Goal: Transaction & Acquisition: Purchase product/service

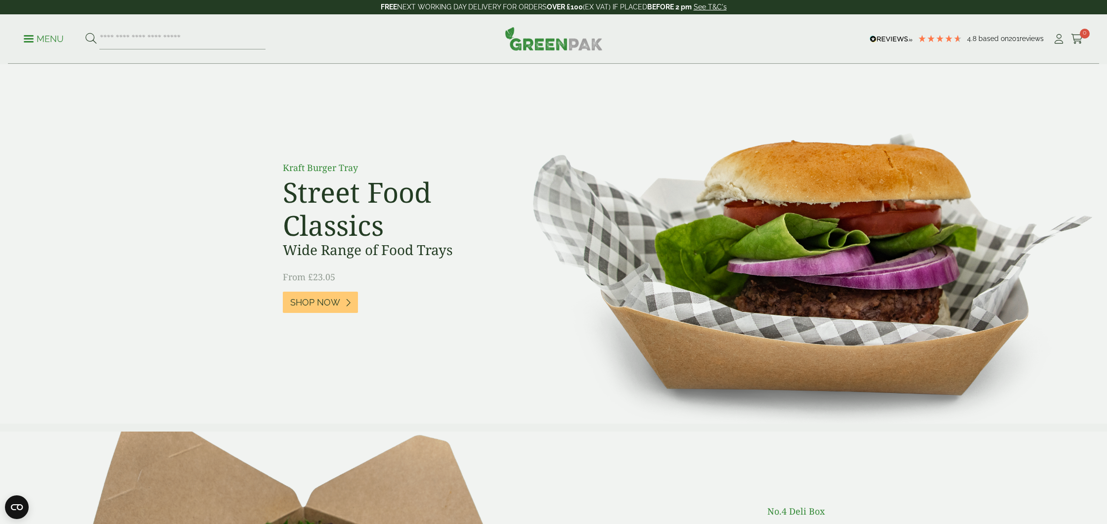
click at [28, 37] on p "Menu" at bounding box center [44, 39] width 40 height 12
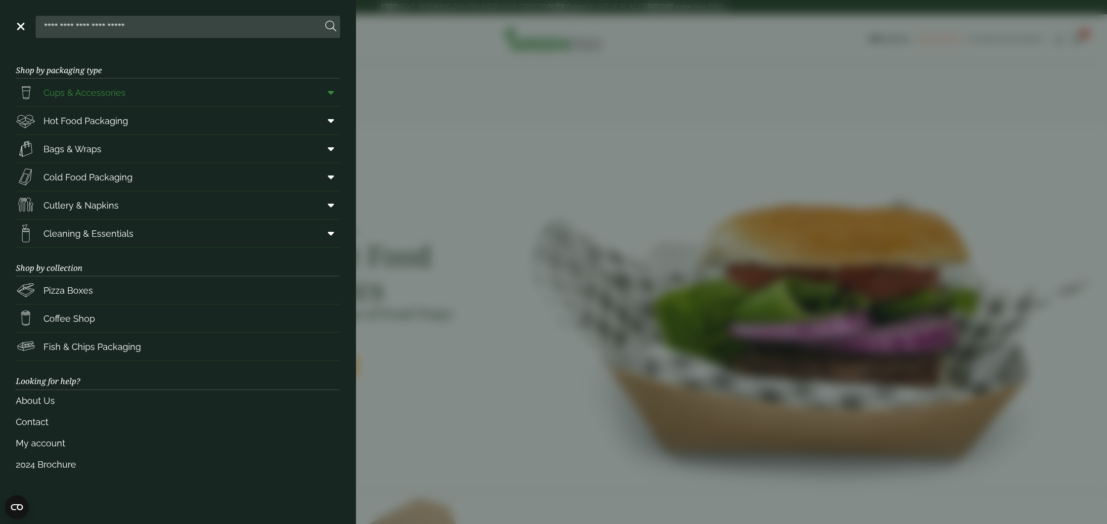
click at [69, 93] on span "Cups & Accessories" at bounding box center [85, 92] width 82 height 13
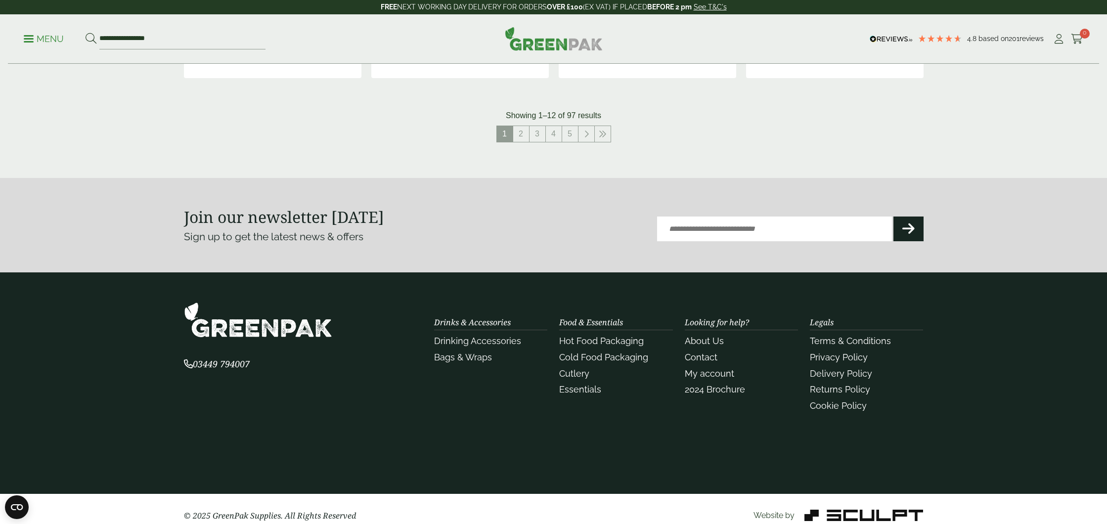
scroll to position [1131, 0]
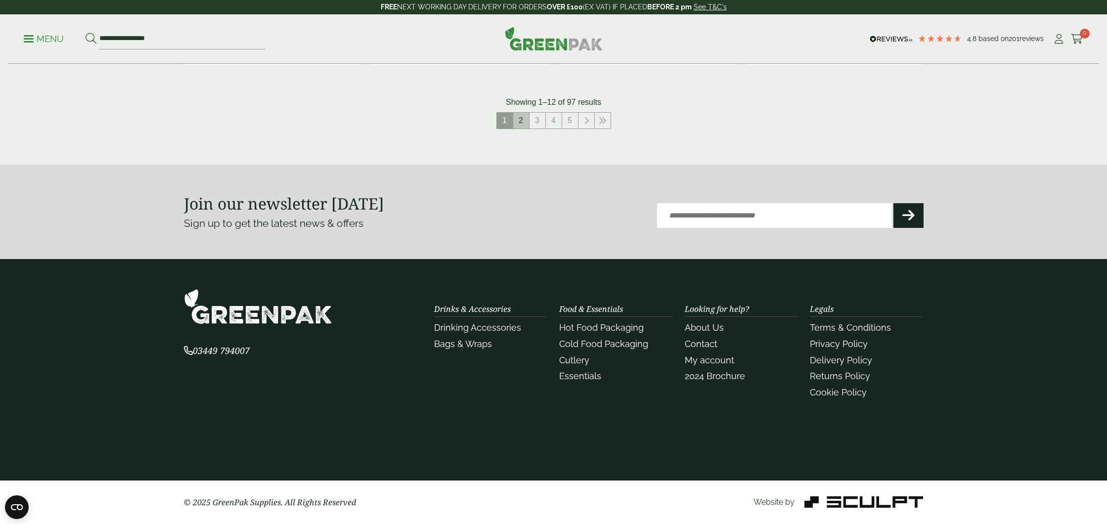
click at [524, 123] on link "2" at bounding box center [521, 121] width 16 height 16
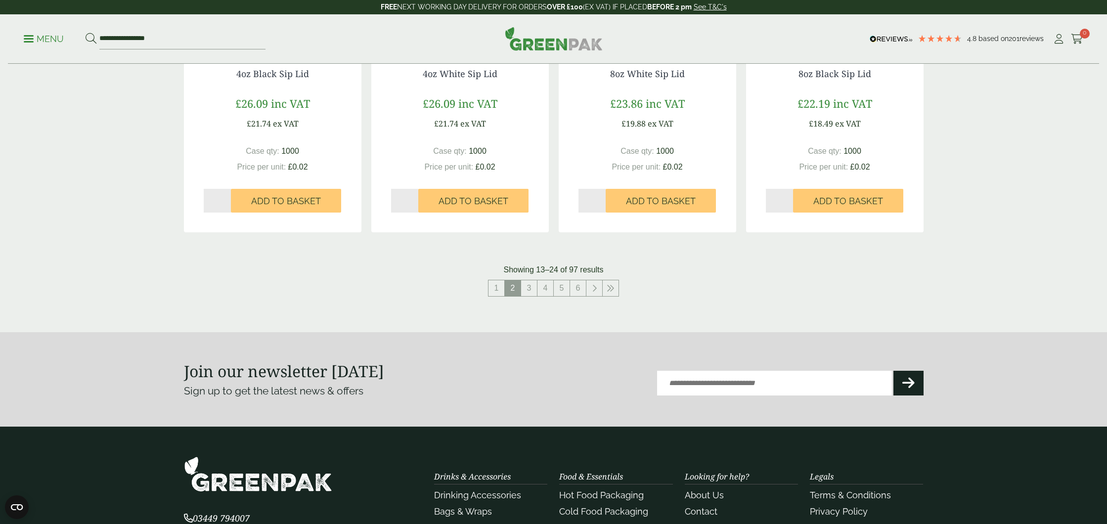
scroll to position [975, 0]
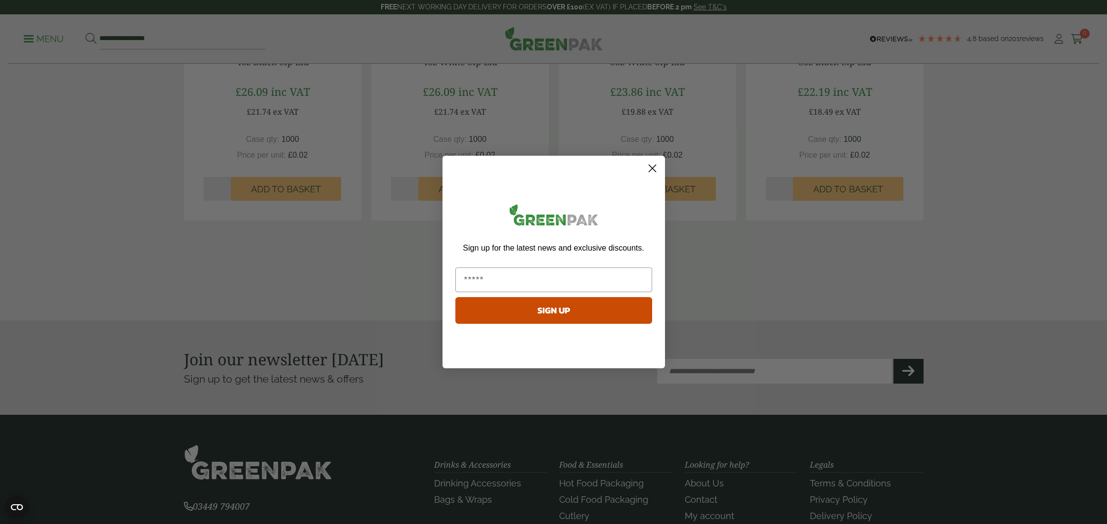
click at [652, 170] on circle "Close dialog" at bounding box center [652, 168] width 16 height 16
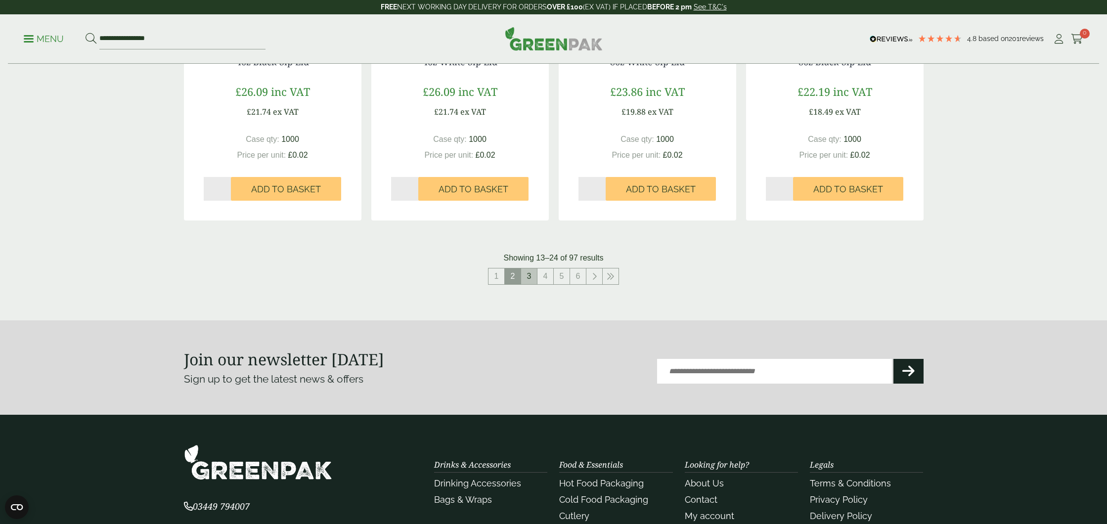
click at [528, 276] on link "3" at bounding box center [529, 276] width 16 height 16
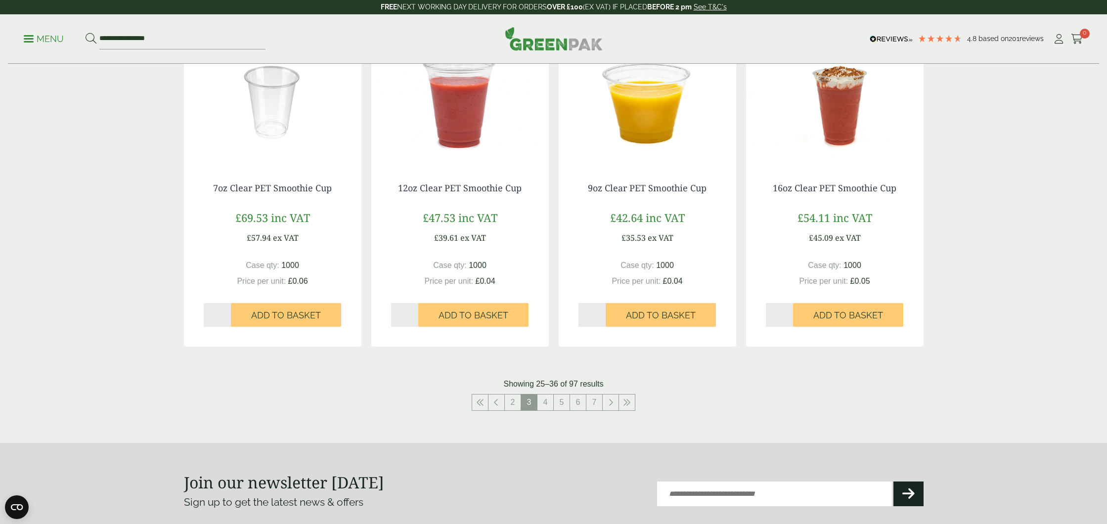
scroll to position [840, 0]
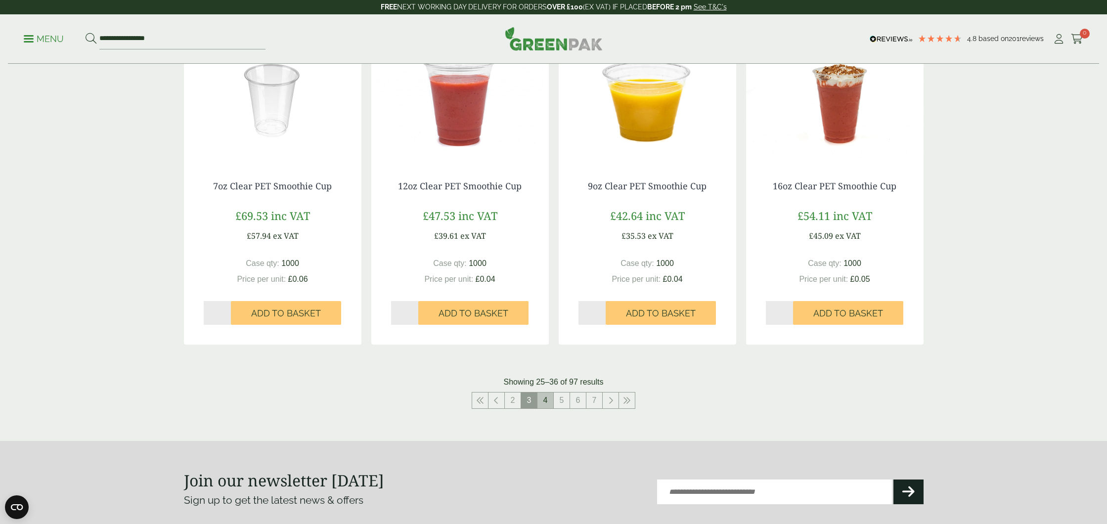
click at [544, 402] on link "4" at bounding box center [545, 401] width 16 height 16
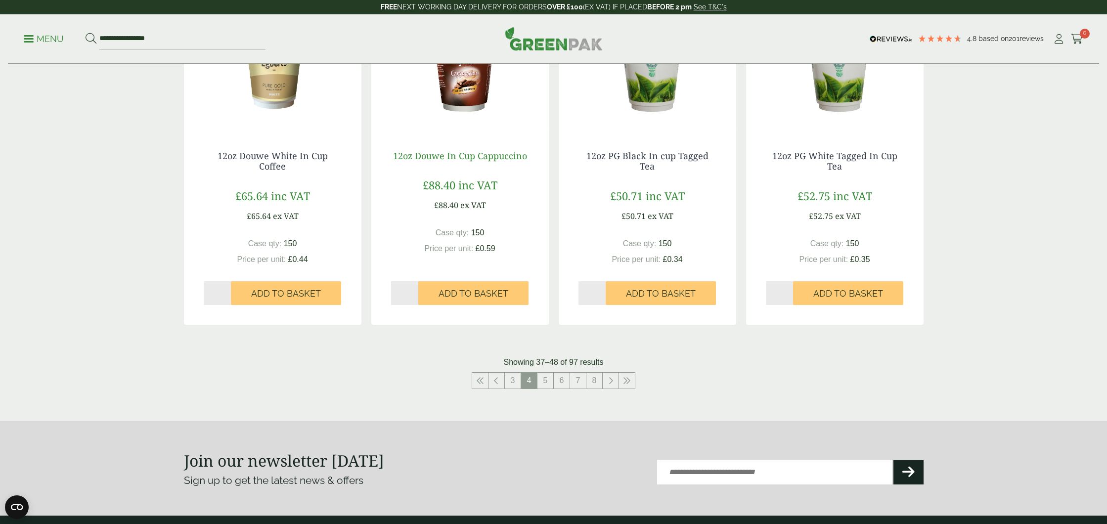
scroll to position [910, 0]
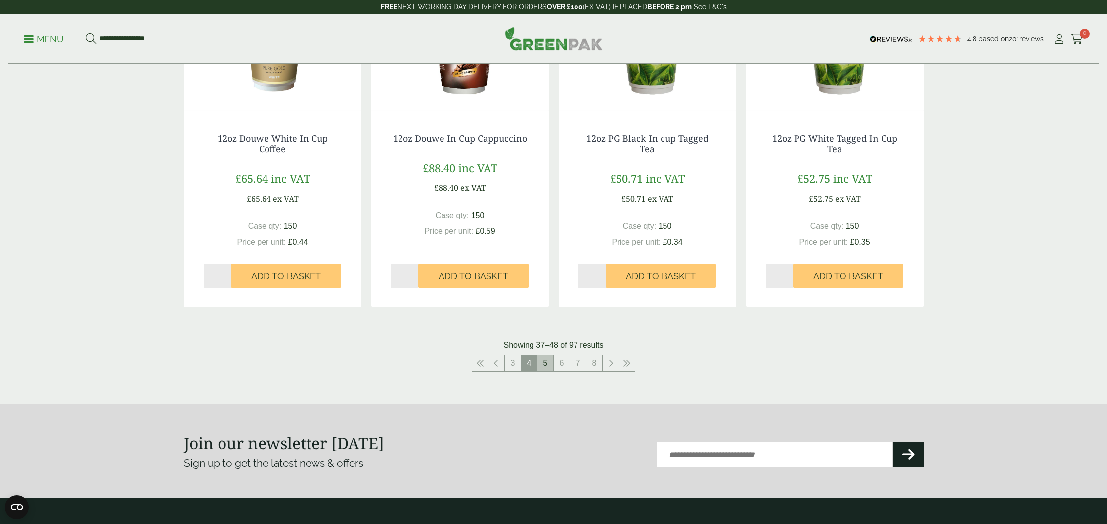
click at [549, 367] on link "5" at bounding box center [545, 363] width 16 height 16
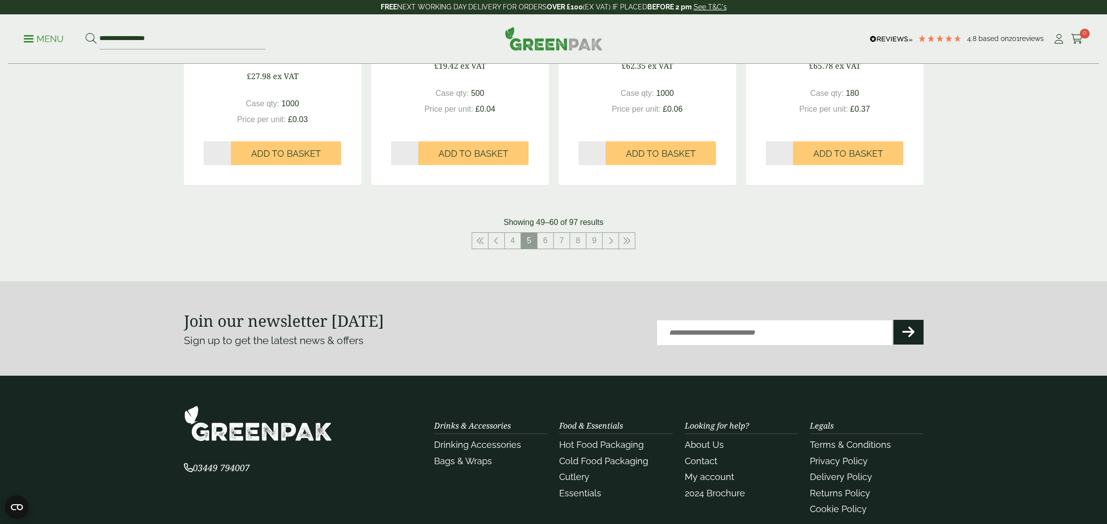
scroll to position [1139, 0]
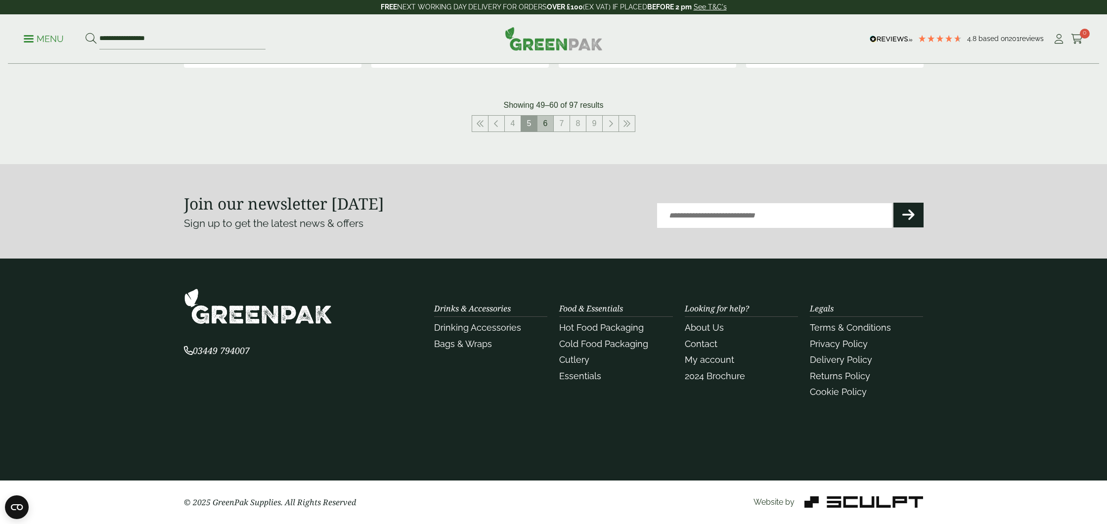
click at [545, 122] on link "6" at bounding box center [545, 124] width 16 height 16
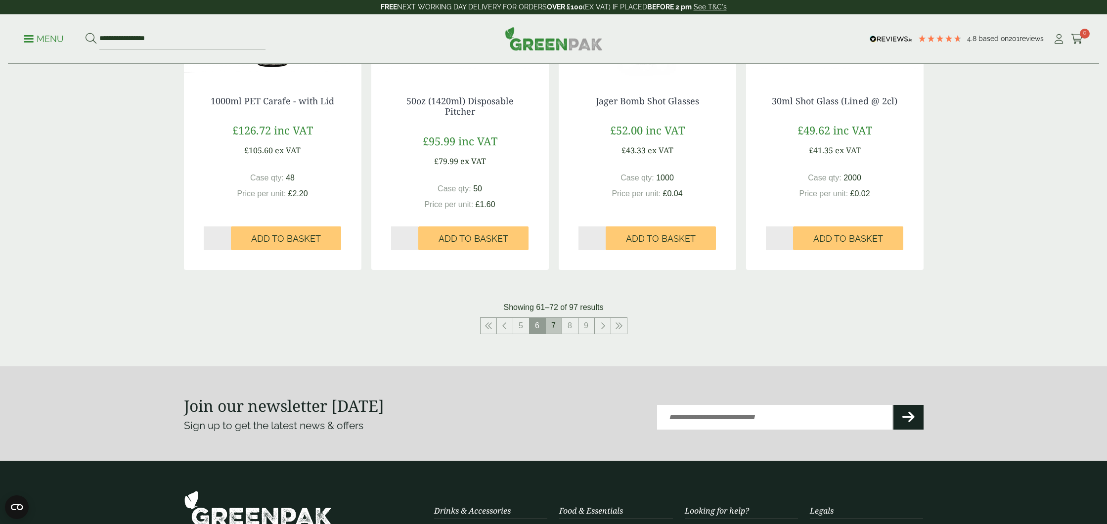
scroll to position [946, 0]
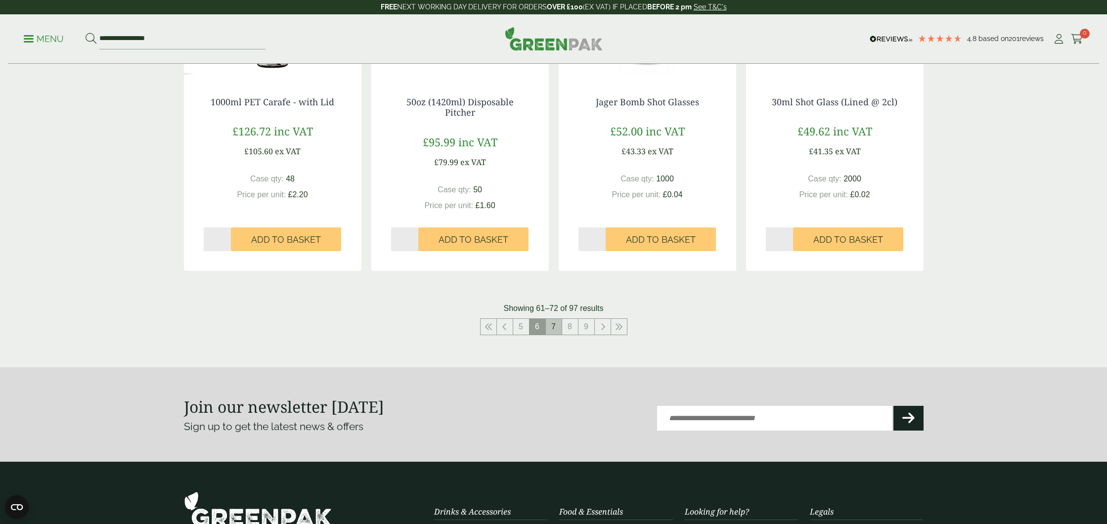
click at [552, 327] on link "7" at bounding box center [554, 327] width 16 height 16
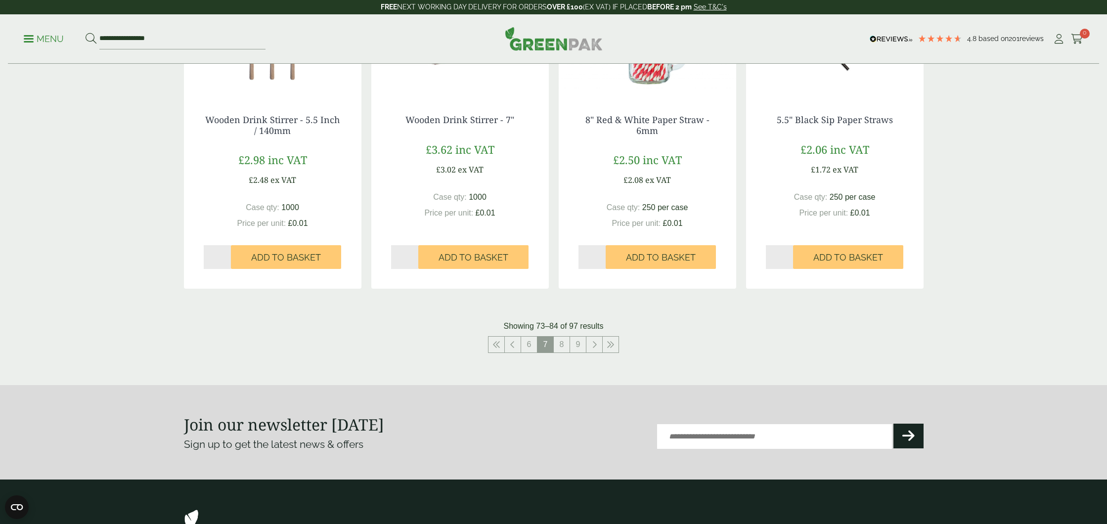
scroll to position [930, 0]
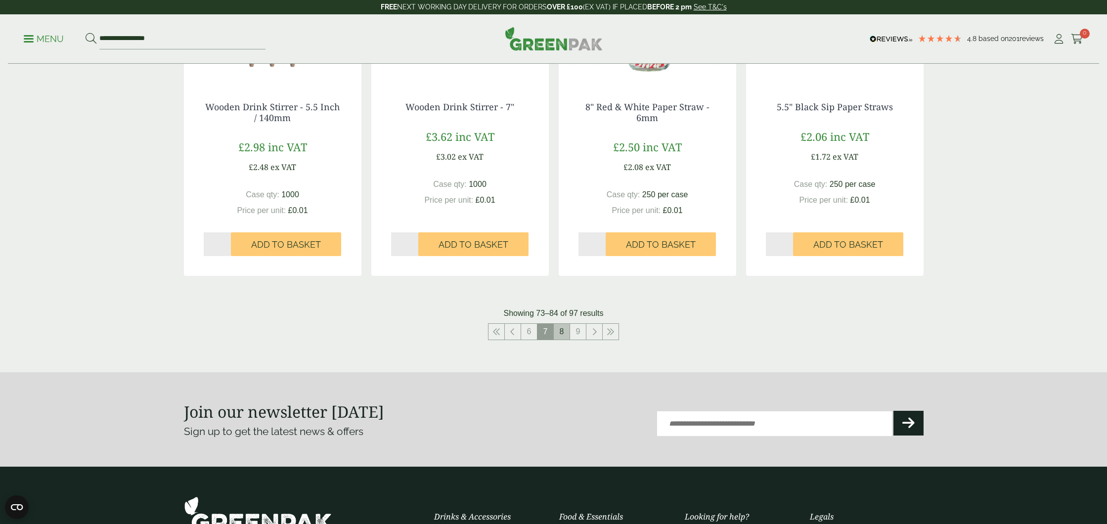
click at [561, 332] on link "8" at bounding box center [562, 332] width 16 height 16
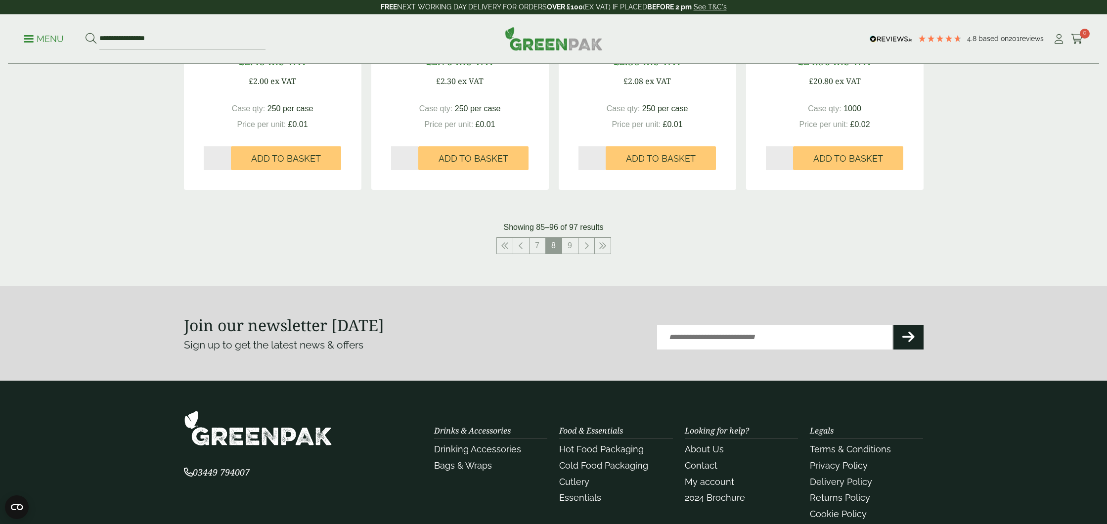
scroll to position [1010, 0]
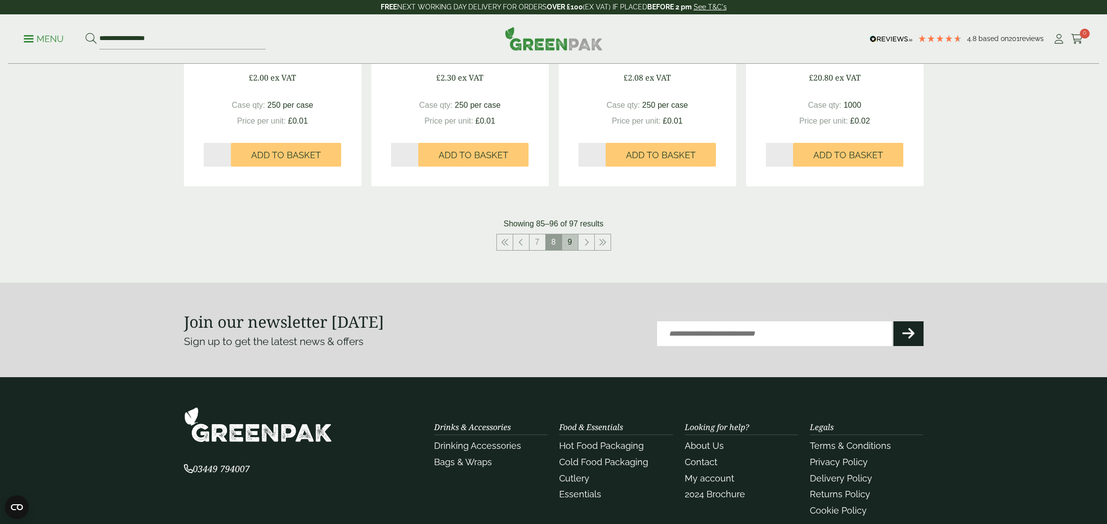
click at [570, 241] on link "9" at bounding box center [570, 242] width 16 height 16
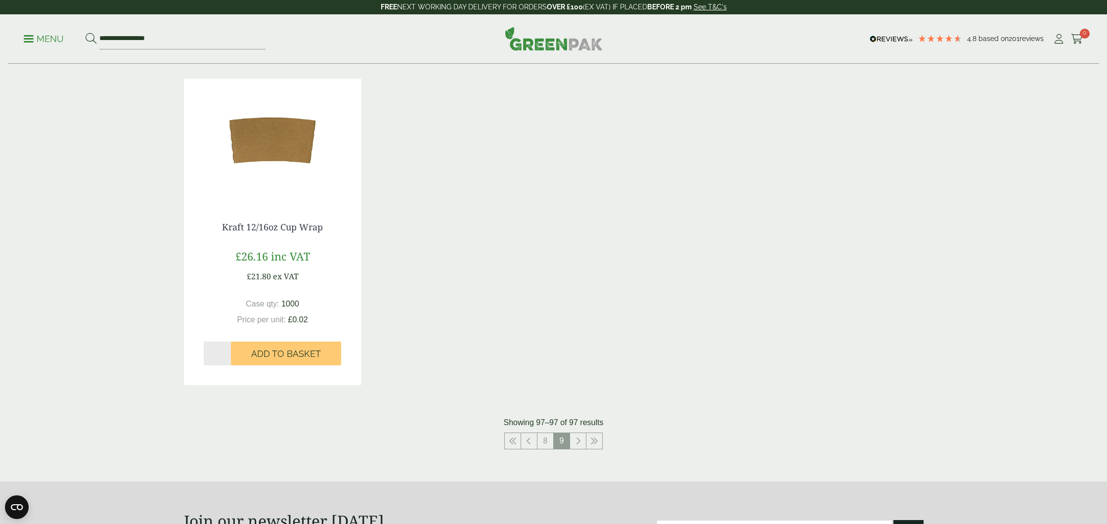
scroll to position [187, 0]
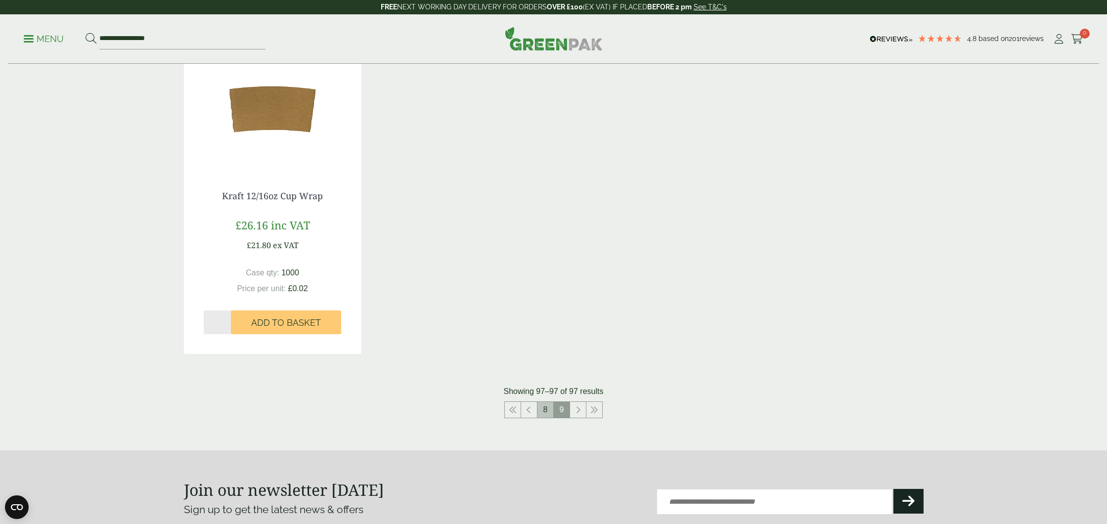
click at [545, 406] on link "8" at bounding box center [545, 410] width 16 height 16
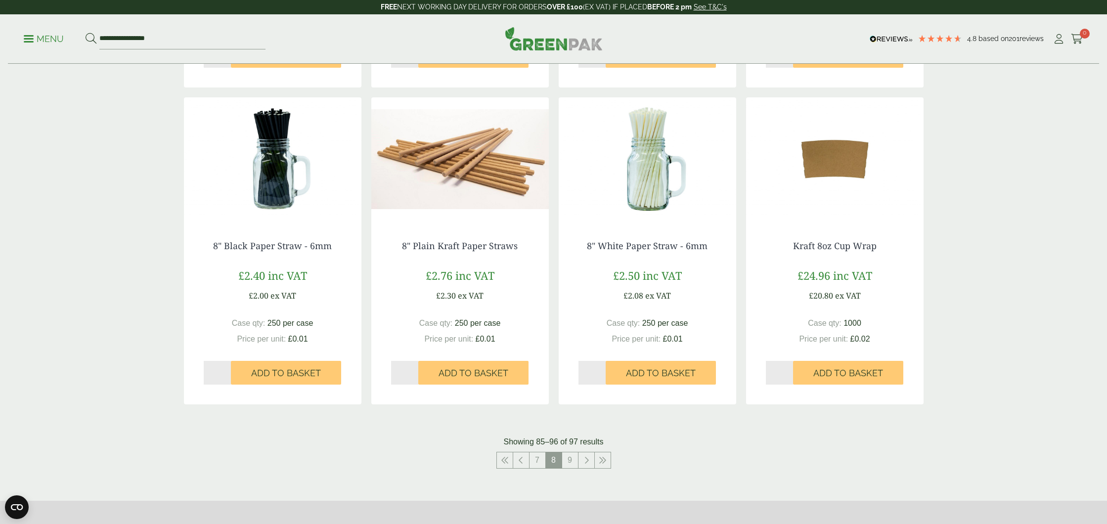
scroll to position [797, 0]
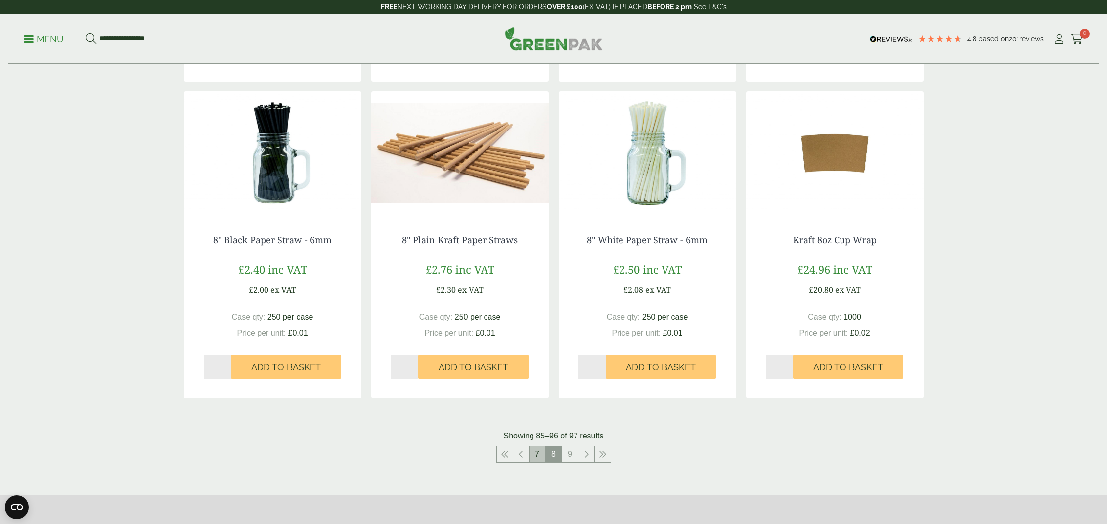
click at [535, 454] on link "7" at bounding box center [537, 454] width 16 height 16
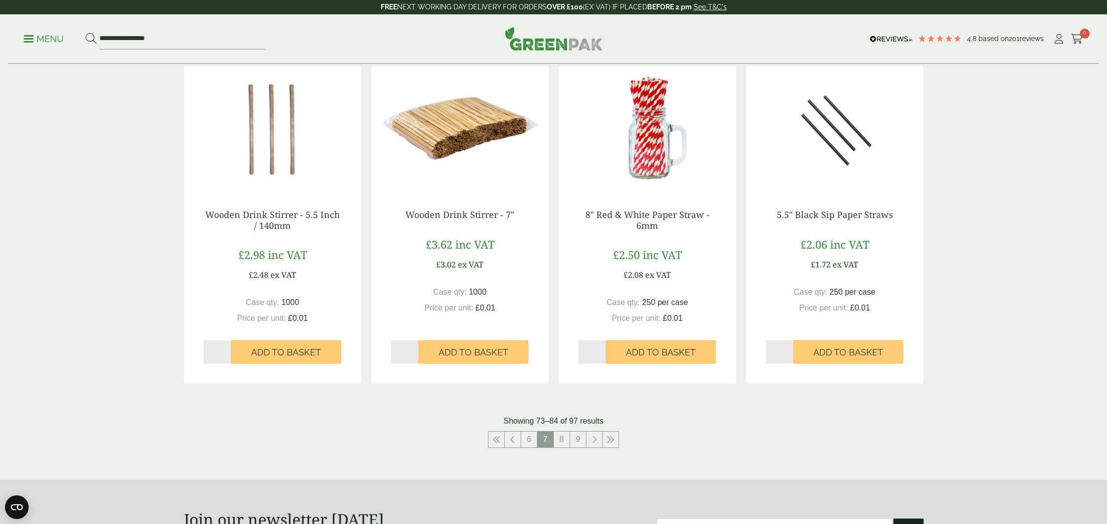
scroll to position [824, 0]
click at [525, 438] on link "6" at bounding box center [529, 439] width 16 height 16
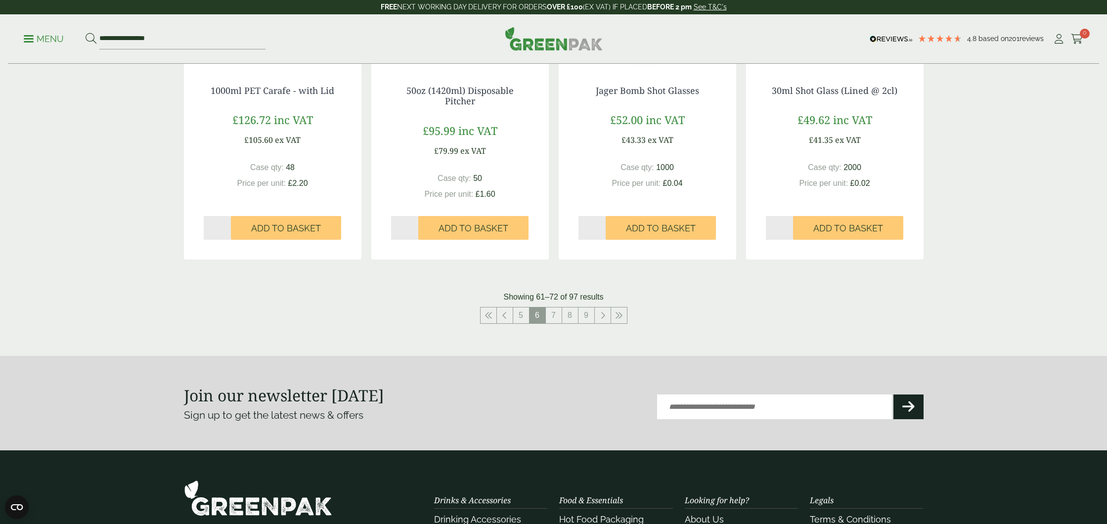
scroll to position [960, 0]
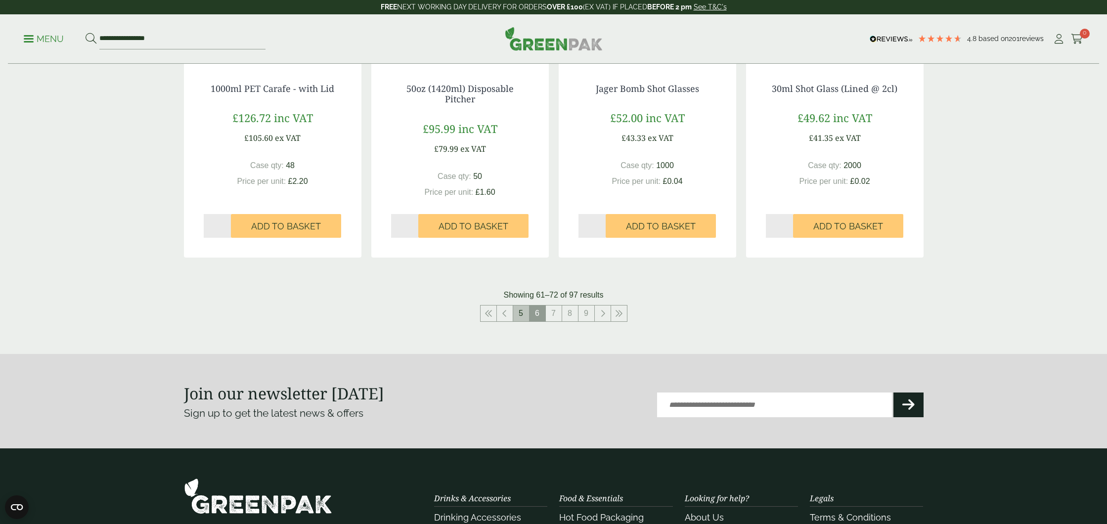
click at [524, 314] on link "5" at bounding box center [521, 314] width 16 height 16
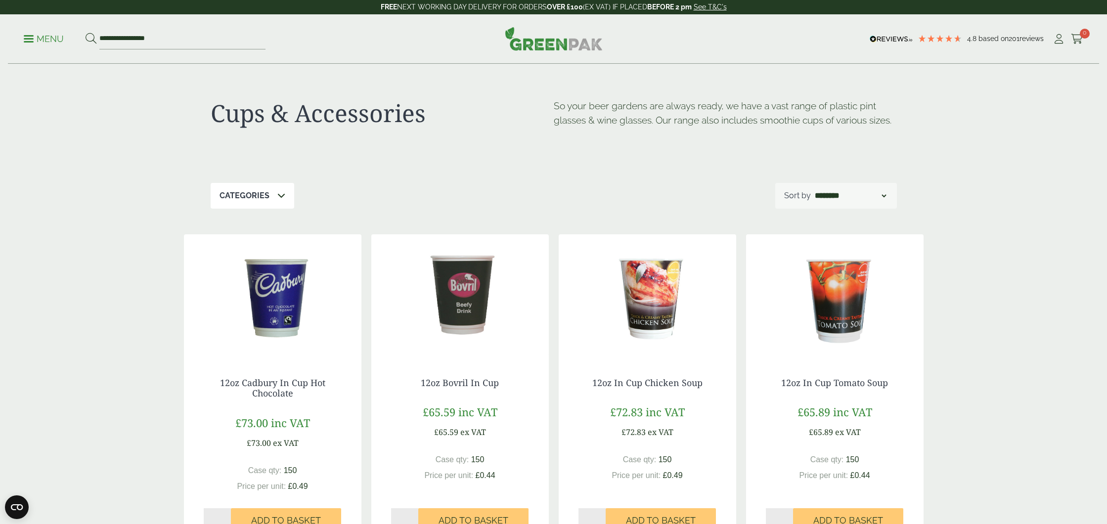
click at [30, 37] on p "Menu" at bounding box center [44, 39] width 40 height 12
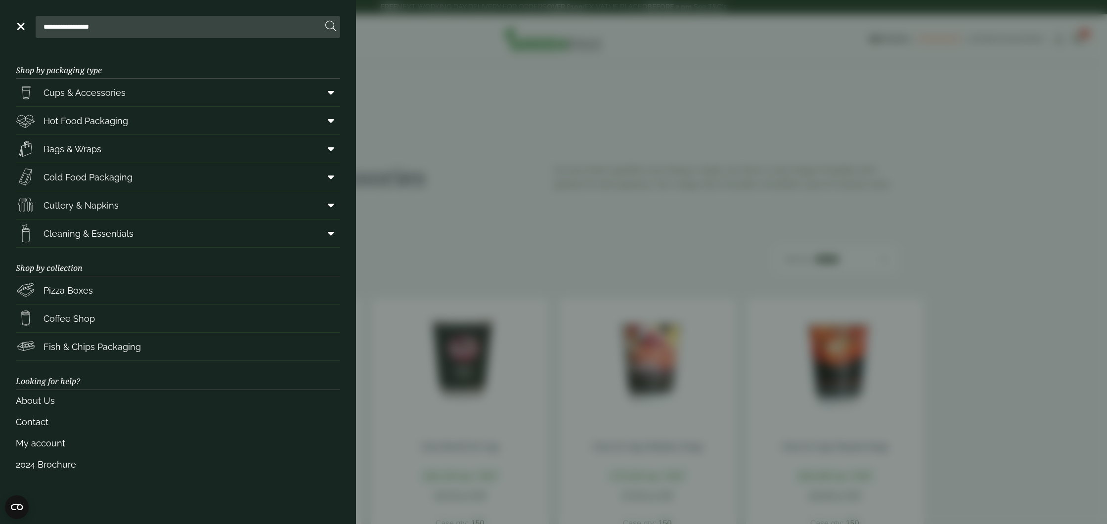
click at [426, 103] on aside "**********" at bounding box center [553, 262] width 1107 height 524
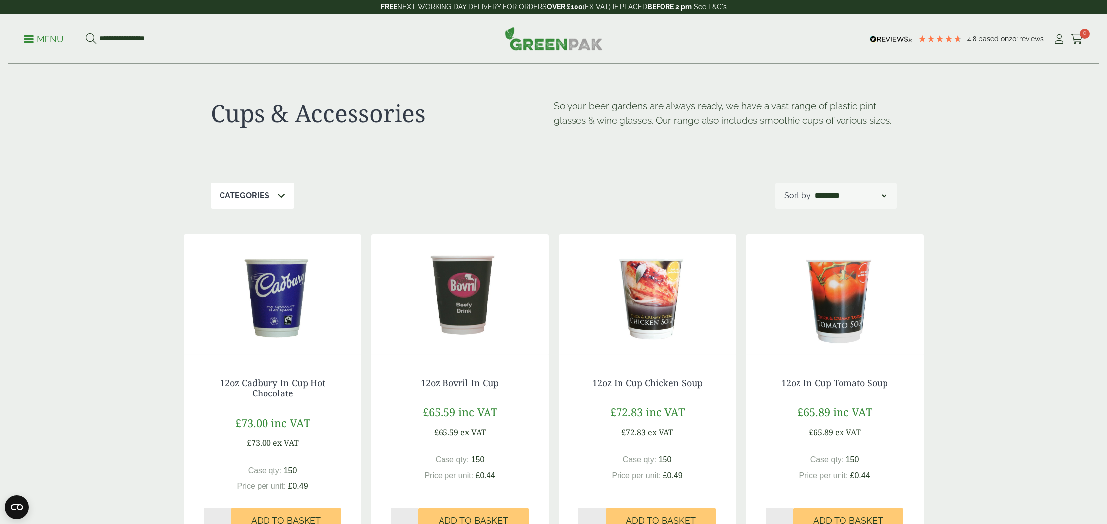
click at [109, 37] on input "**********" at bounding box center [182, 39] width 166 height 21
click at [31, 34] on p "Menu" at bounding box center [44, 39] width 40 height 12
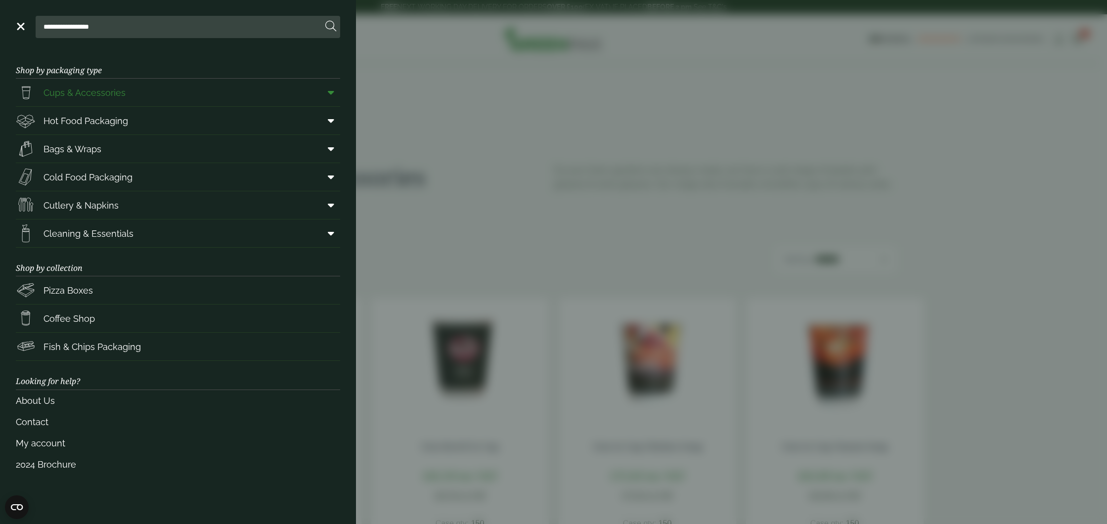
click at [83, 92] on span "Cups & Accessories" at bounding box center [85, 92] width 82 height 13
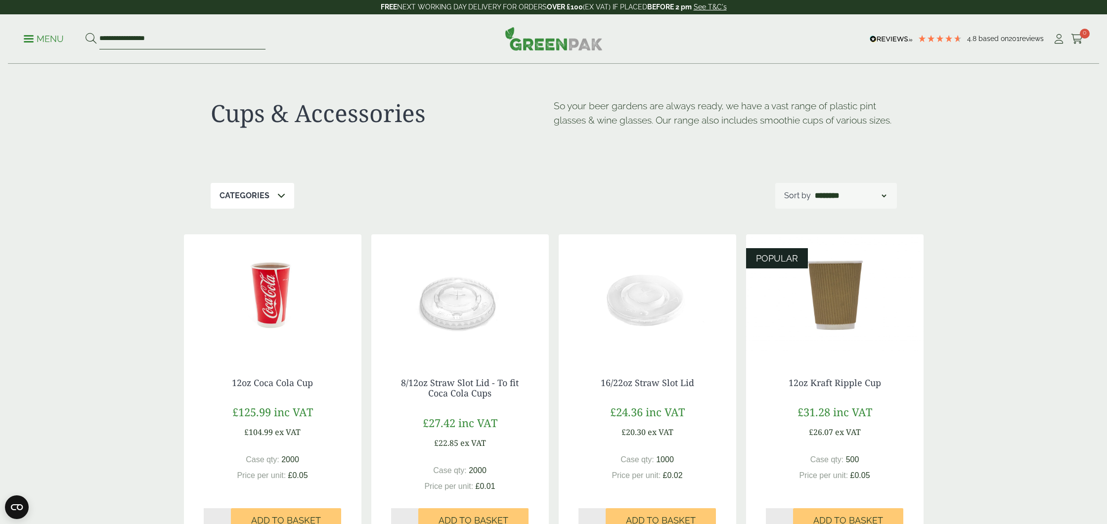
click at [115, 33] on input "**********" at bounding box center [182, 39] width 166 height 21
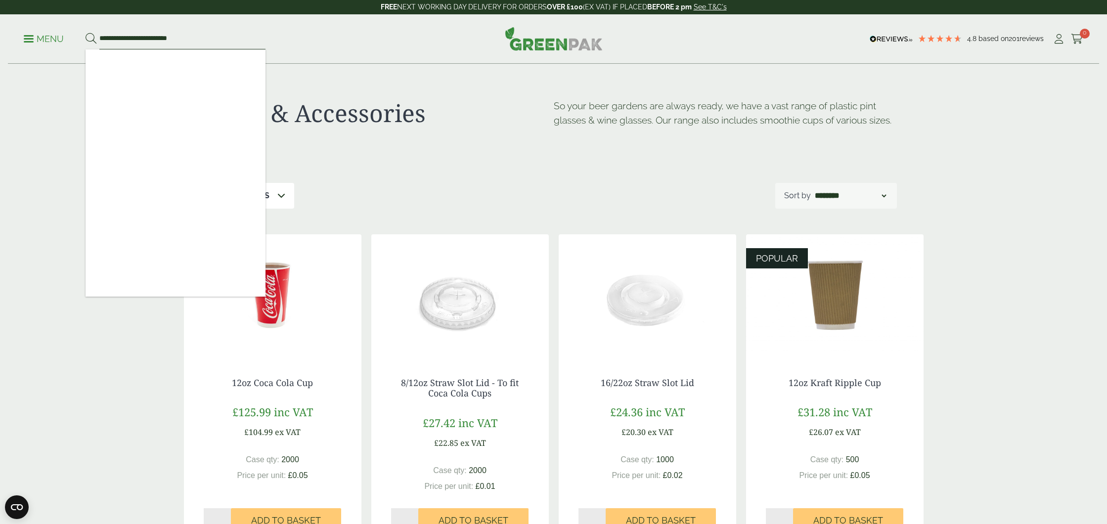
click at [86, 33] on button at bounding box center [91, 39] width 11 height 13
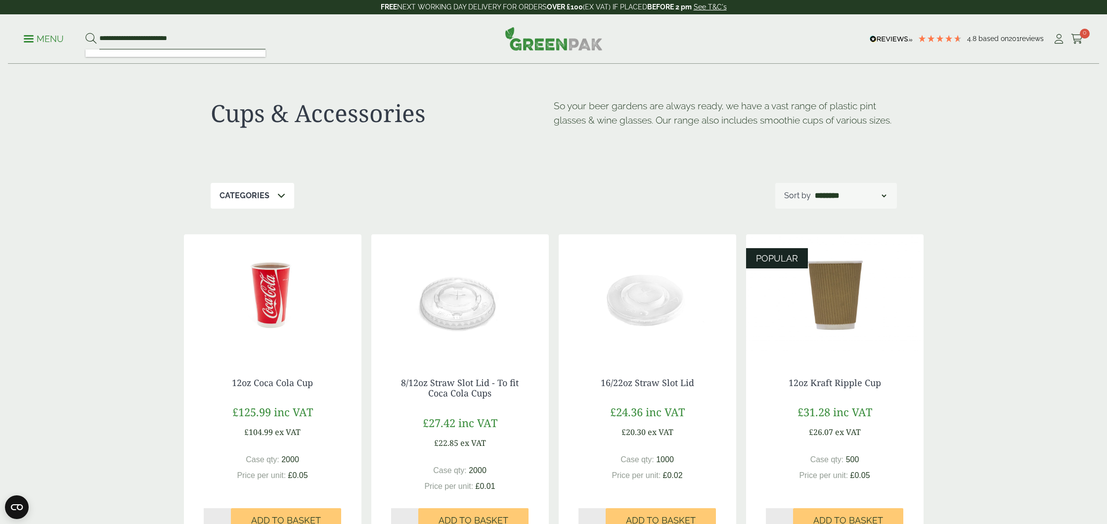
drag, startPoint x: 128, startPoint y: 43, endPoint x: 146, endPoint y: 42, distance: 18.3
click at [128, 43] on input "**********" at bounding box center [182, 39] width 166 height 21
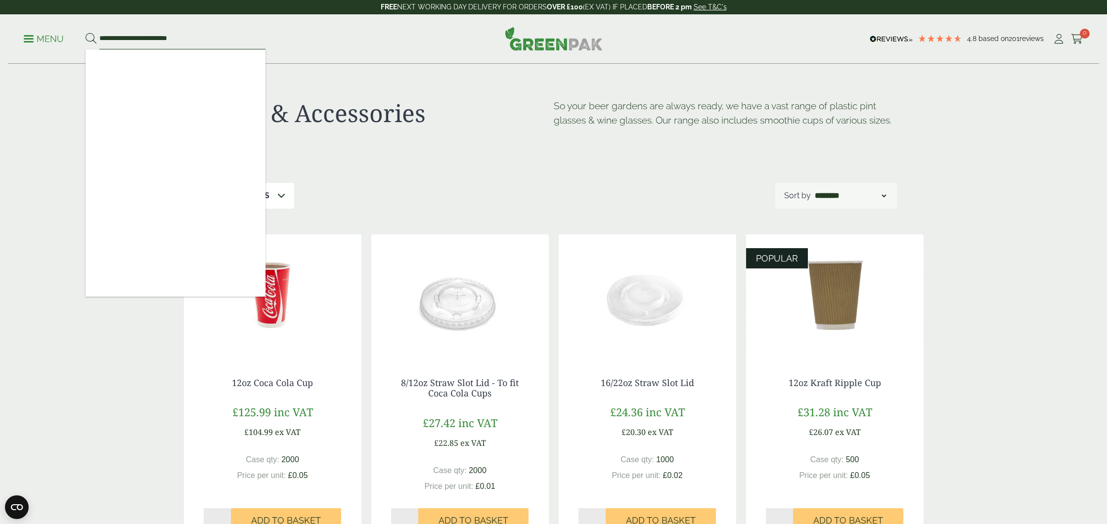
drag, startPoint x: 200, startPoint y: 37, endPoint x: 78, endPoint y: 35, distance: 121.6
click at [78, 35] on ul "**********" at bounding box center [145, 39] width 242 height 21
type input "**********"
click at [86, 33] on button at bounding box center [91, 39] width 11 height 13
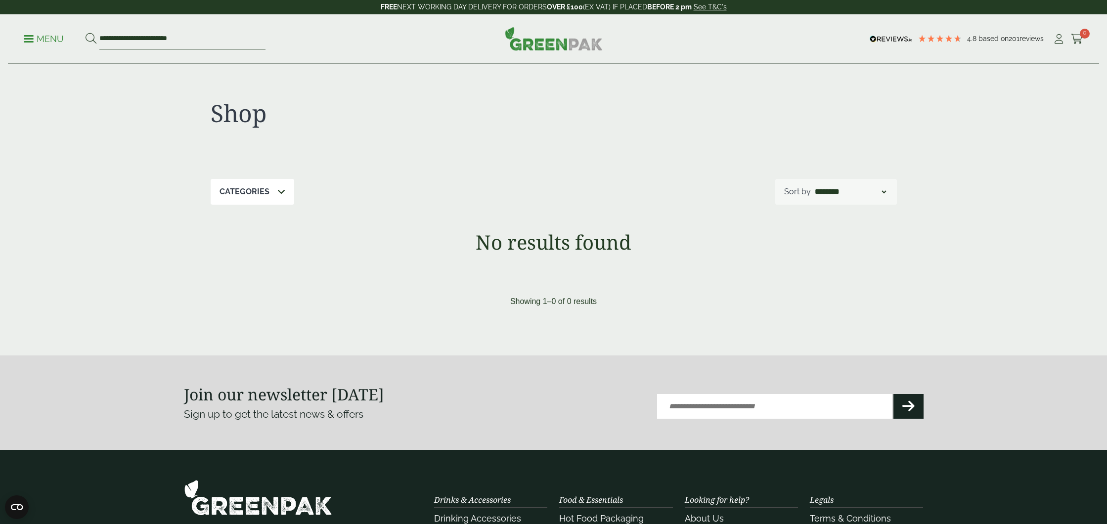
drag, startPoint x: 128, startPoint y: 38, endPoint x: 240, endPoint y: 36, distance: 112.7
click at [240, 36] on input "**********" at bounding box center [182, 39] width 166 height 21
type input "*********"
click at [86, 33] on button at bounding box center [91, 39] width 11 height 13
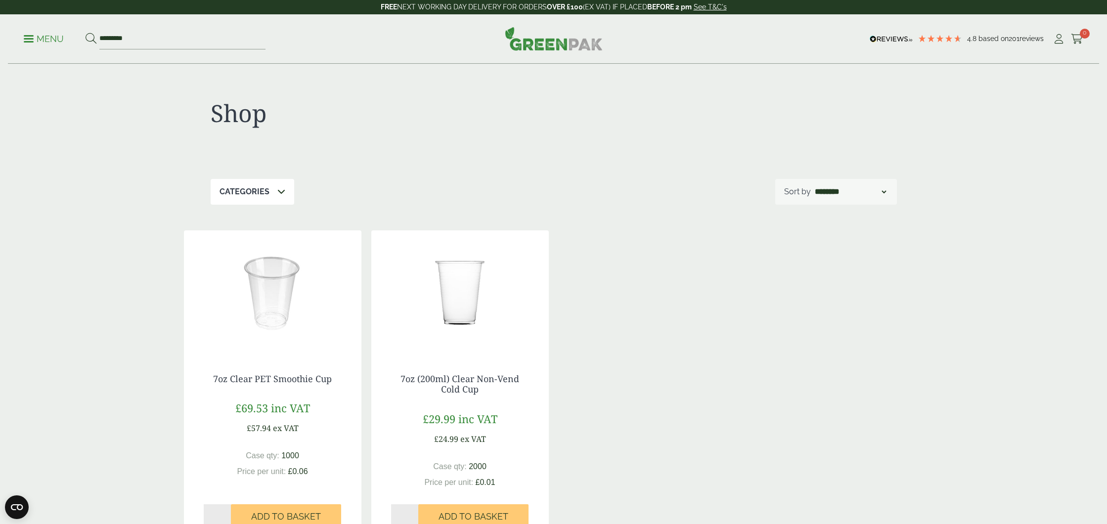
click at [459, 293] on img at bounding box center [459, 292] width 177 height 124
click at [285, 290] on img at bounding box center [272, 292] width 177 height 124
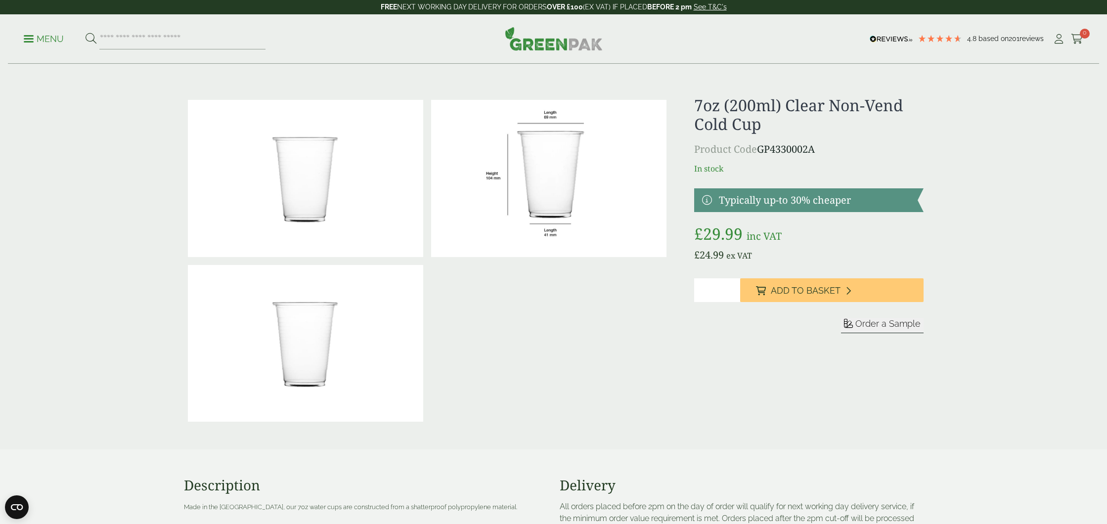
click at [307, 191] on img at bounding box center [305, 178] width 235 height 157
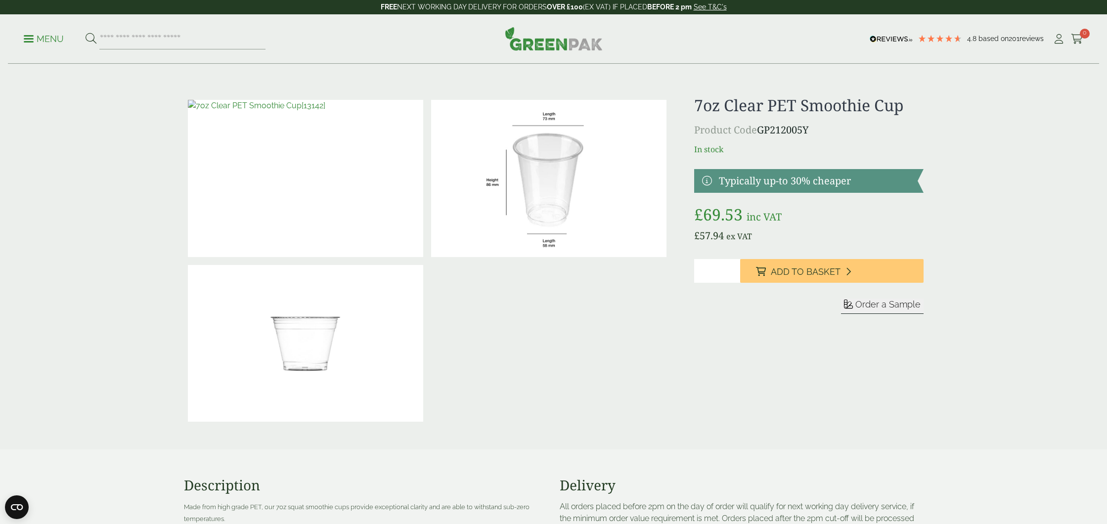
click at [548, 175] on img at bounding box center [548, 178] width 235 height 157
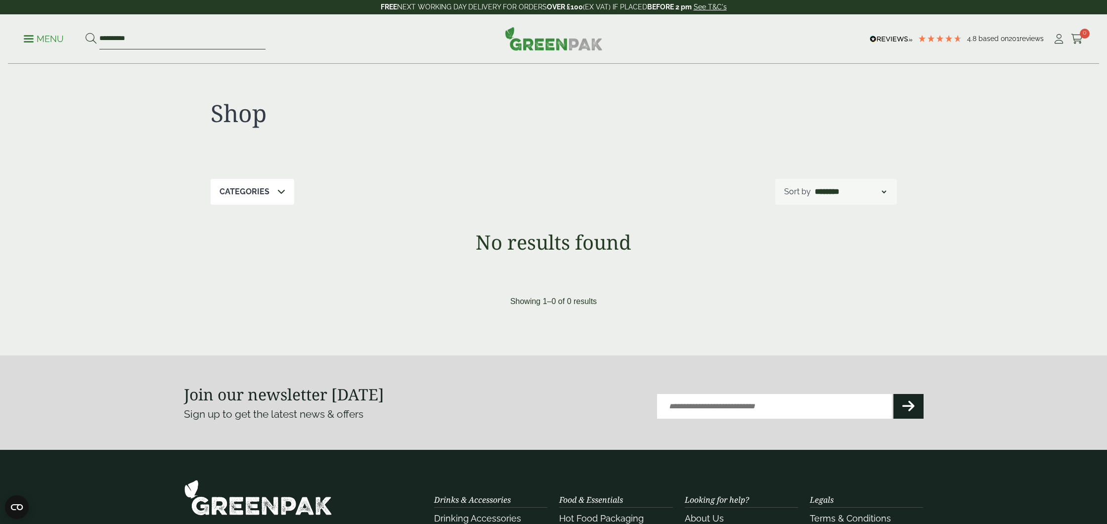
click at [139, 40] on input "**********" at bounding box center [182, 39] width 166 height 21
drag, startPoint x: 140, startPoint y: 40, endPoint x: 100, endPoint y: 38, distance: 39.6
click at [100, 38] on input "**********" at bounding box center [182, 39] width 166 height 21
click at [98, 38] on form "**********" at bounding box center [176, 39] width 180 height 21
click at [100, 36] on input "**********" at bounding box center [182, 39] width 166 height 21
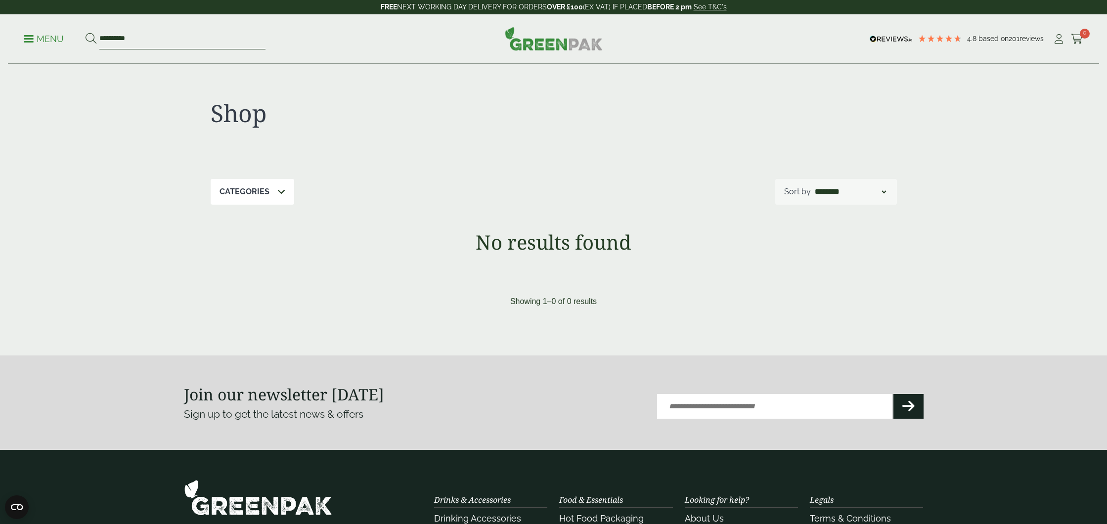
type input "*"
click at [33, 37] on p "Menu" at bounding box center [44, 39] width 40 height 12
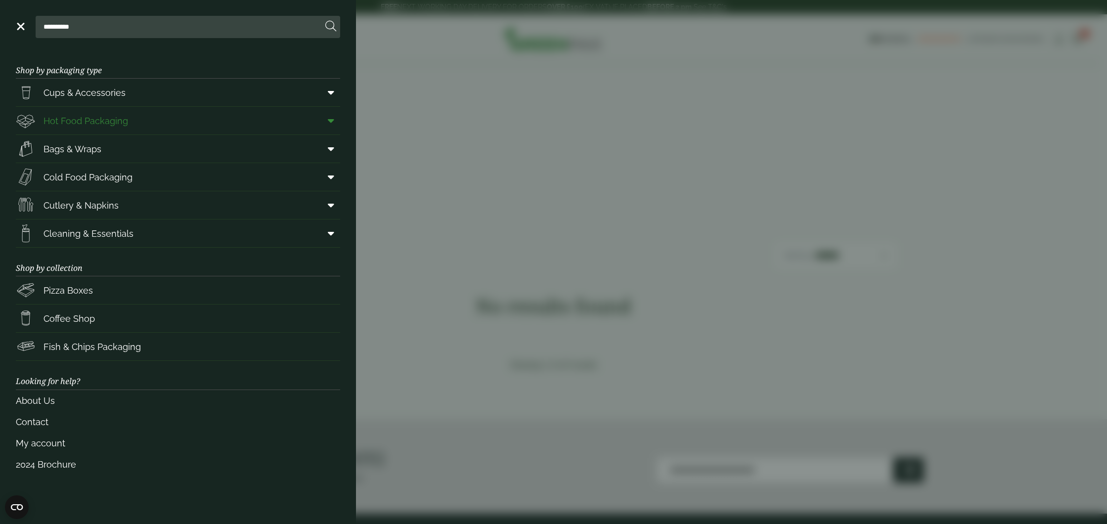
click at [92, 125] on span "Hot Food Packaging" at bounding box center [86, 120] width 85 height 13
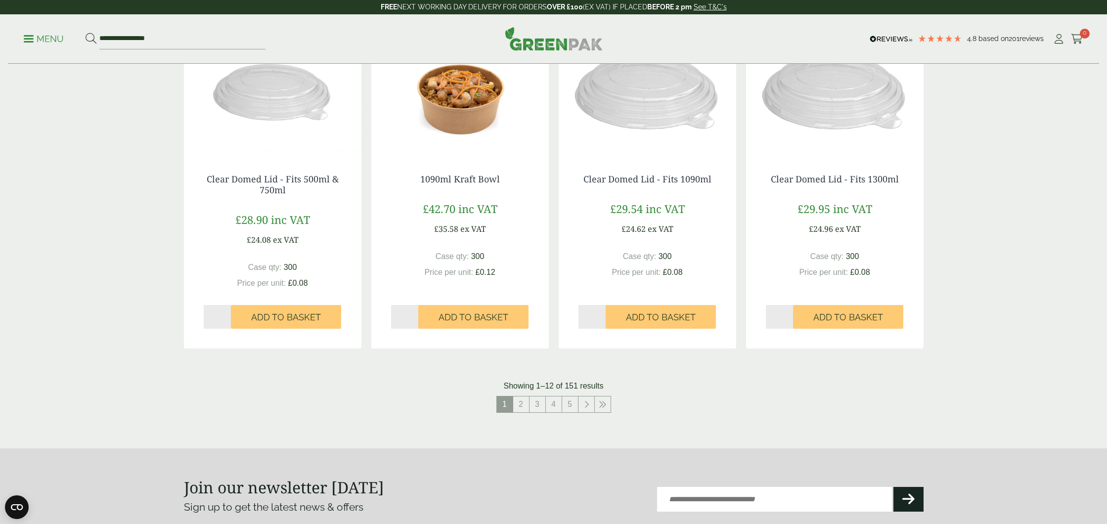
scroll to position [914, 0]
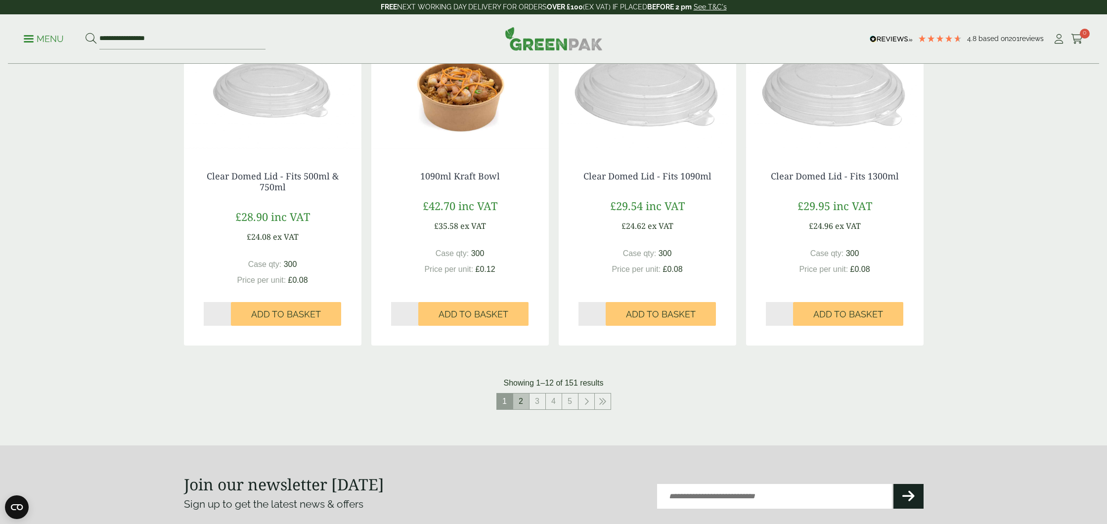
click at [520, 404] on link "2" at bounding box center [521, 402] width 16 height 16
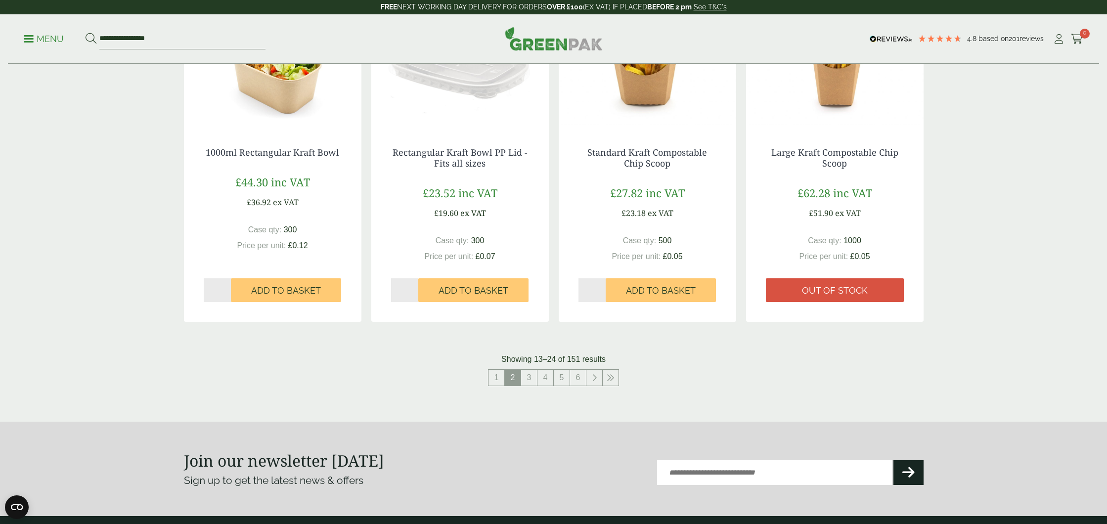
scroll to position [939, 0]
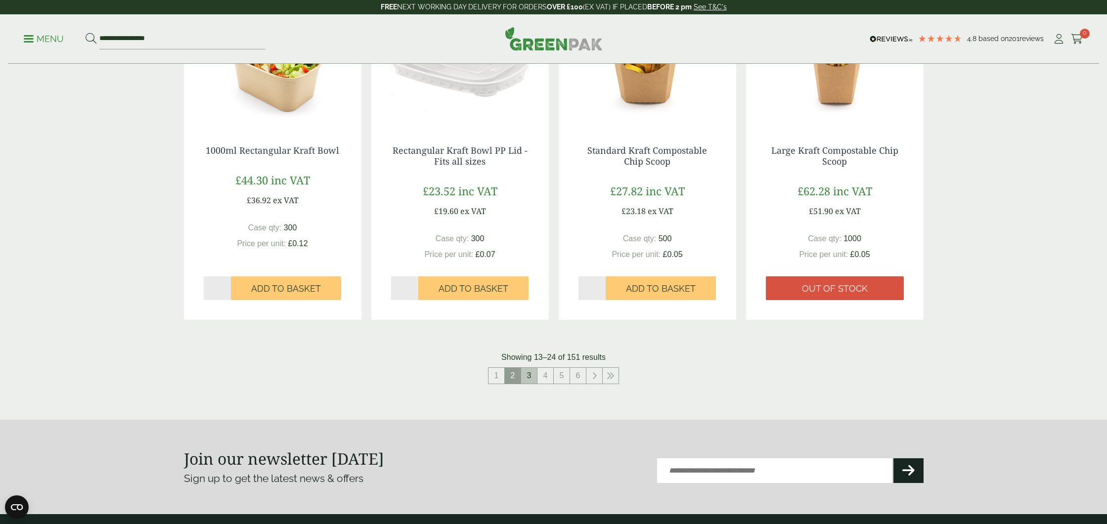
click at [526, 376] on link "3" at bounding box center [529, 376] width 16 height 16
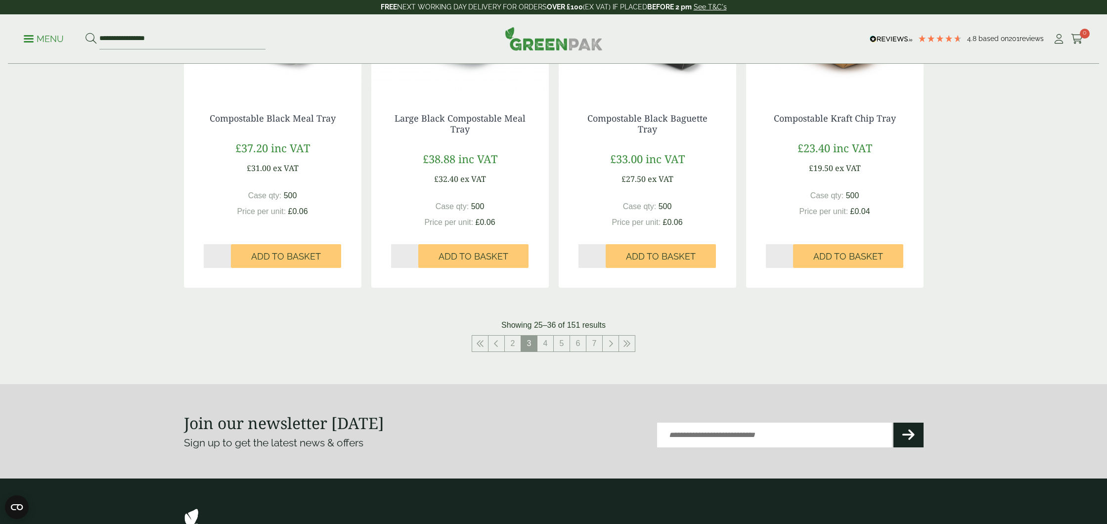
scroll to position [980, 0]
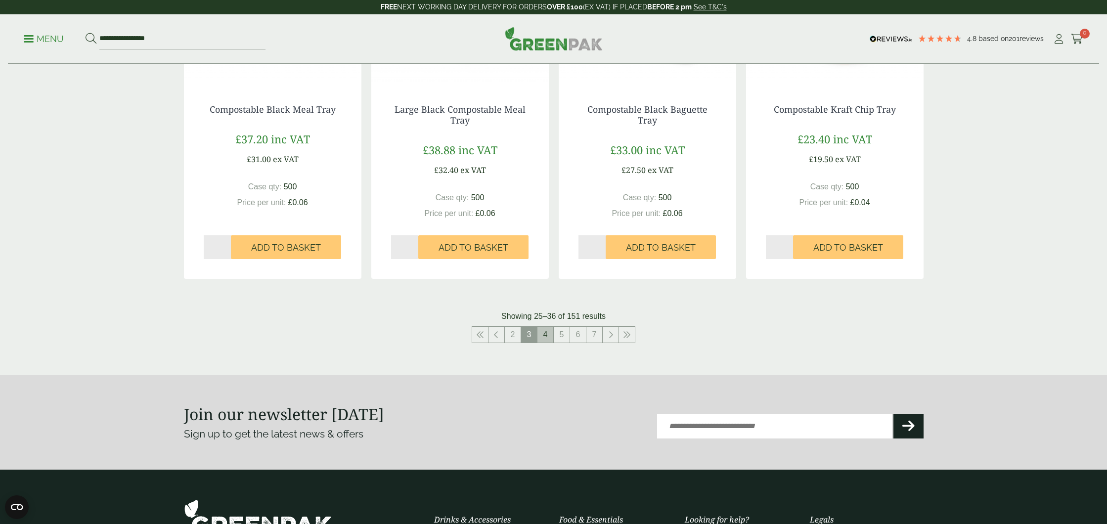
click at [544, 337] on link "4" at bounding box center [545, 335] width 16 height 16
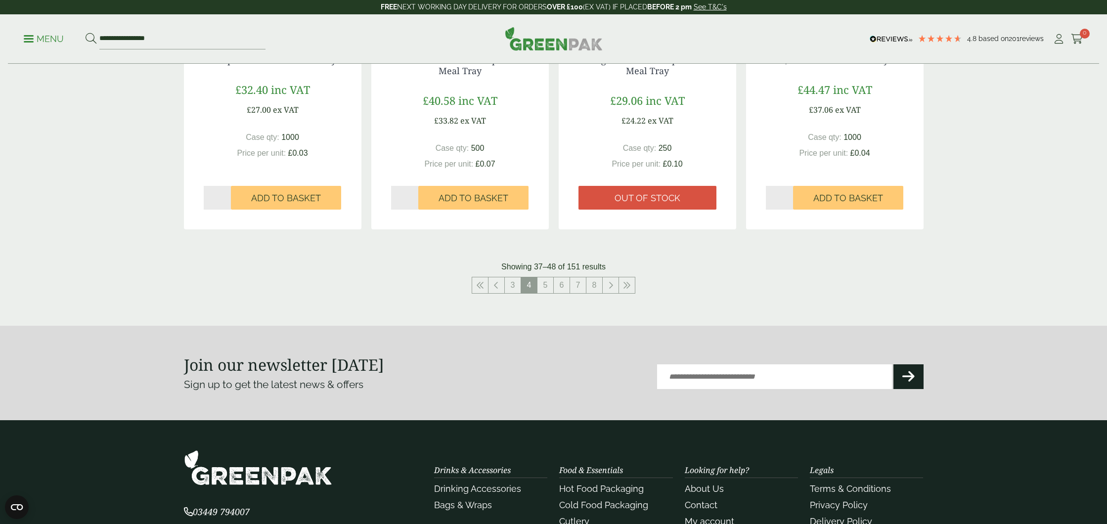
scroll to position [1089, 0]
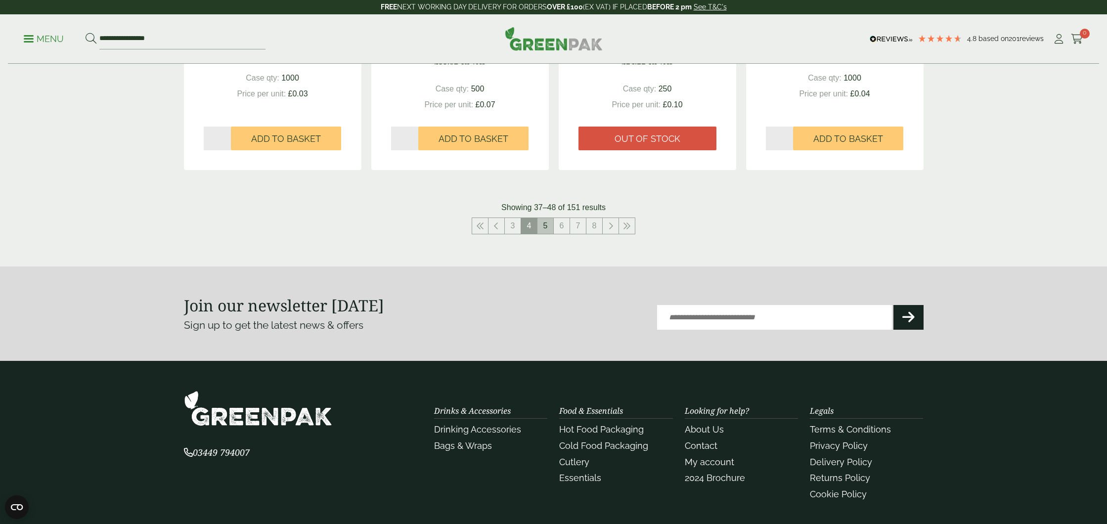
click at [547, 229] on link "5" at bounding box center [545, 226] width 16 height 16
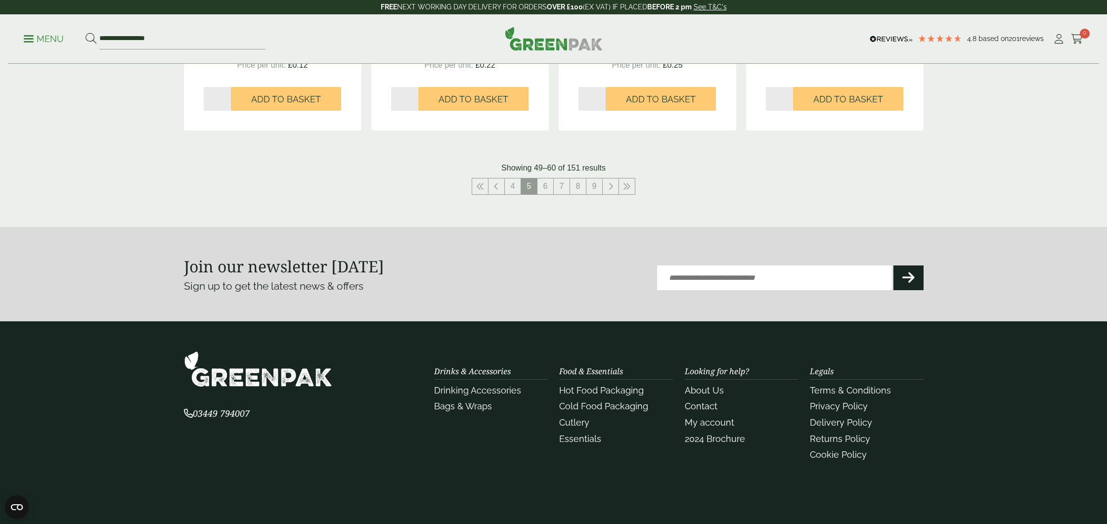
scroll to position [1137, 0]
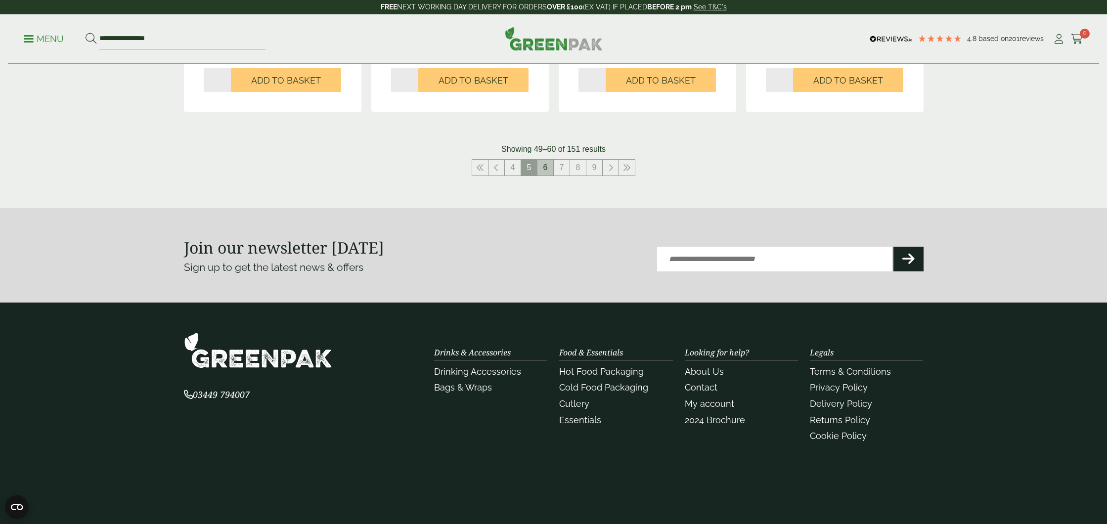
click at [542, 168] on link "6" at bounding box center [545, 168] width 16 height 16
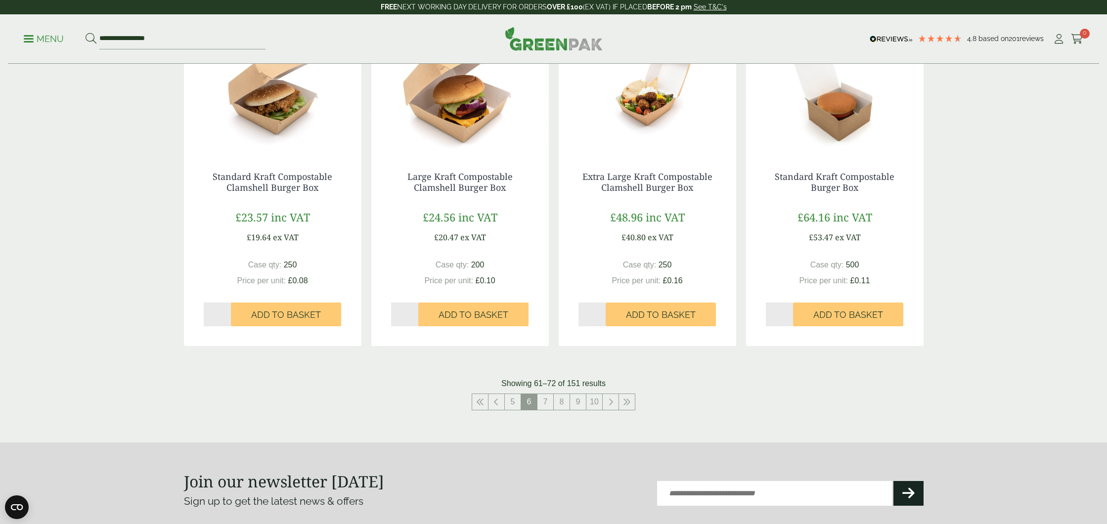
scroll to position [999, 0]
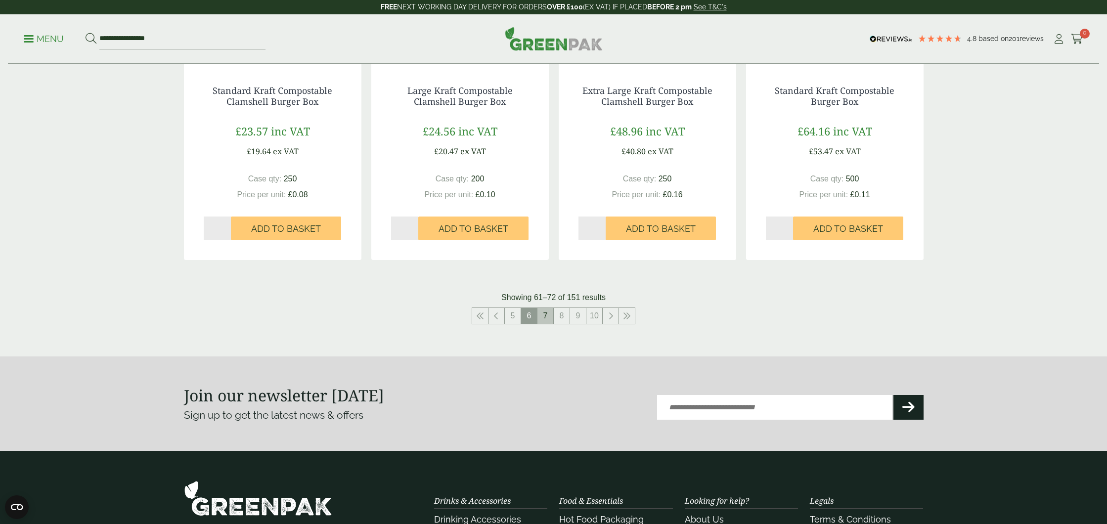
click at [542, 317] on link "7" at bounding box center [545, 316] width 16 height 16
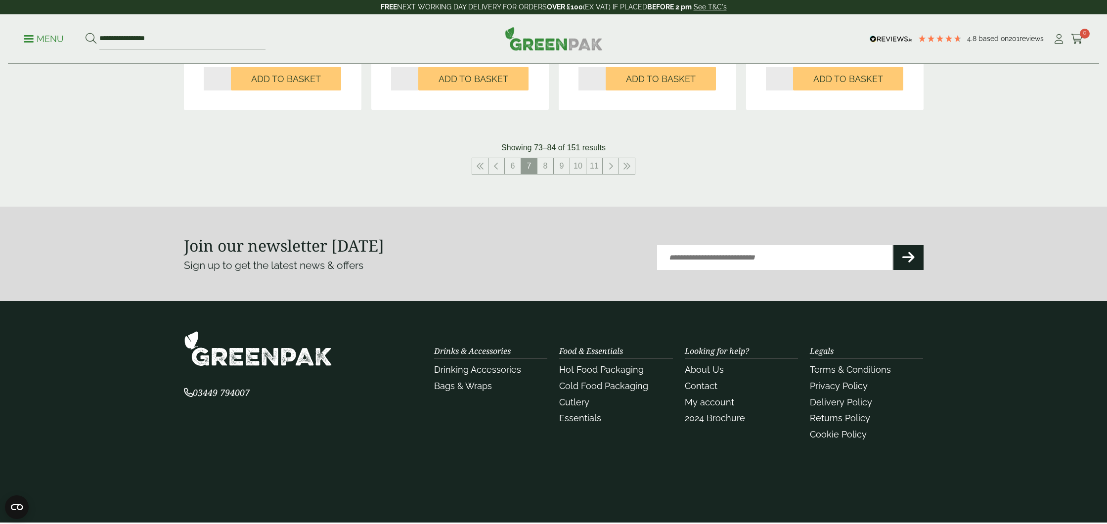
scroll to position [1191, 0]
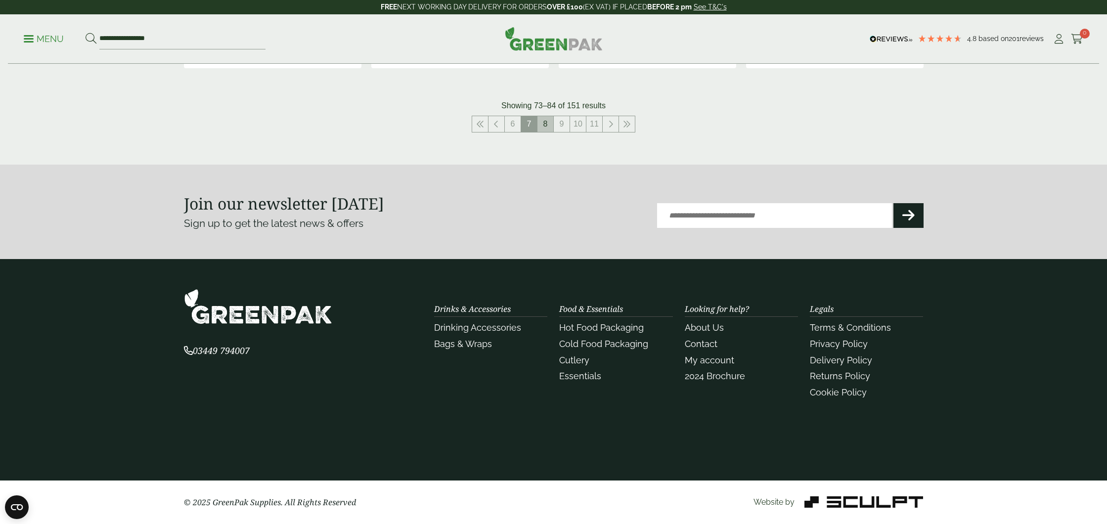
click at [547, 127] on link "8" at bounding box center [545, 124] width 16 height 16
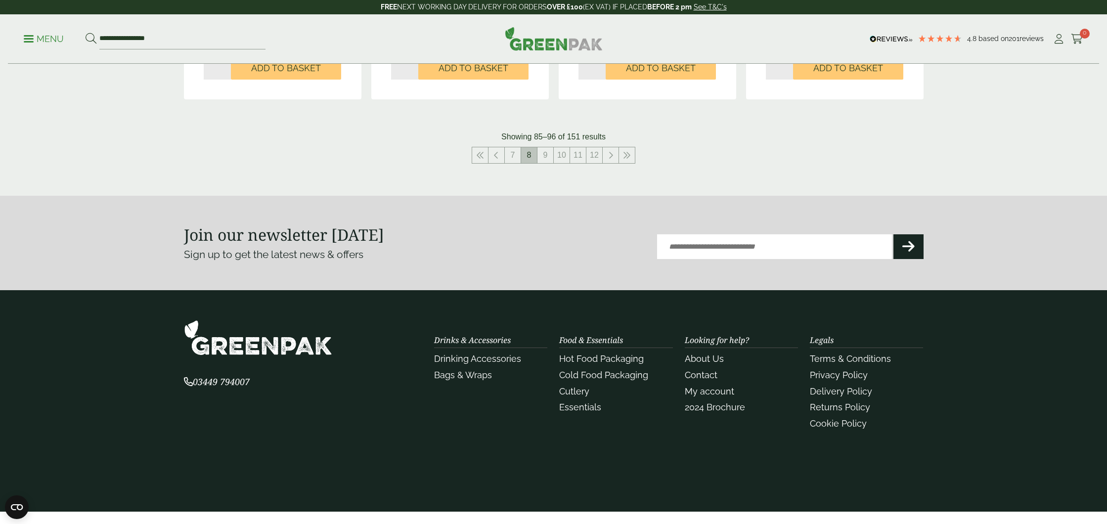
scroll to position [1157, 0]
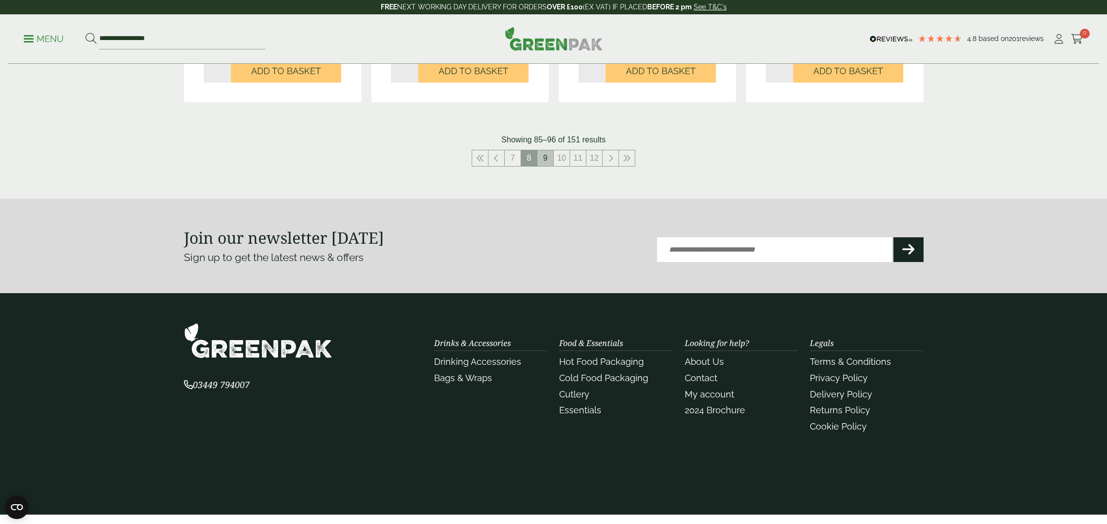
click at [550, 157] on link "9" at bounding box center [545, 158] width 16 height 16
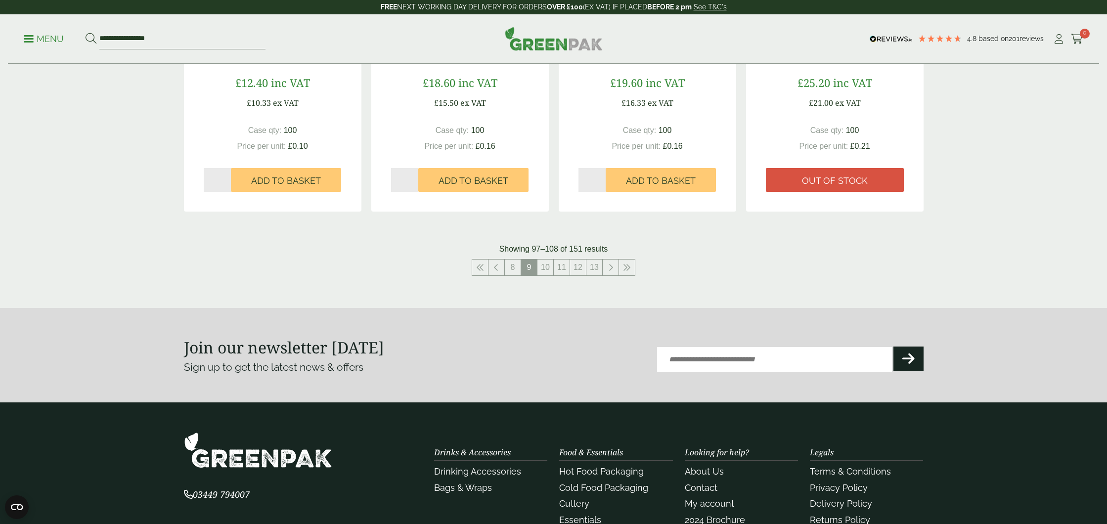
scroll to position [1170, 0]
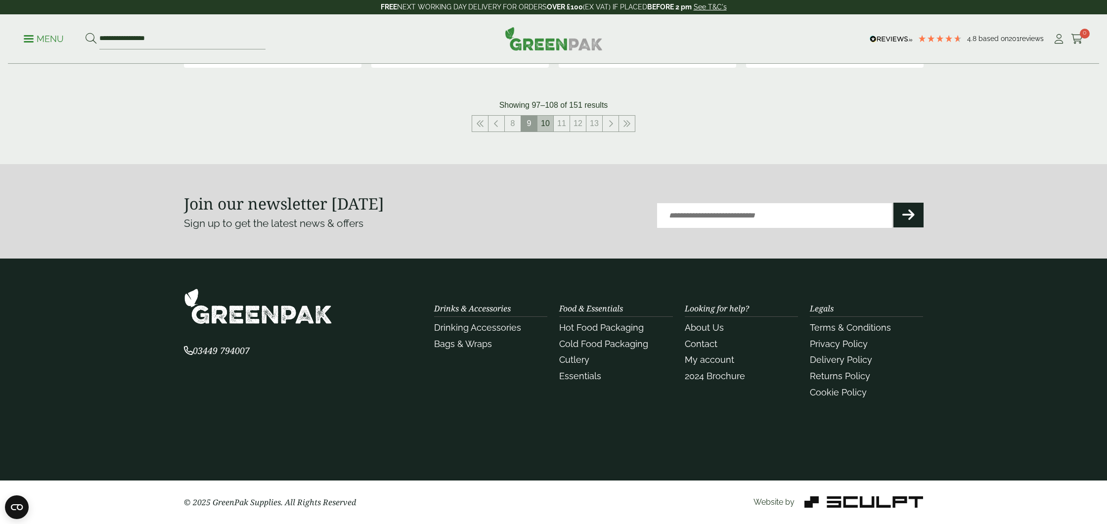
click at [550, 125] on link "10" at bounding box center [545, 124] width 16 height 16
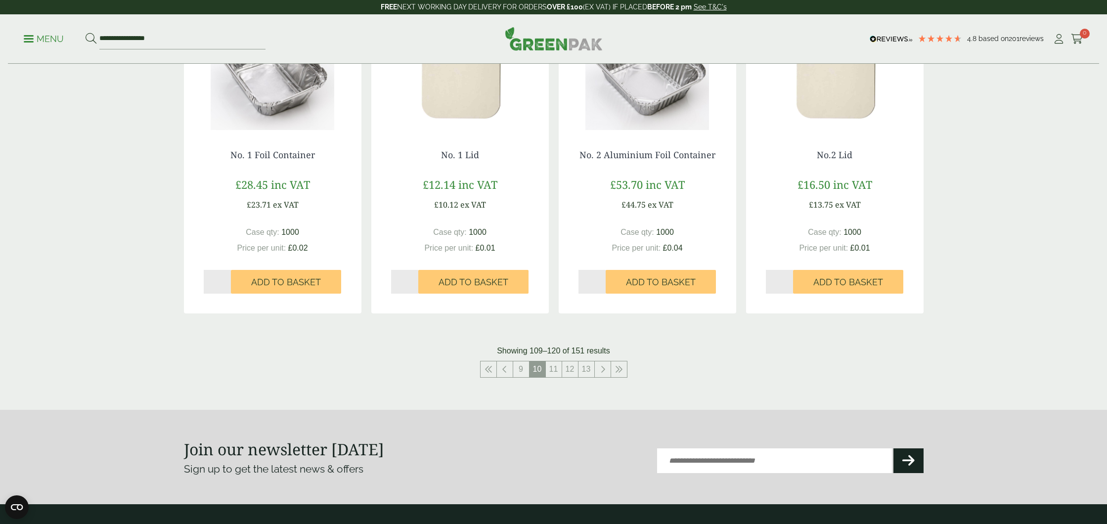
scroll to position [936, 0]
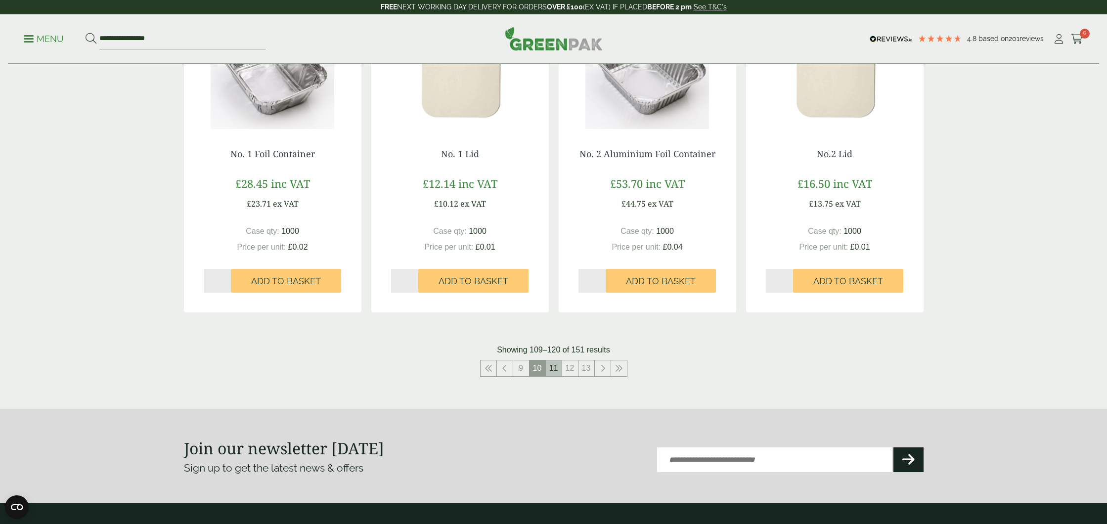
click at [554, 366] on link "11" at bounding box center [554, 368] width 16 height 16
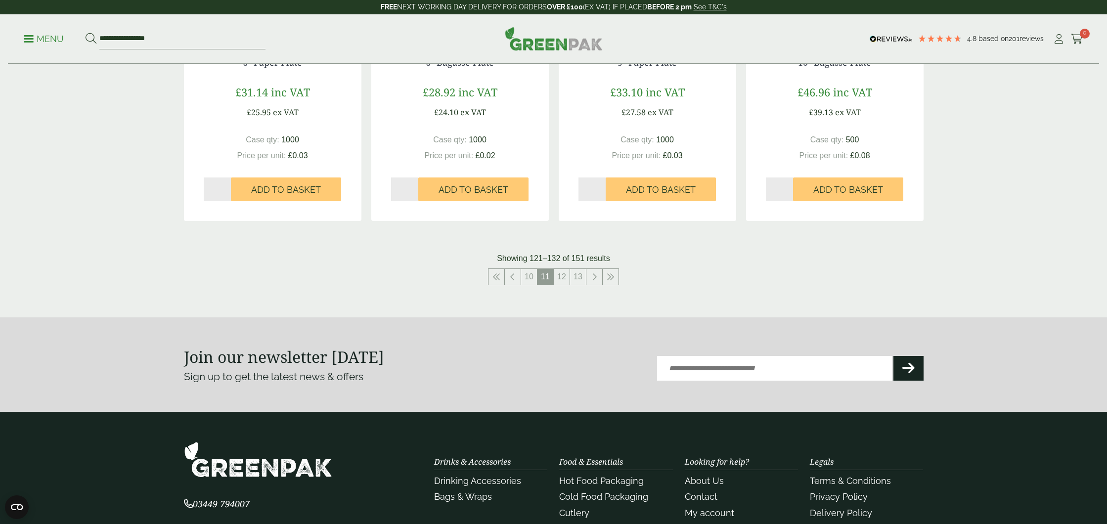
scroll to position [1181, 0]
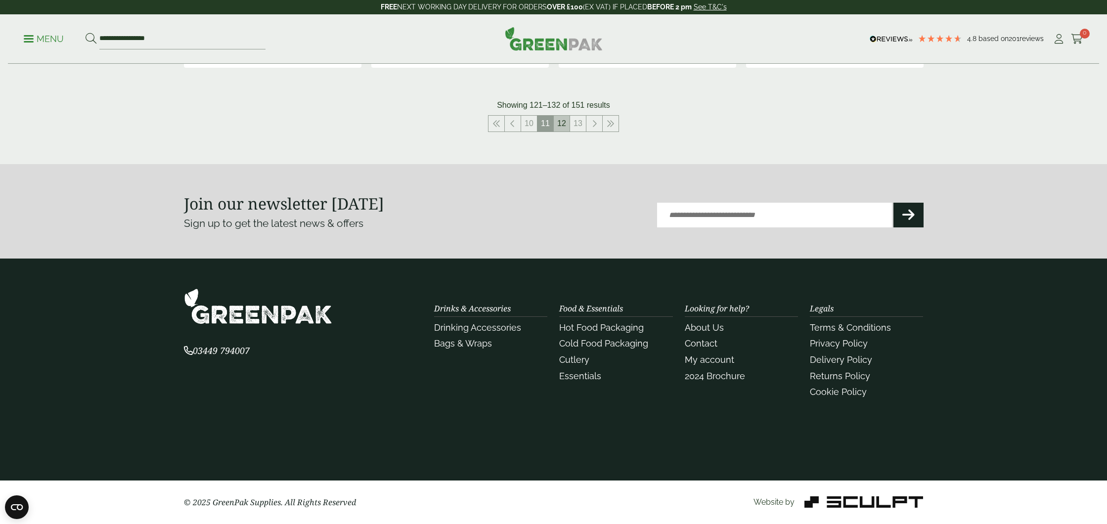
click at [557, 125] on link "12" at bounding box center [562, 124] width 16 height 16
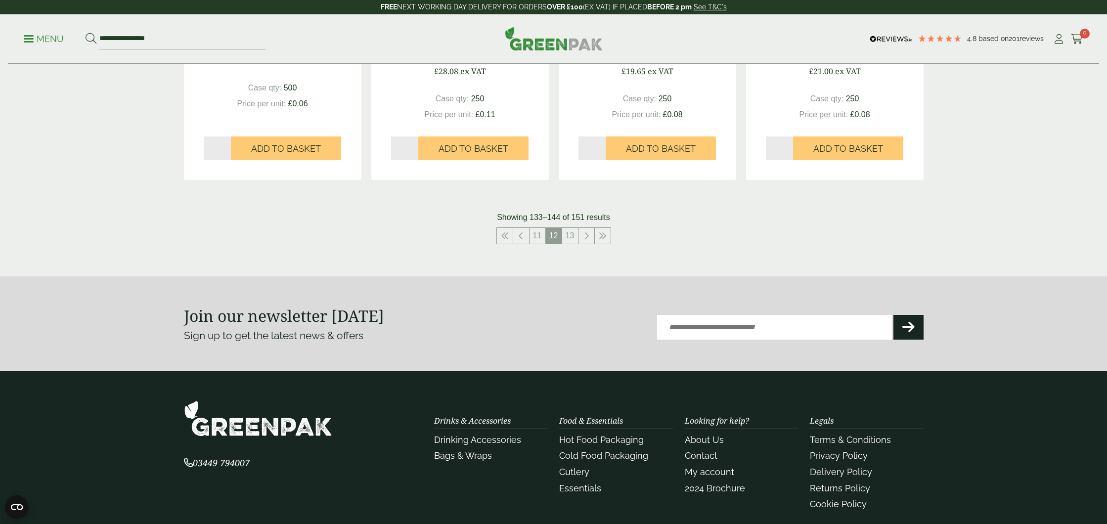
scroll to position [1181, 0]
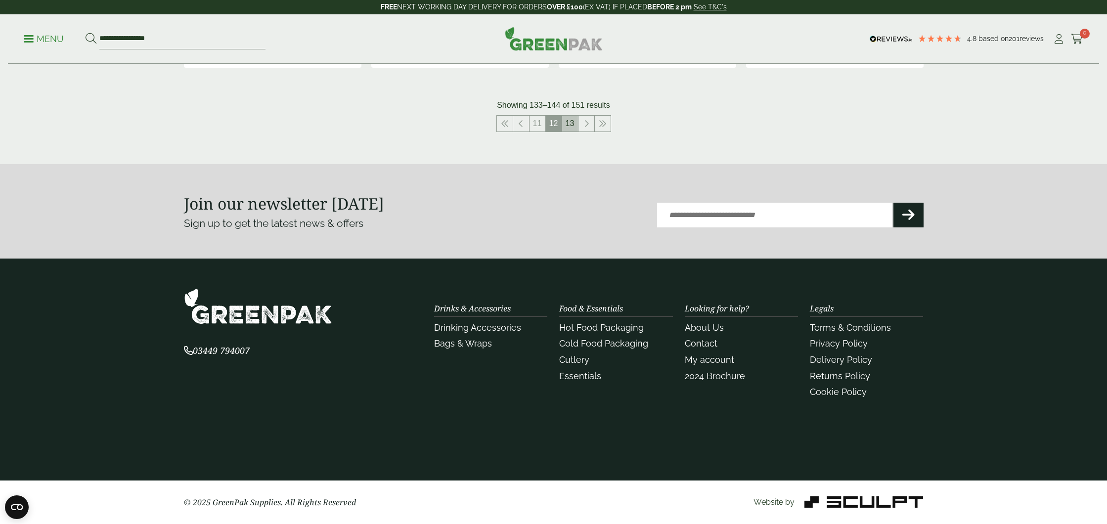
click at [571, 125] on link "13" at bounding box center [570, 124] width 16 height 16
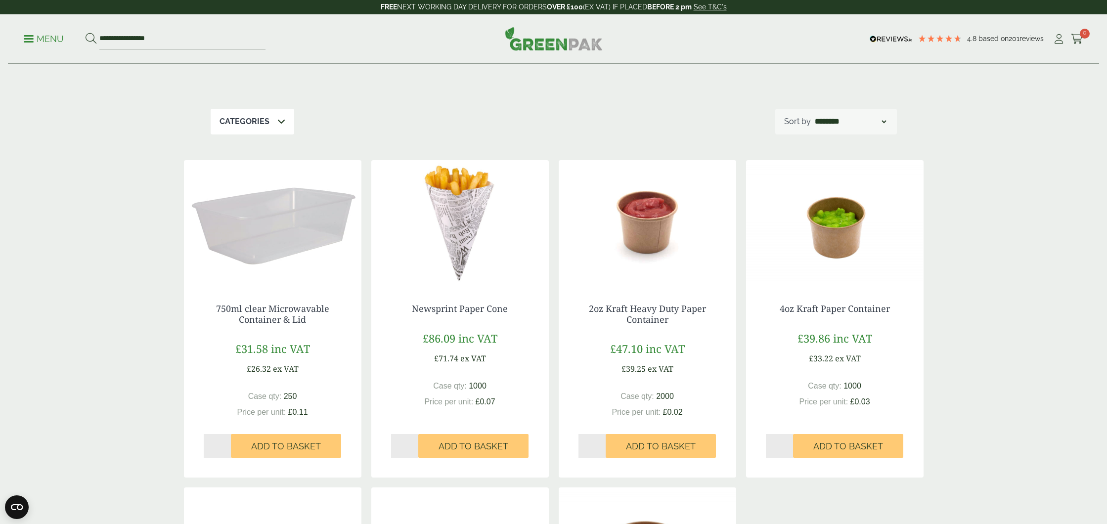
scroll to position [130, 0]
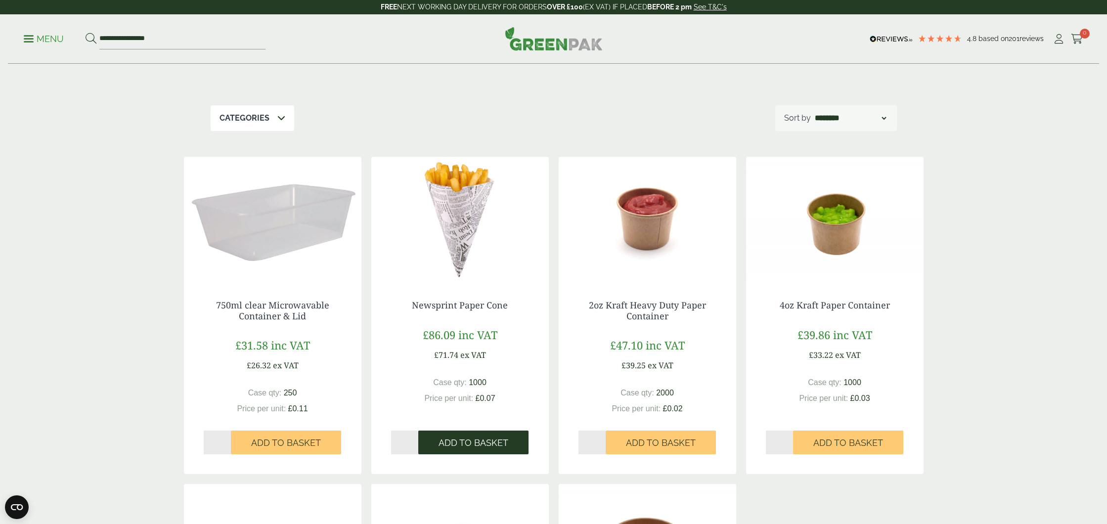
click at [469, 446] on span "Add to Basket" at bounding box center [474, 443] width 70 height 11
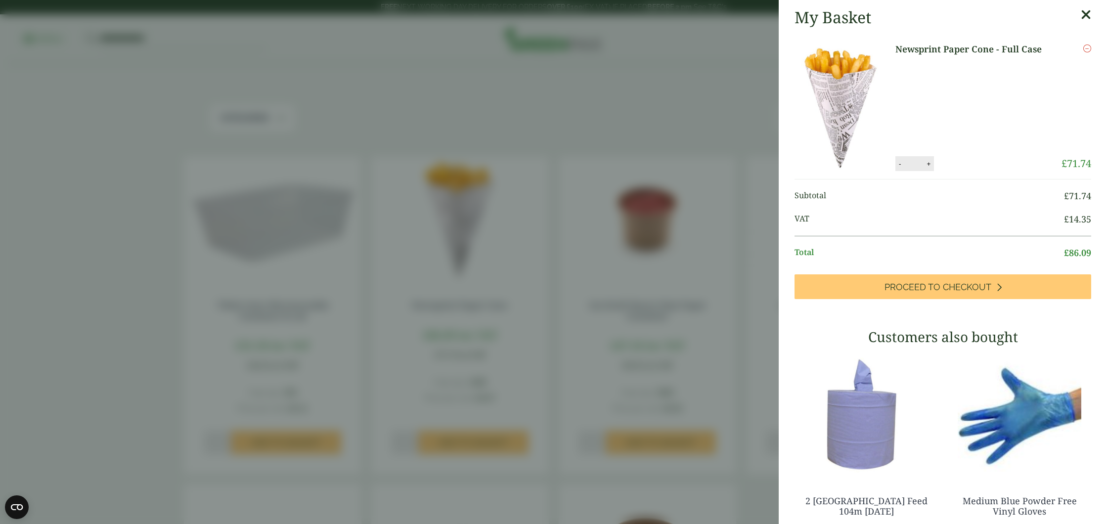
click at [520, 265] on aside "My Basket Newsprint Paper Cone - Full Case Newsprint Paper Cone - Full Case qua…" at bounding box center [553, 262] width 1107 height 524
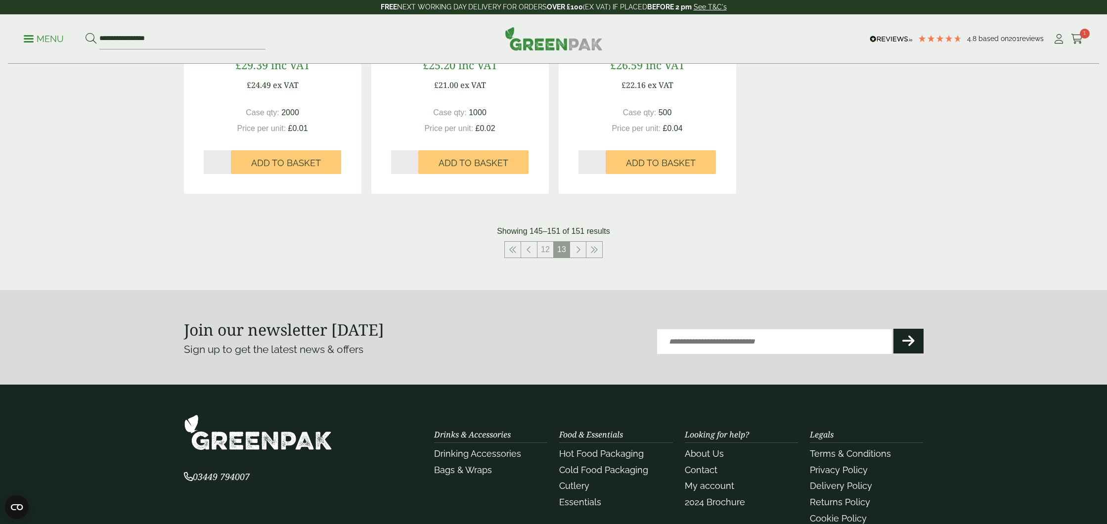
scroll to position [864, 0]
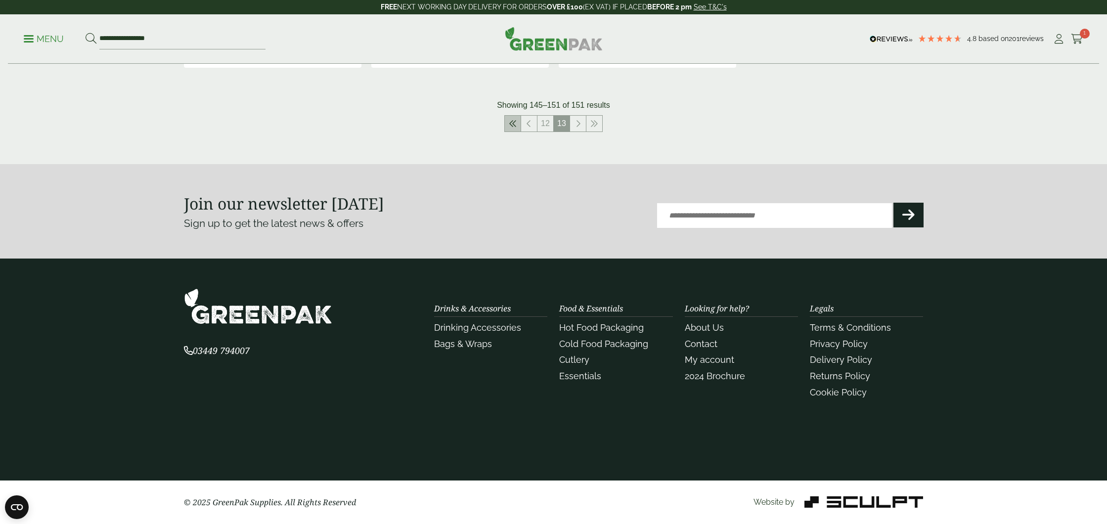
click at [507, 123] on link at bounding box center [513, 124] width 16 height 16
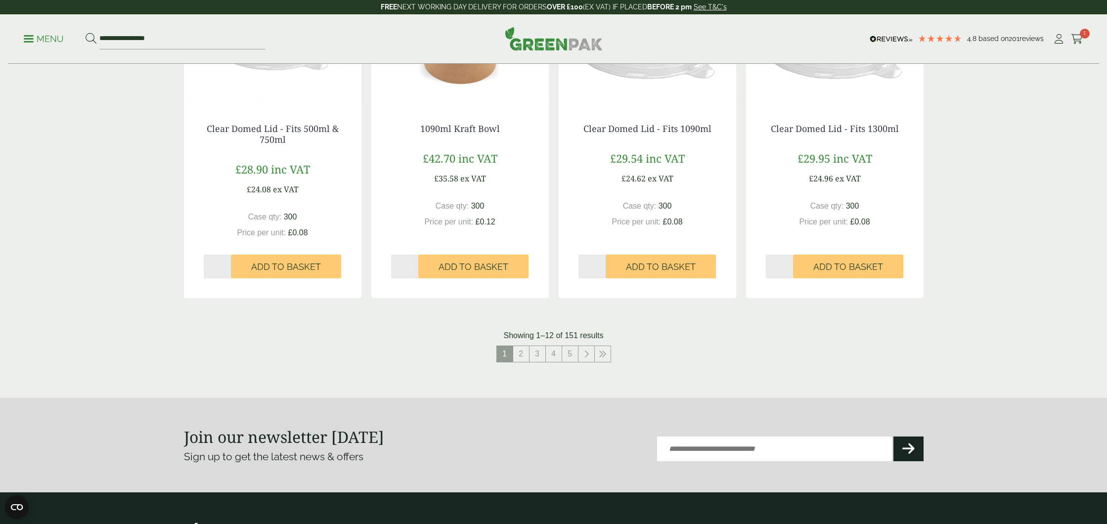
scroll to position [998, 0]
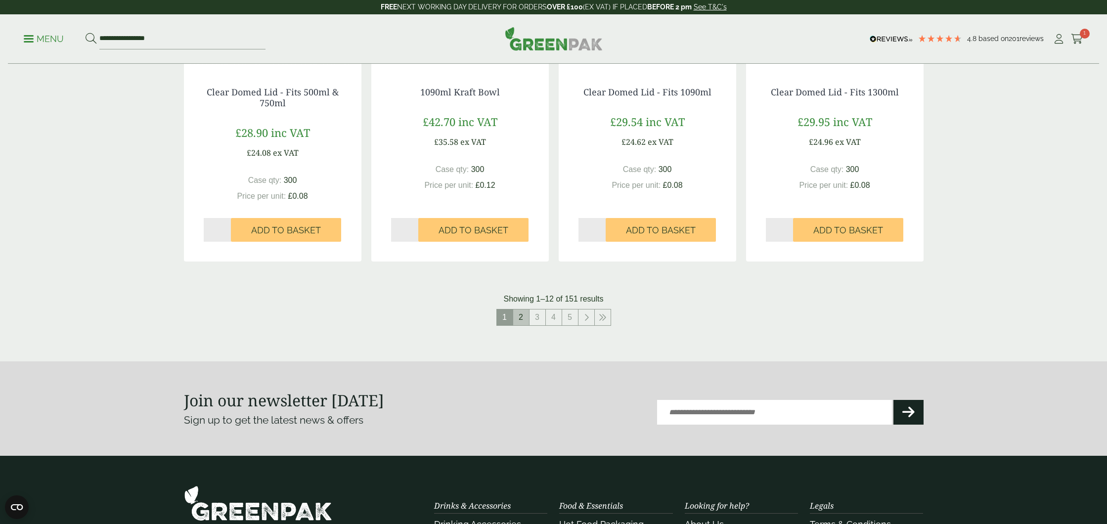
click at [521, 316] on link "2" at bounding box center [521, 317] width 16 height 16
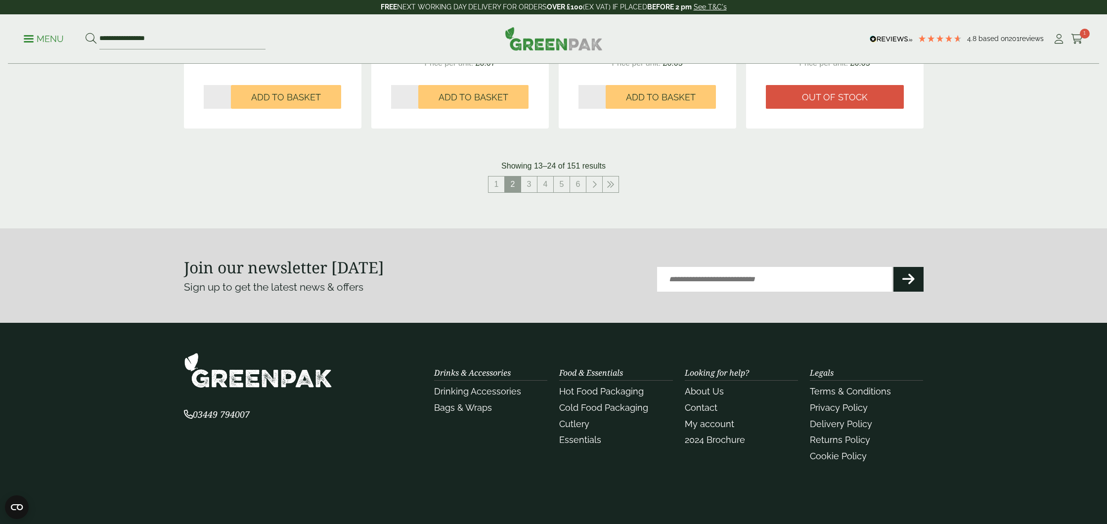
scroll to position [1194, 0]
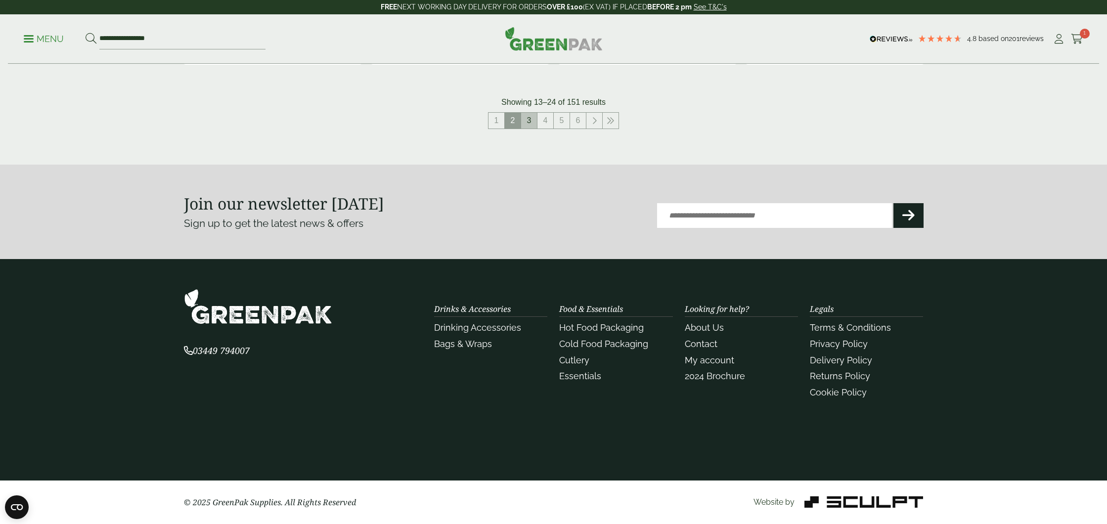
click at [526, 124] on link "3" at bounding box center [529, 121] width 16 height 16
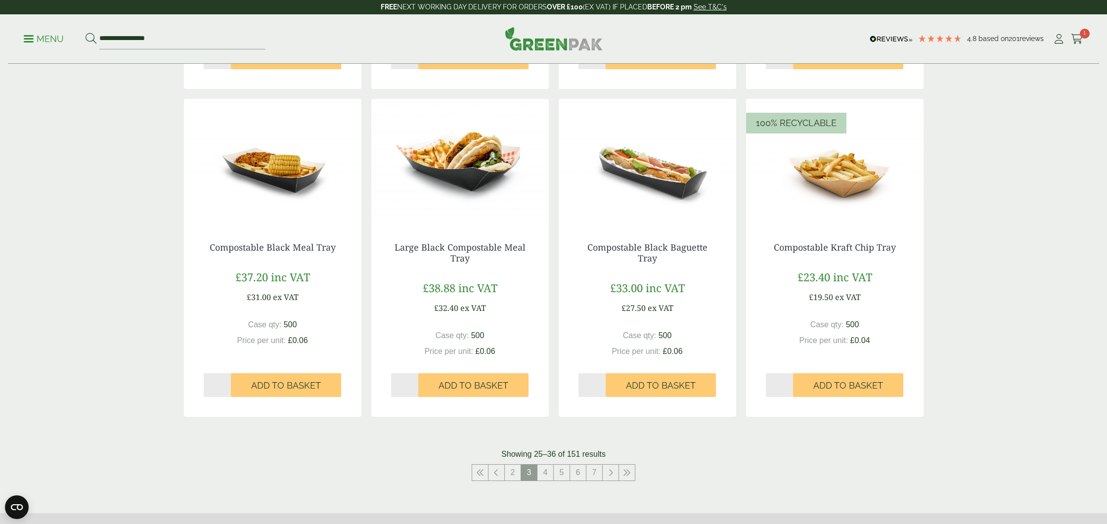
scroll to position [1191, 0]
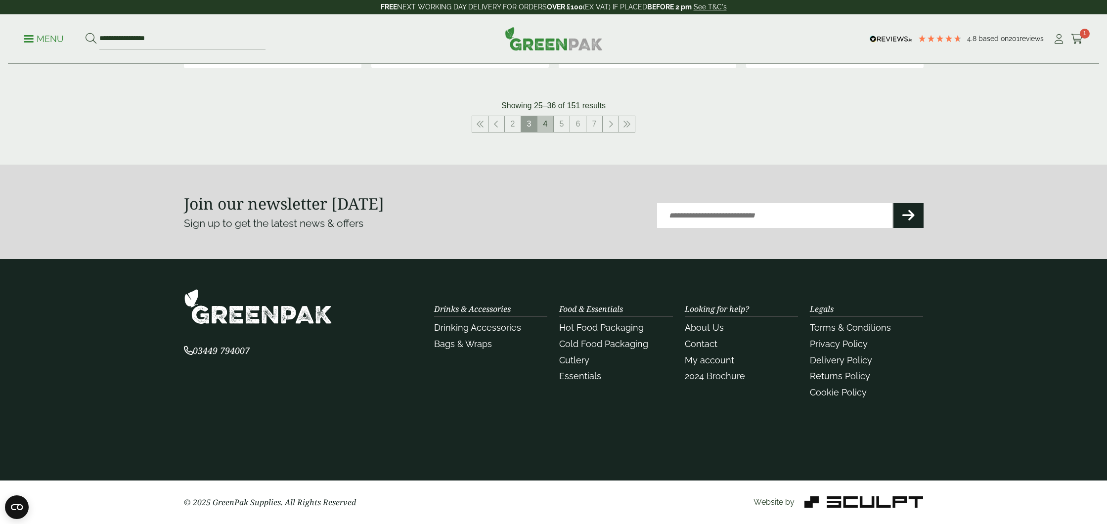
click at [546, 121] on link "4" at bounding box center [545, 124] width 16 height 16
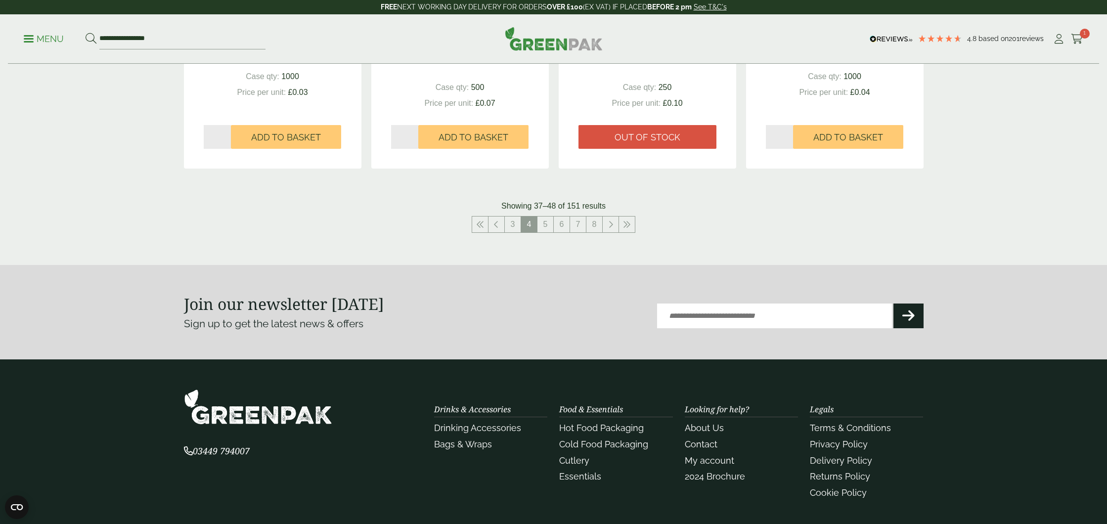
scroll to position [1191, 0]
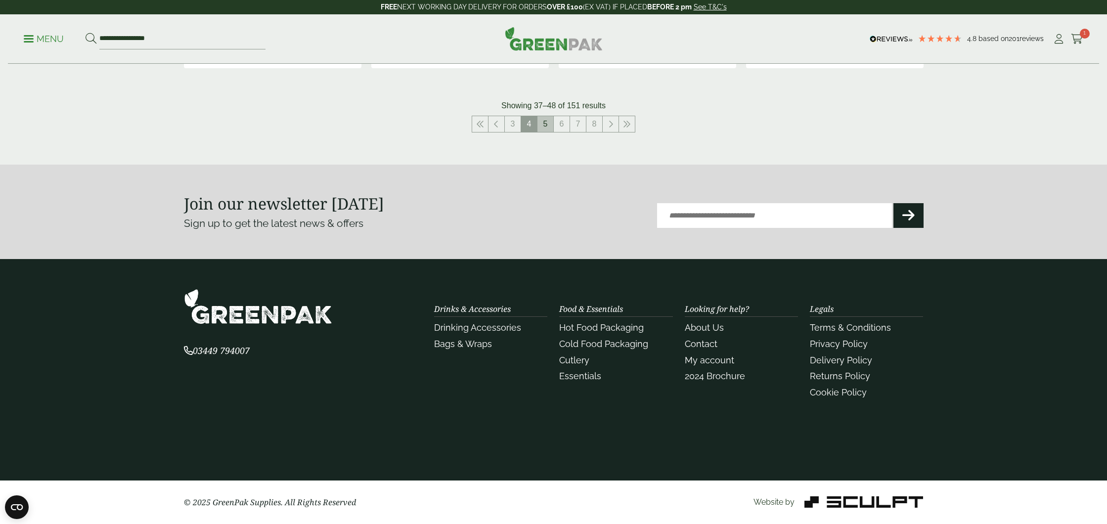
click at [547, 124] on link "5" at bounding box center [545, 124] width 16 height 16
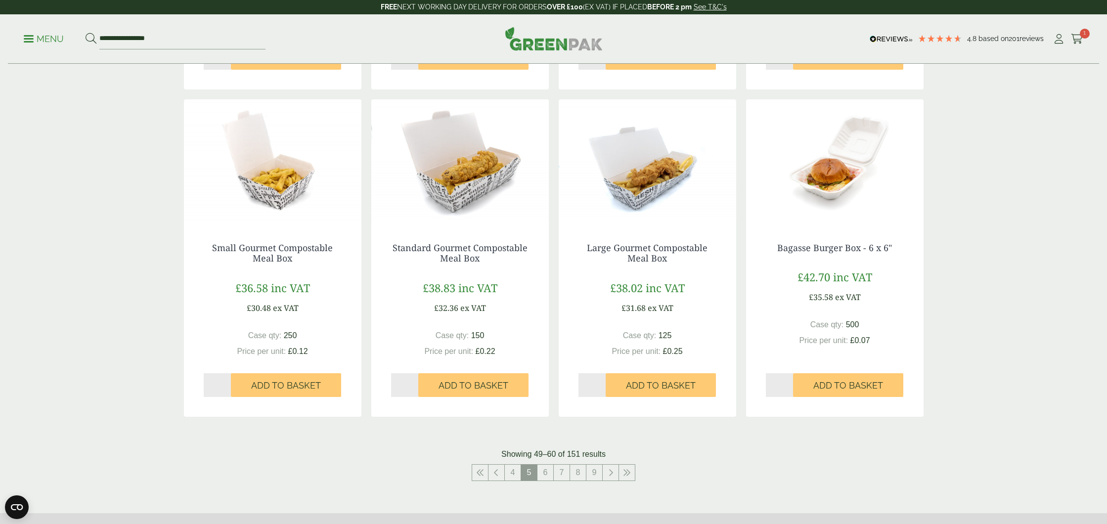
scroll to position [830, 0]
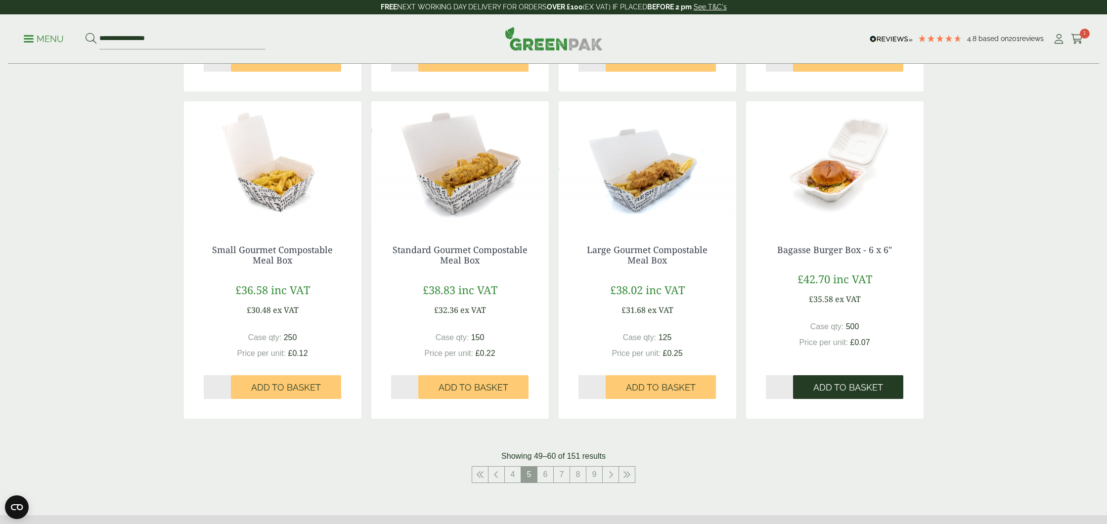
click at [849, 384] on span "Add to Basket" at bounding box center [848, 387] width 70 height 11
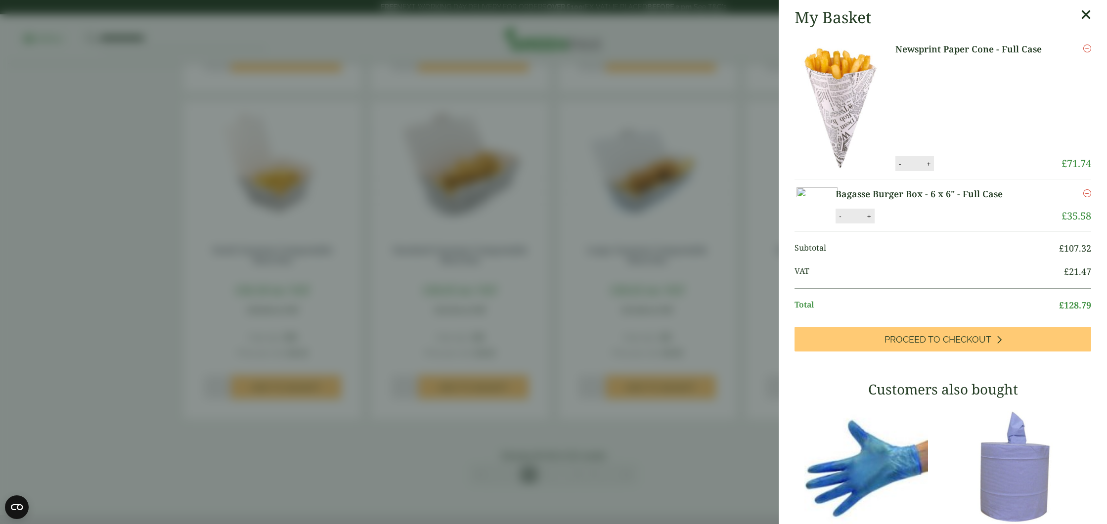
click at [688, 231] on aside "My Basket Newsprint Paper Cone - Full Case Newsprint Paper Cone - Full Case qua…" at bounding box center [553, 262] width 1107 height 524
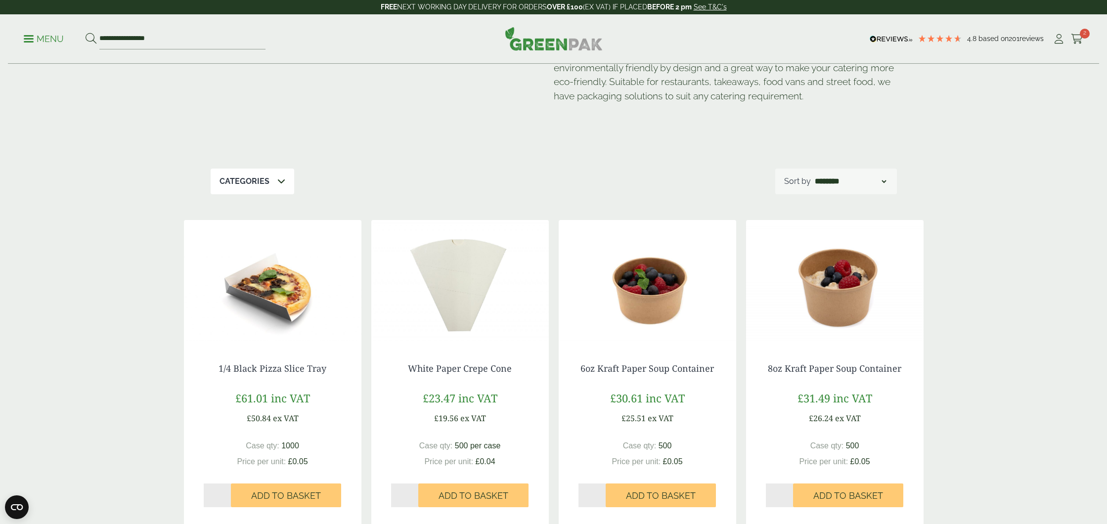
scroll to position [0, 0]
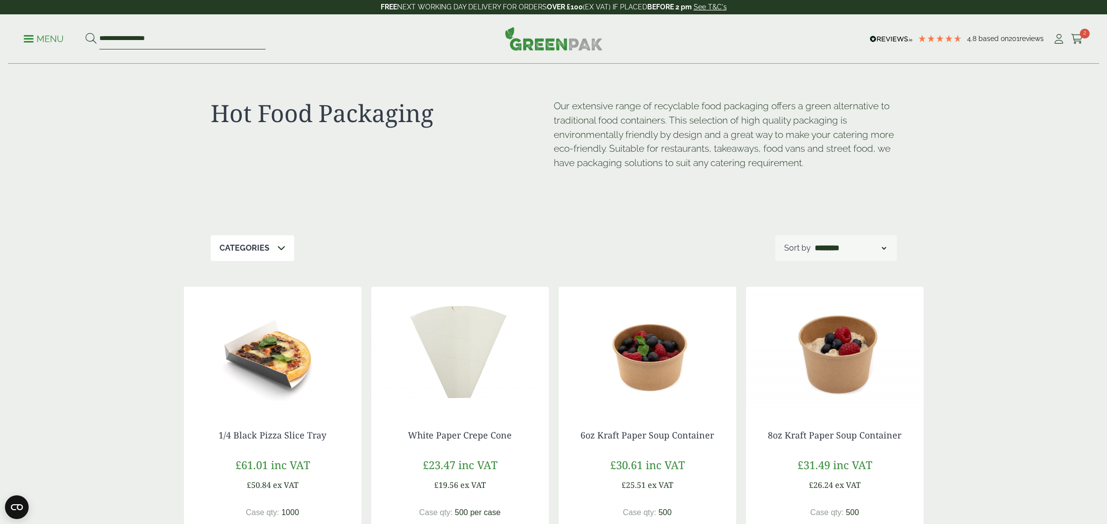
click at [122, 38] on input "**********" at bounding box center [182, 39] width 166 height 21
drag, startPoint x: 139, startPoint y: 38, endPoint x: 91, endPoint y: 37, distance: 47.5
click at [91, 37] on form "**********" at bounding box center [176, 39] width 180 height 21
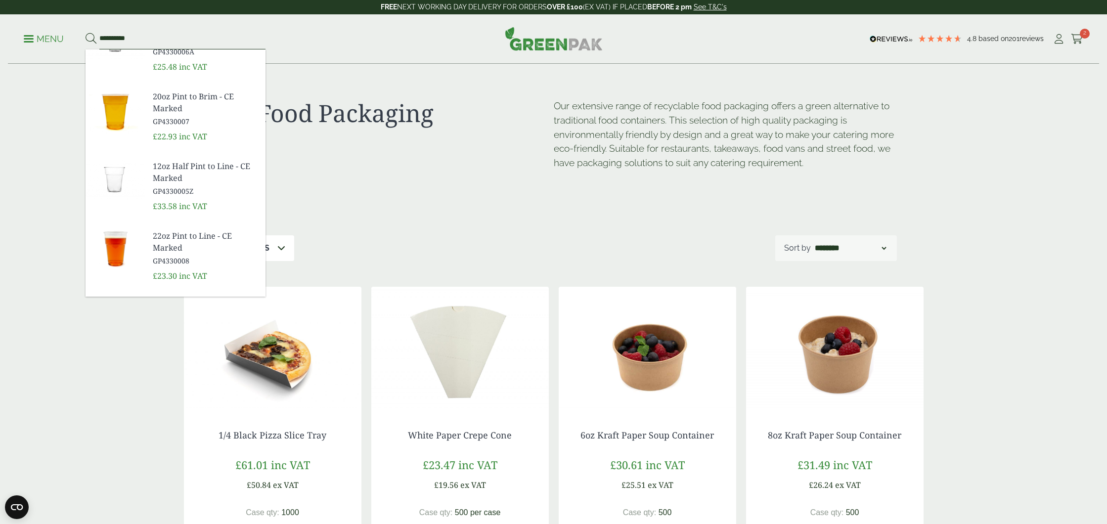
scroll to position [109, 0]
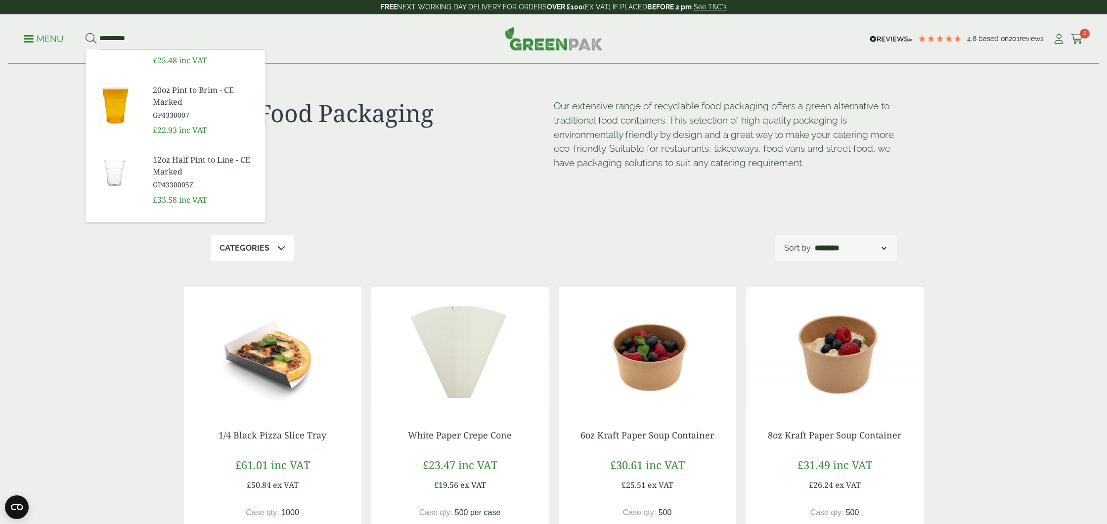
click at [113, 104] on img at bounding box center [115, 103] width 59 height 47
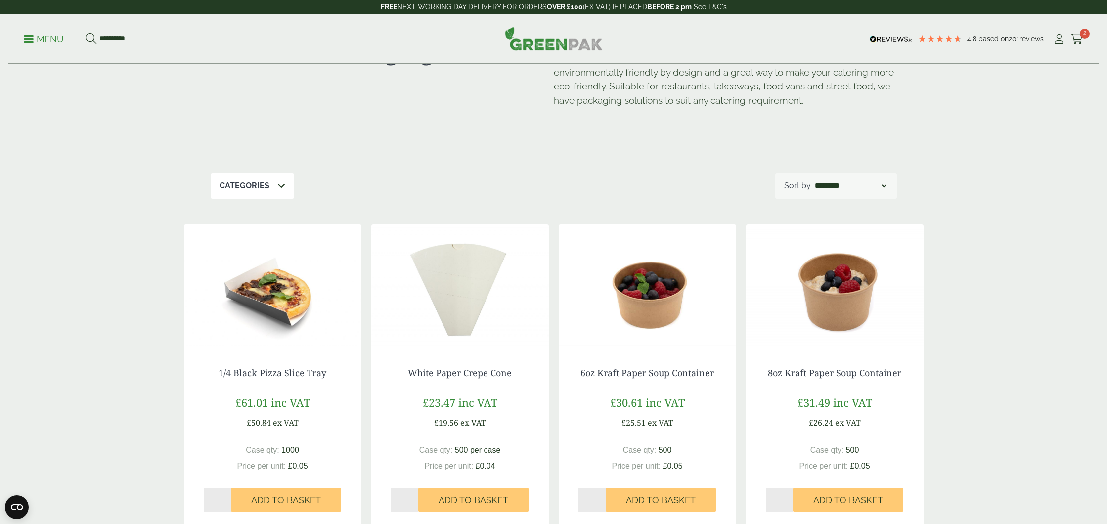
scroll to position [0, 0]
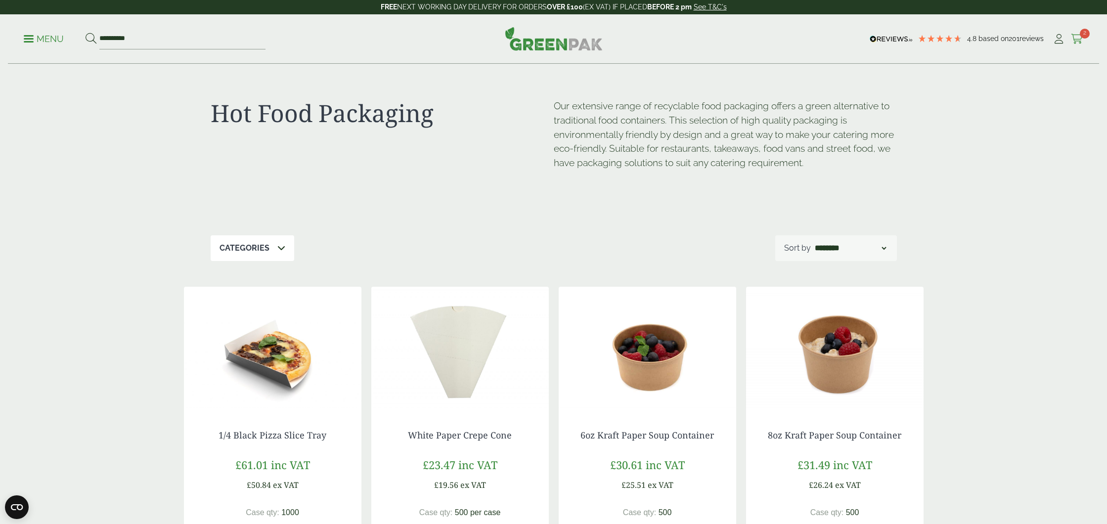
click at [1081, 37] on span "2" at bounding box center [1085, 34] width 10 height 10
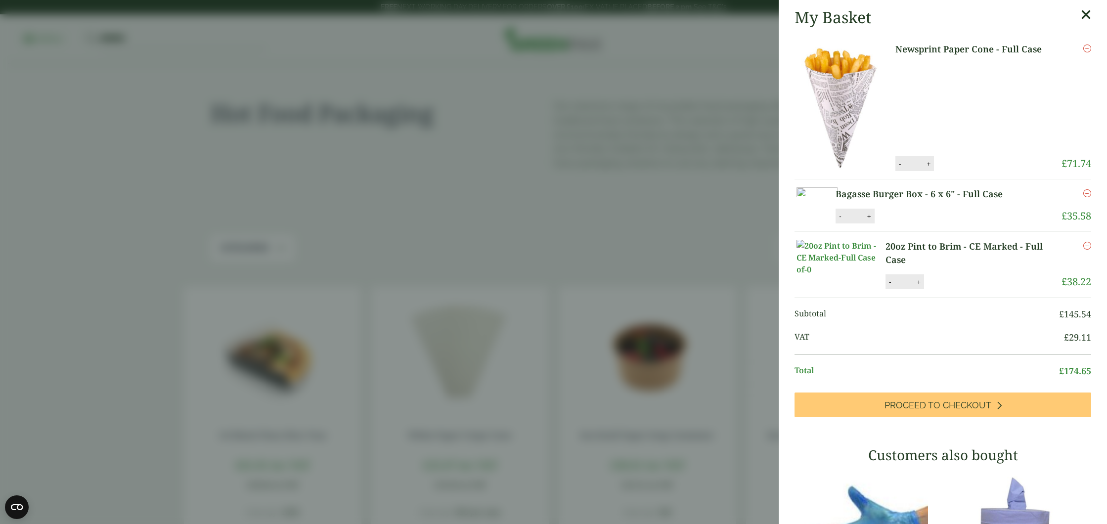
click at [554, 183] on aside "My Basket Newsprint Paper Cone - Full Case Newsprint Paper Cone - Full Case qua…" at bounding box center [553, 262] width 1107 height 524
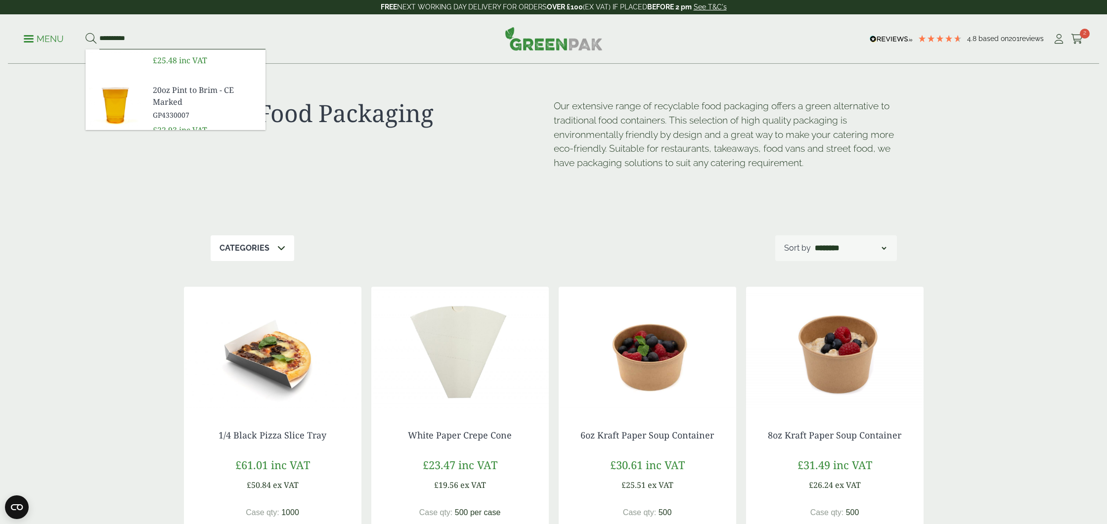
click at [138, 39] on input "**********" at bounding box center [182, 39] width 166 height 21
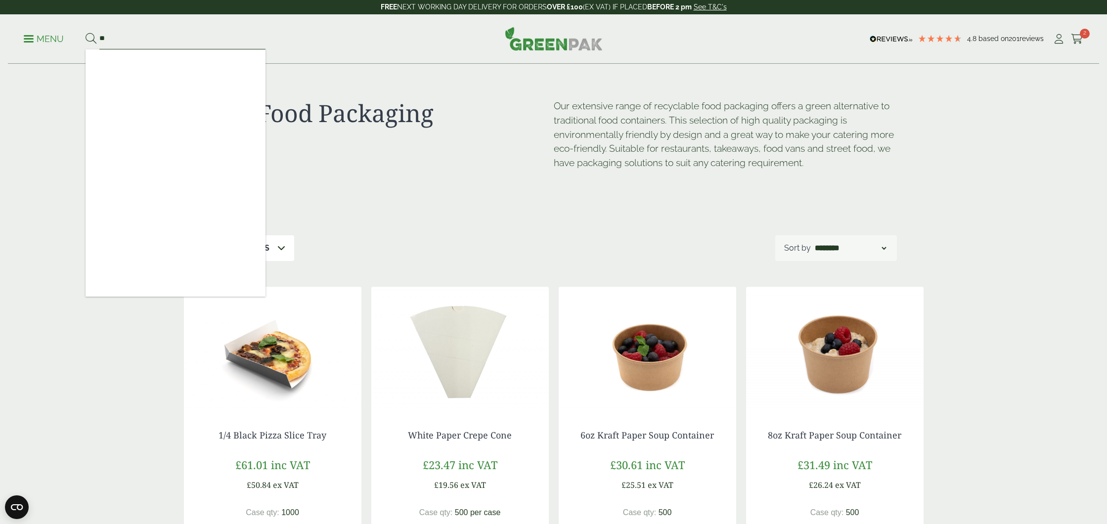
type input "*"
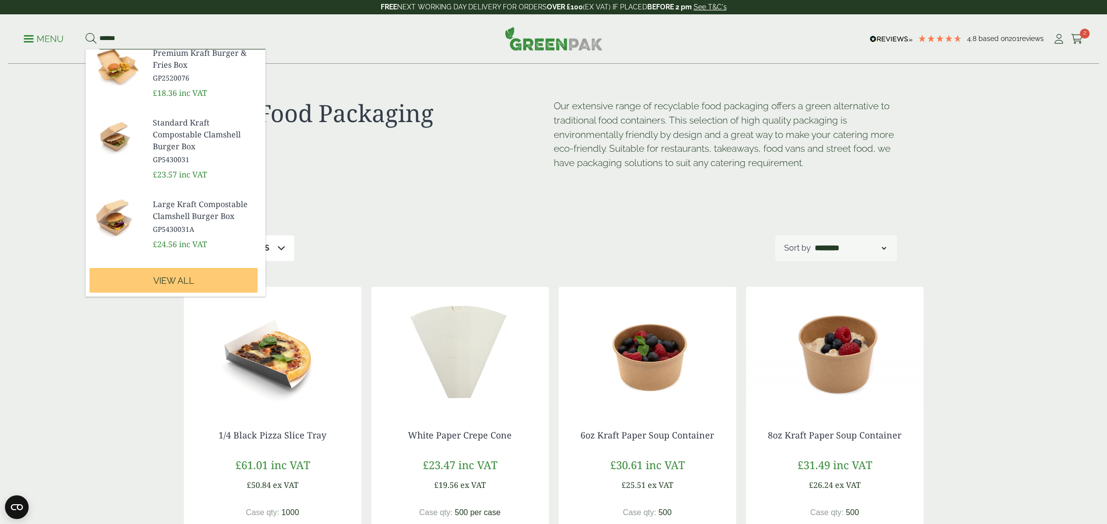
scroll to position [328, 0]
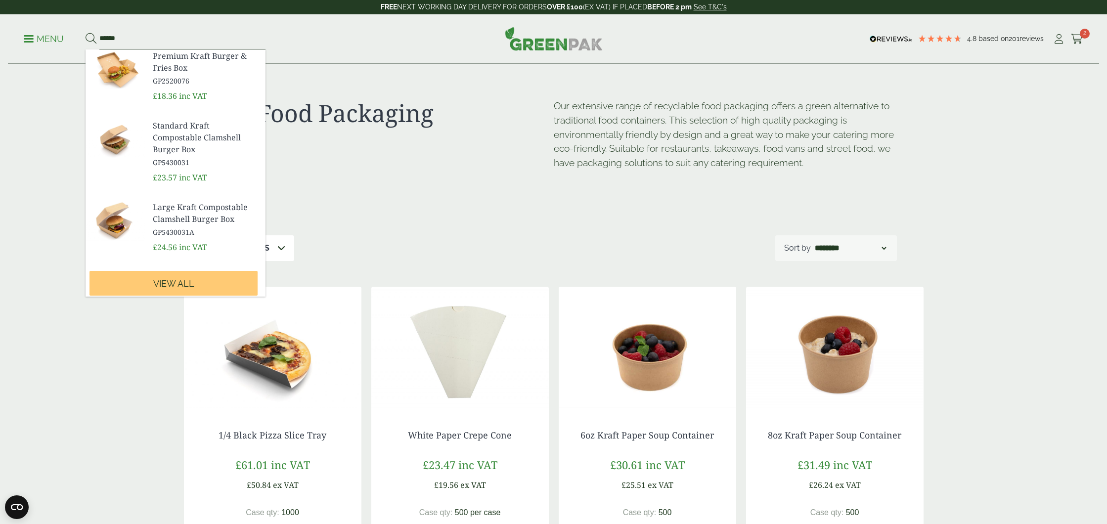
type input "******"
click at [117, 136] on img at bounding box center [115, 139] width 59 height 47
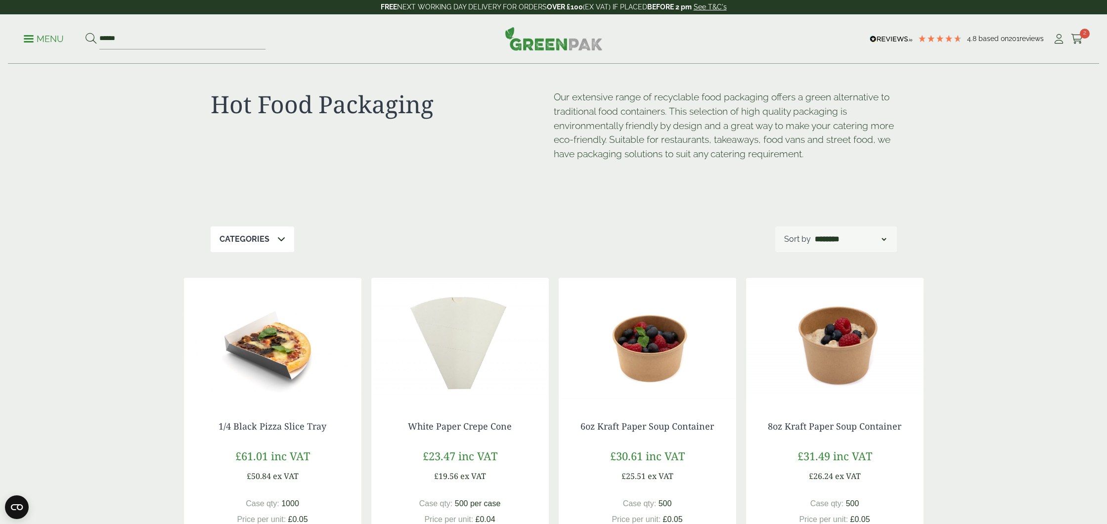
scroll to position [0, 0]
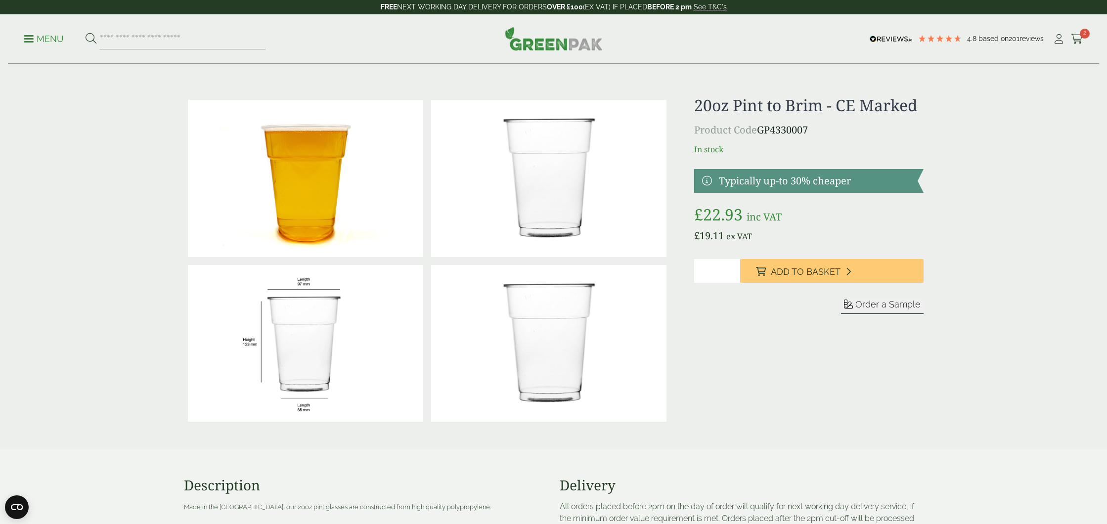
drag, startPoint x: 730, startPoint y: 268, endPoint x: 736, endPoint y: 268, distance: 5.5
type input "*"
click at [731, 267] on input "*" at bounding box center [717, 271] width 46 height 24
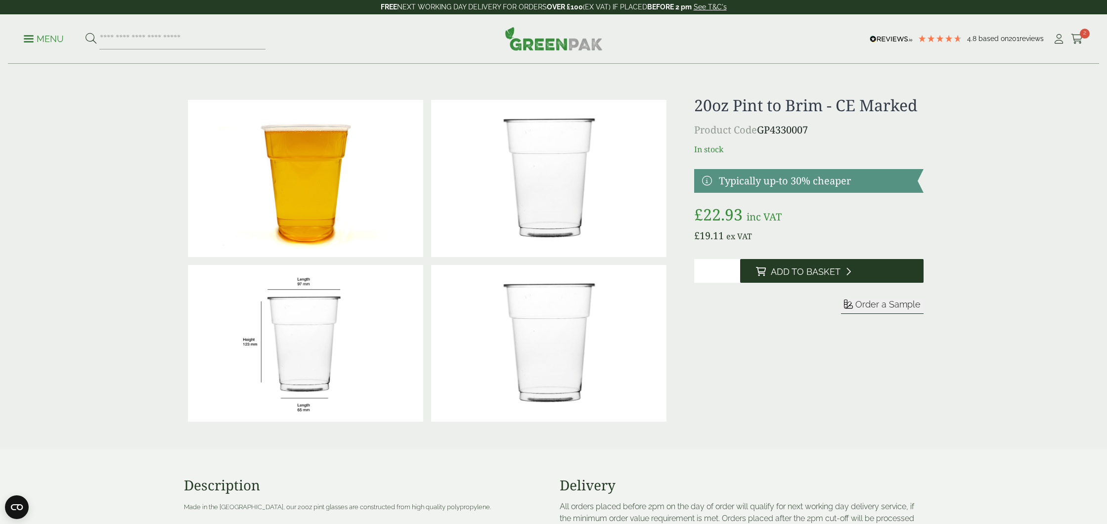
click at [813, 274] on span "Add to Basket" at bounding box center [806, 271] width 70 height 11
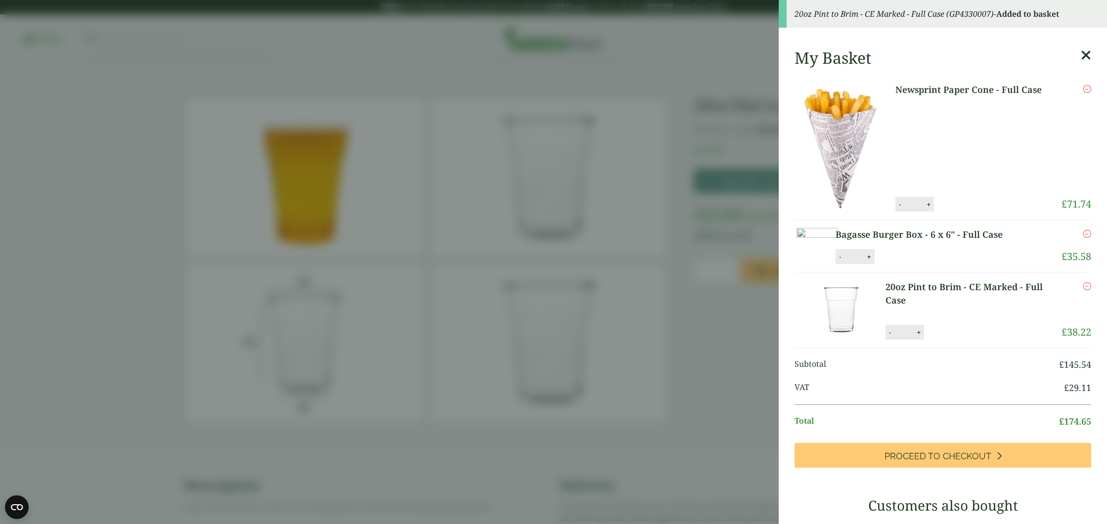
click at [119, 84] on aside "20oz Pint to Brim - CE Marked - Full Case (GP4330007) - Added to basket My Bask…" at bounding box center [553, 262] width 1107 height 524
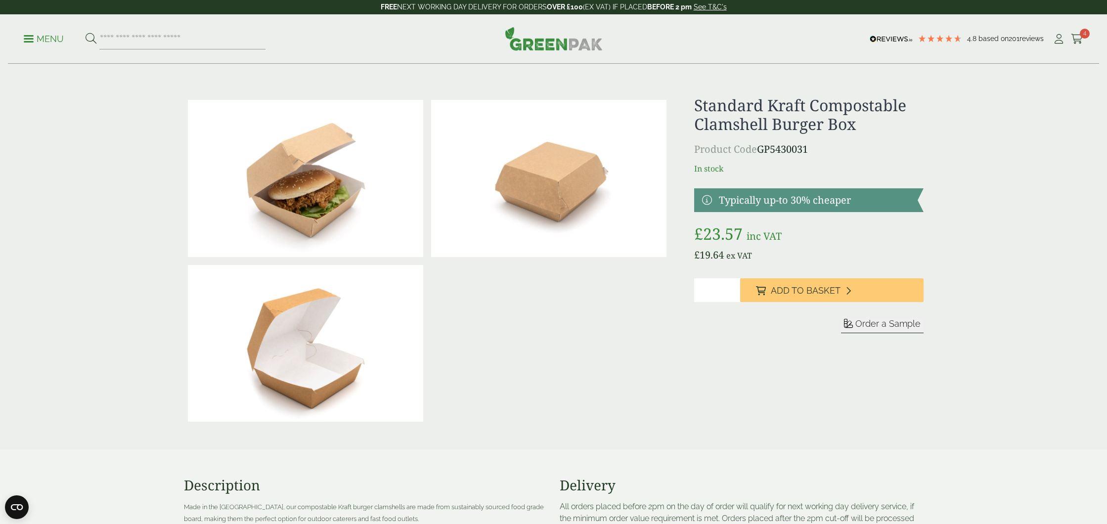
click at [732, 289] on input "*" at bounding box center [717, 290] width 46 height 24
type input "*"
click at [734, 288] on input "*" at bounding box center [717, 290] width 46 height 24
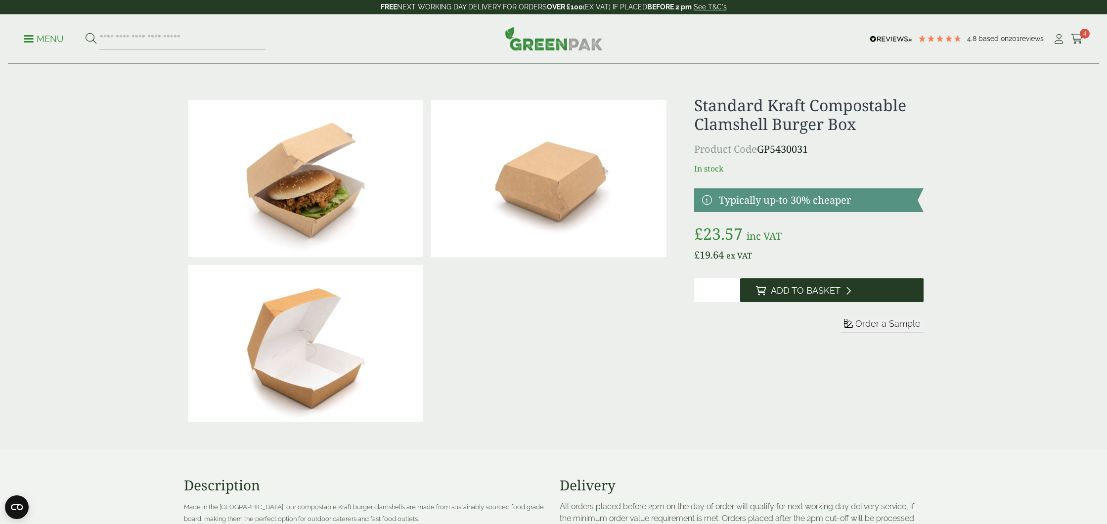
drag, startPoint x: 793, startPoint y: 290, endPoint x: 788, endPoint y: 286, distance: 6.7
click at [793, 290] on span "Add to Basket" at bounding box center [806, 290] width 70 height 11
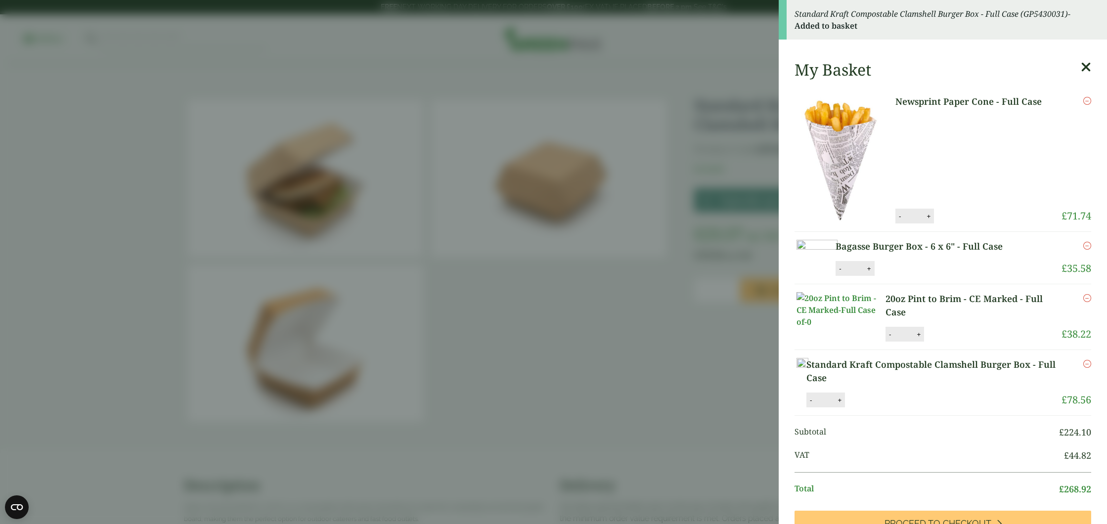
click at [513, 309] on aside "Standard Kraft Compostable Clamshell Burger Box - Full Case (GP5430031) - Added…" at bounding box center [553, 262] width 1107 height 524
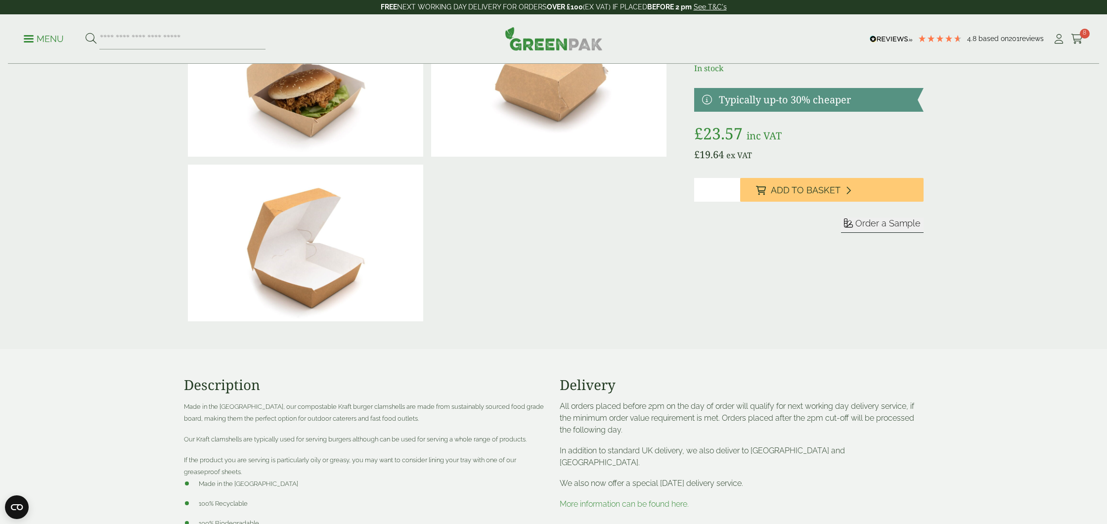
scroll to position [69, 0]
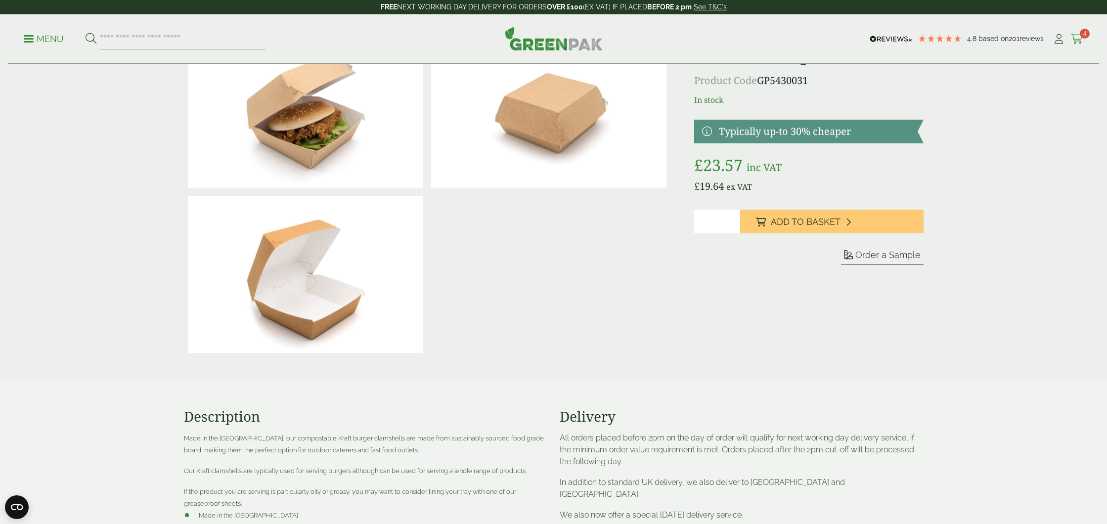
click at [1077, 37] on icon at bounding box center [1077, 39] width 12 height 10
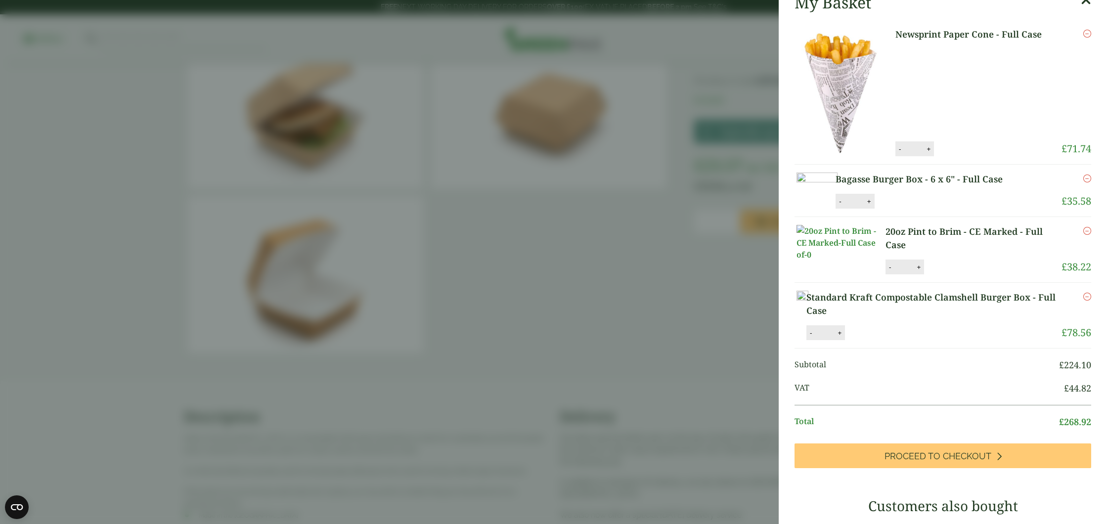
scroll to position [7, 0]
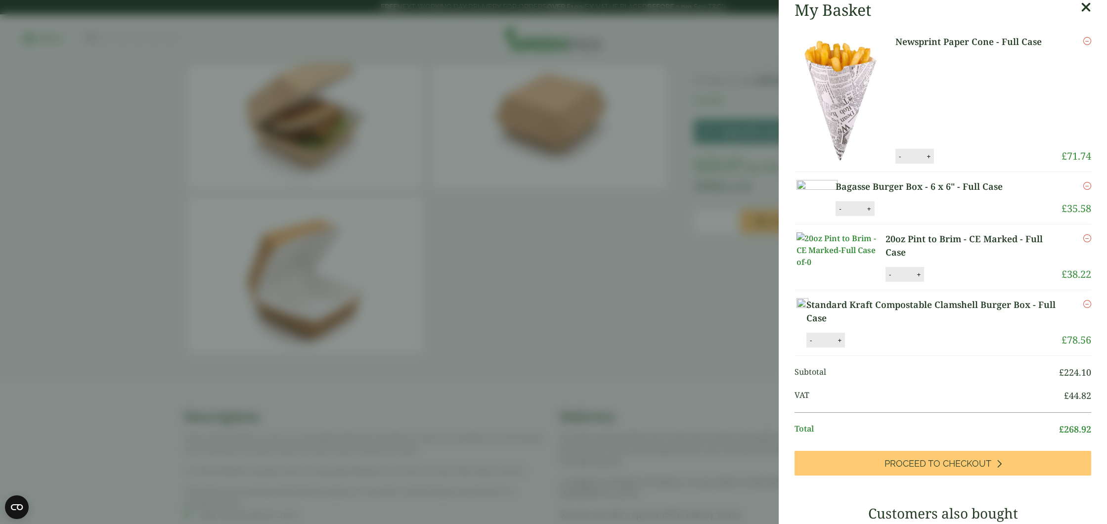
click at [579, 283] on aside "My Basket Newsprint Paper Cone - Full Case Newsprint Paper Cone - Full Case qua…" at bounding box center [553, 262] width 1107 height 524
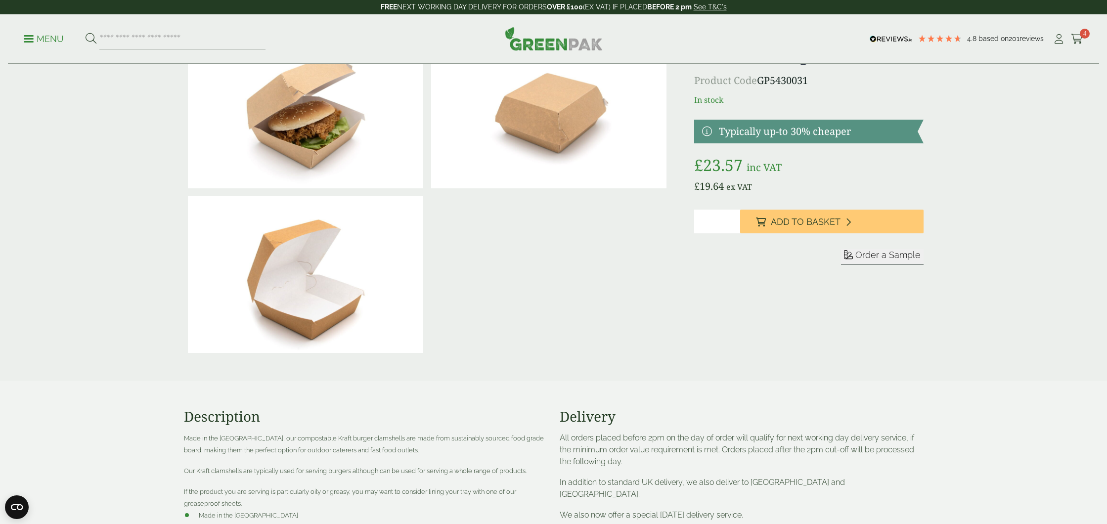
scroll to position [0, 0]
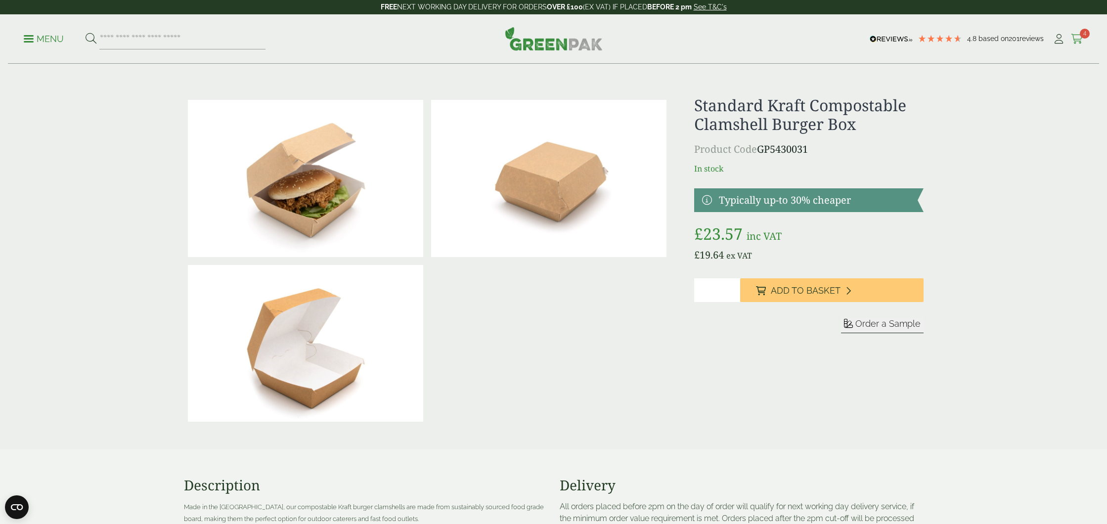
click at [1076, 34] on icon at bounding box center [1077, 39] width 12 height 10
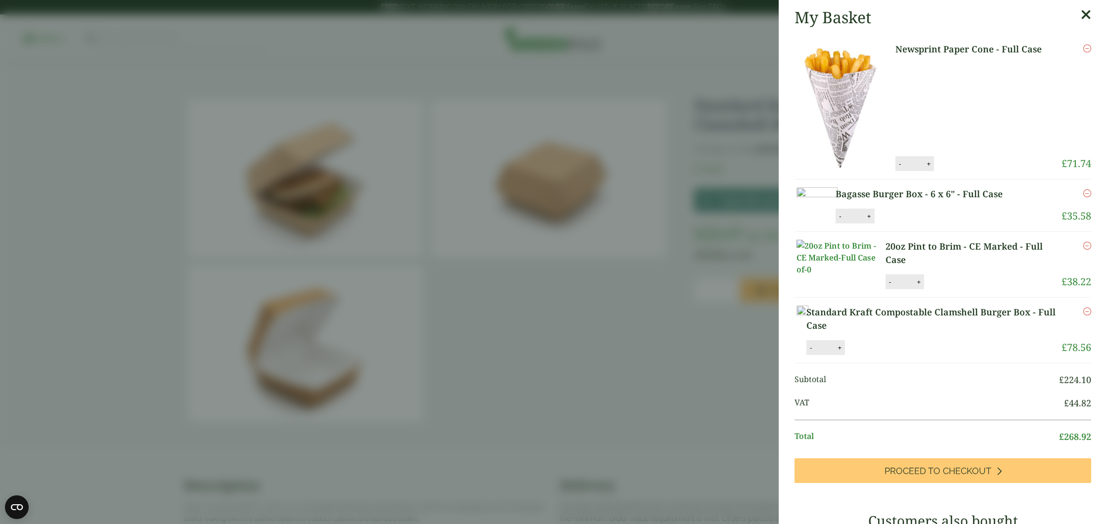
click at [874, 221] on button "+" at bounding box center [869, 216] width 10 height 8
type input "*"
click at [926, 224] on button "Update" at bounding box center [901, 216] width 49 height 15
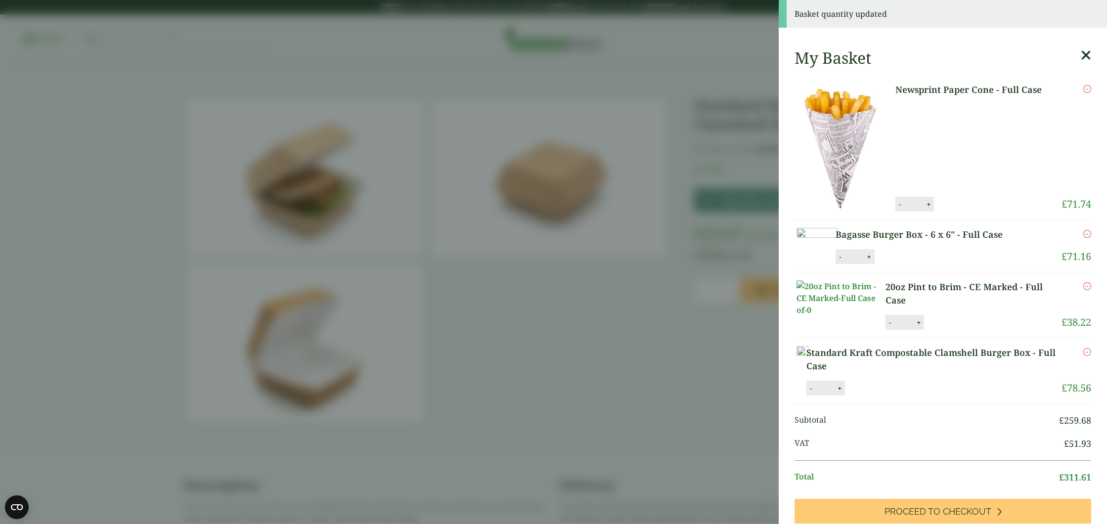
click at [564, 297] on aside "Basket quantity updated My Basket Newsprint Paper Cone - Full Case Newsprint Pa…" at bounding box center [553, 262] width 1107 height 524
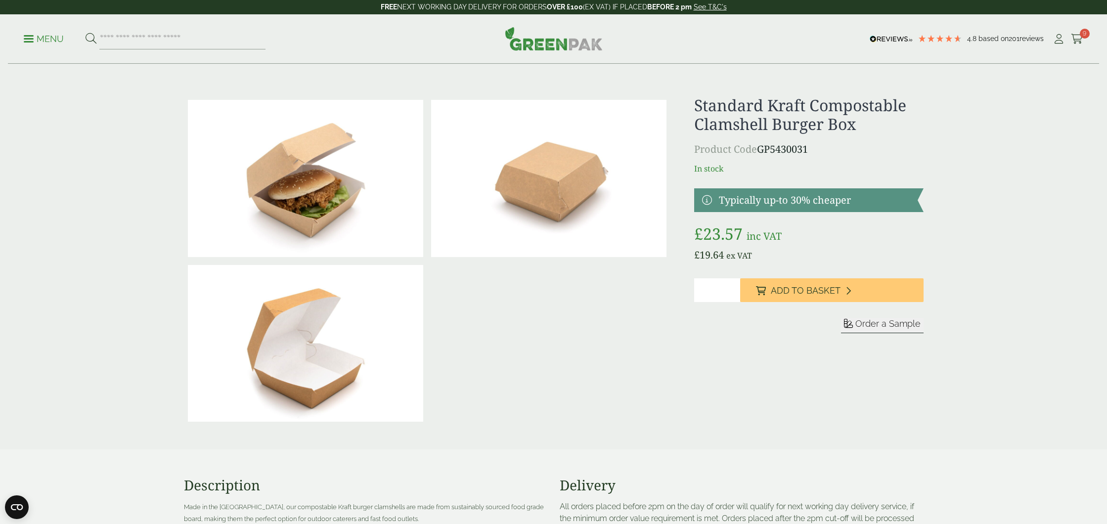
click at [28, 38] on span at bounding box center [29, 38] width 10 height 1
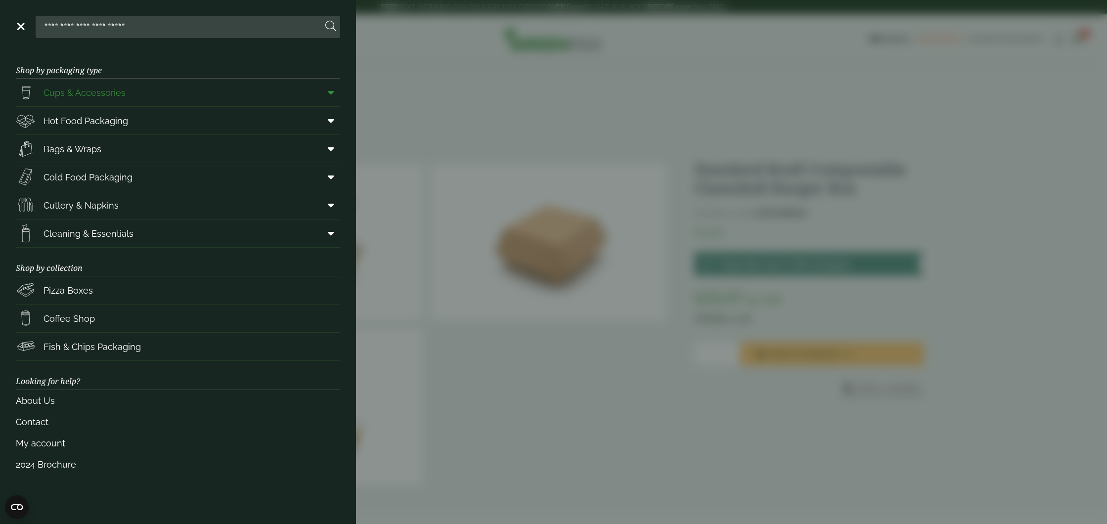
click at [61, 93] on span "Cups & Accessories" at bounding box center [85, 92] width 82 height 13
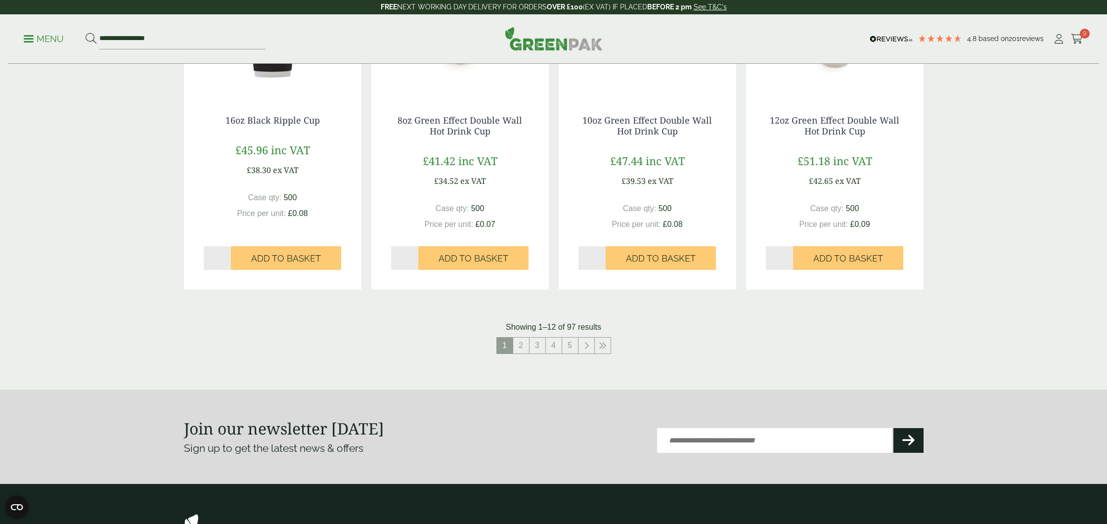
scroll to position [954, 0]
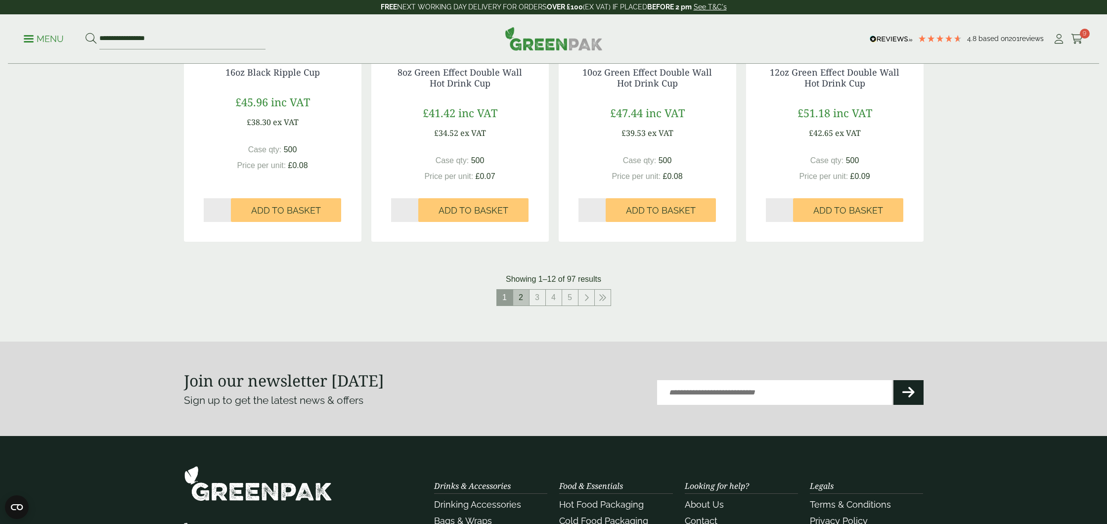
click at [521, 296] on link "2" at bounding box center [521, 298] width 16 height 16
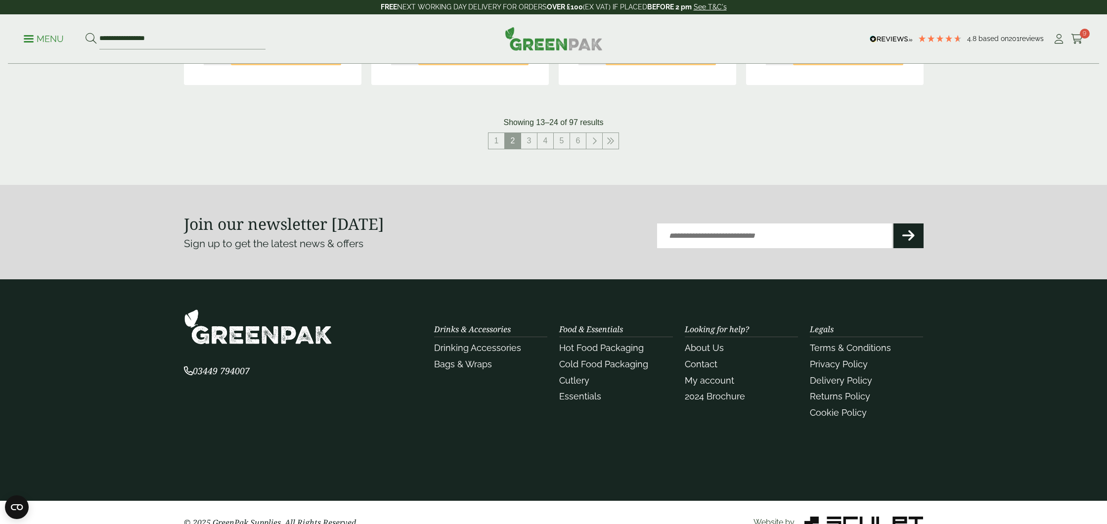
scroll to position [1131, 0]
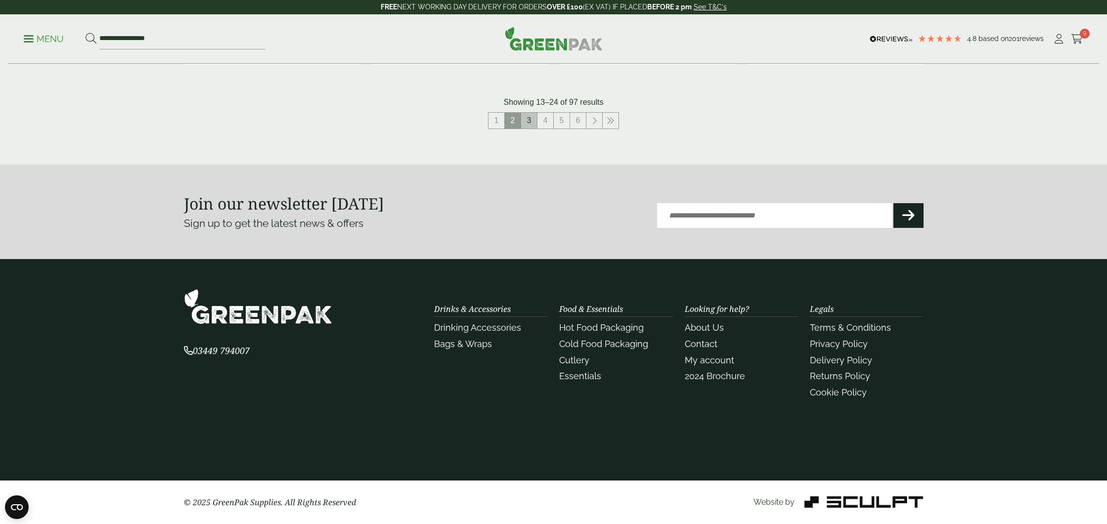
click at [527, 124] on link "3" at bounding box center [529, 121] width 16 height 16
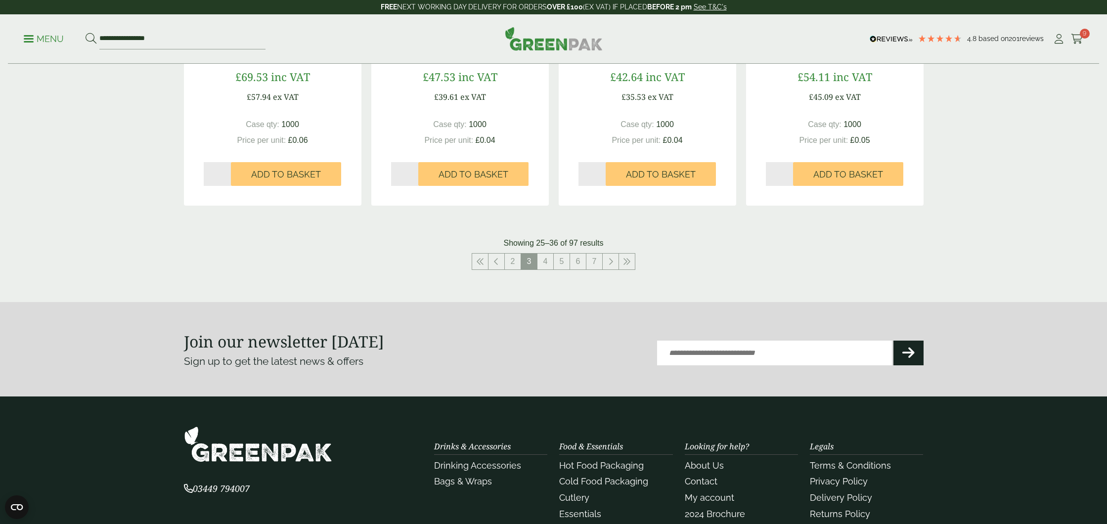
scroll to position [983, 0]
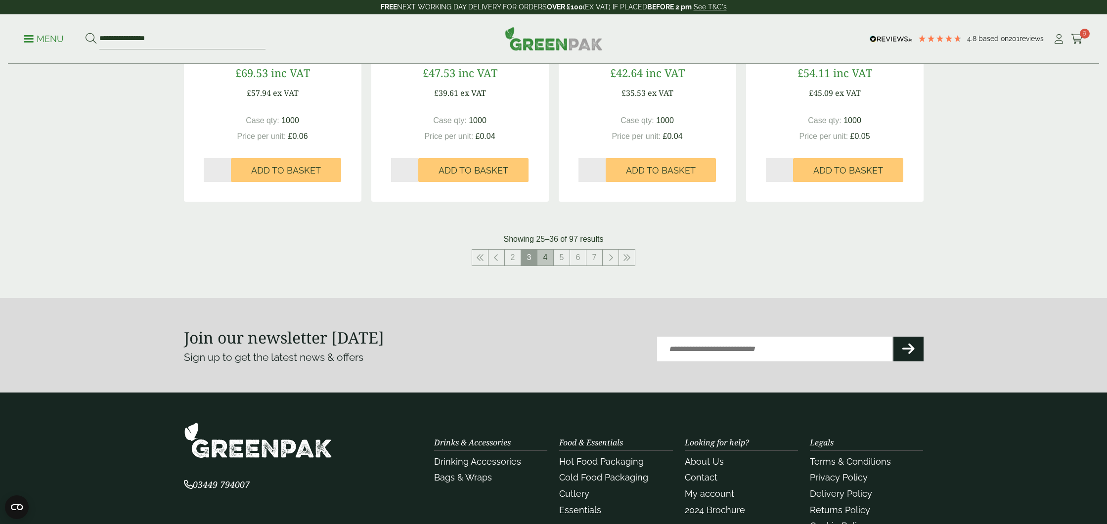
click at [546, 261] on link "4" at bounding box center [545, 258] width 16 height 16
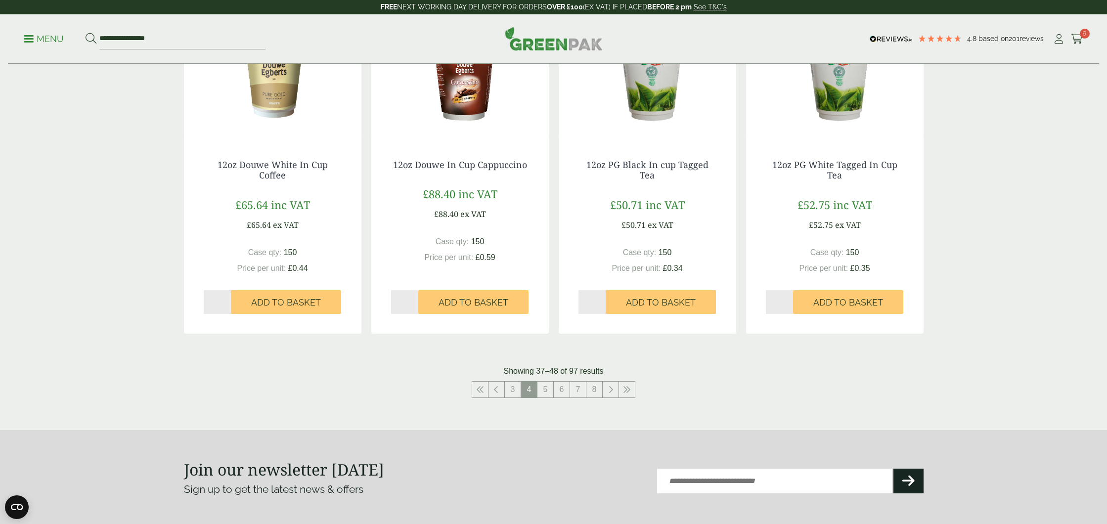
scroll to position [885, 0]
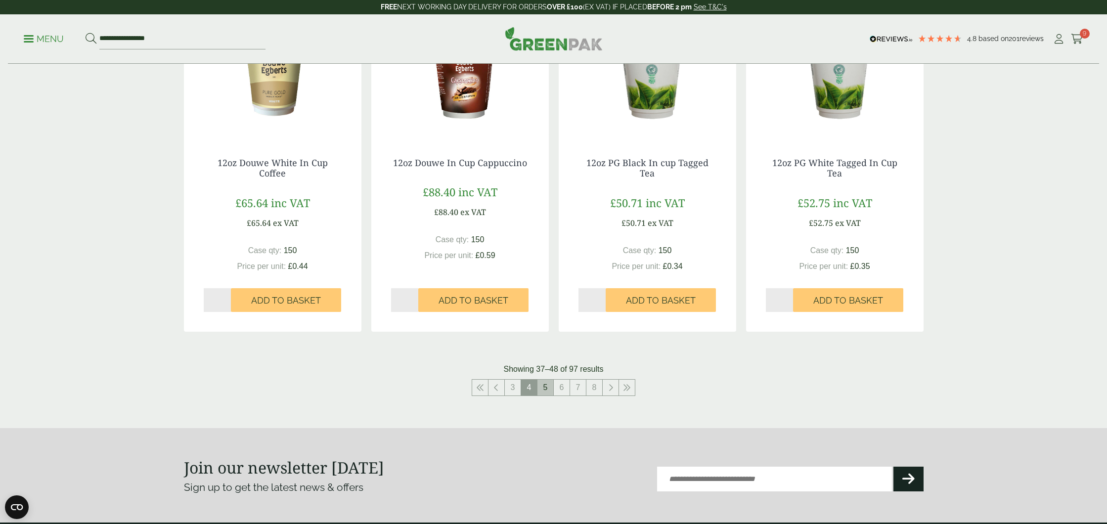
click at [548, 386] on link "5" at bounding box center [545, 388] width 16 height 16
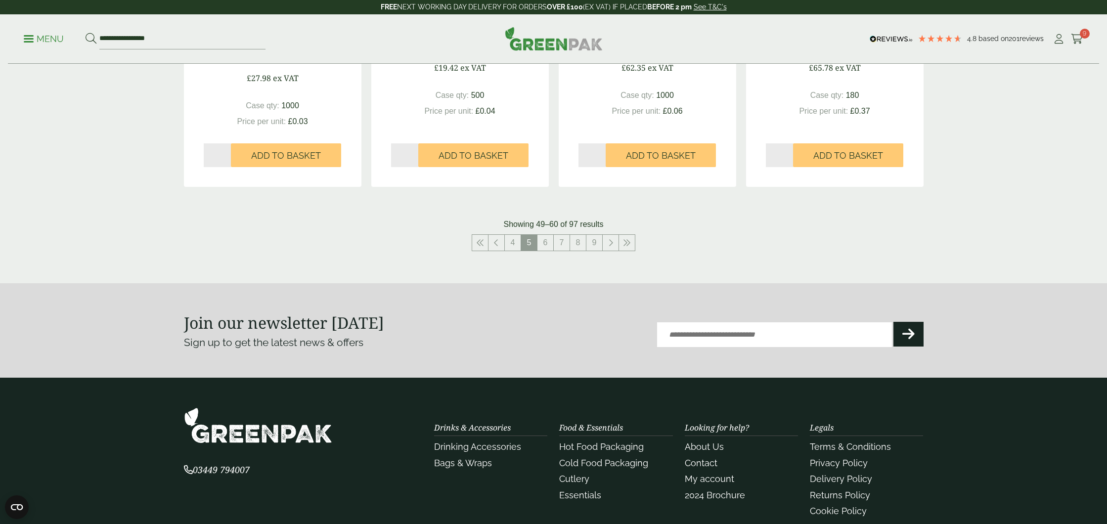
scroll to position [1038, 0]
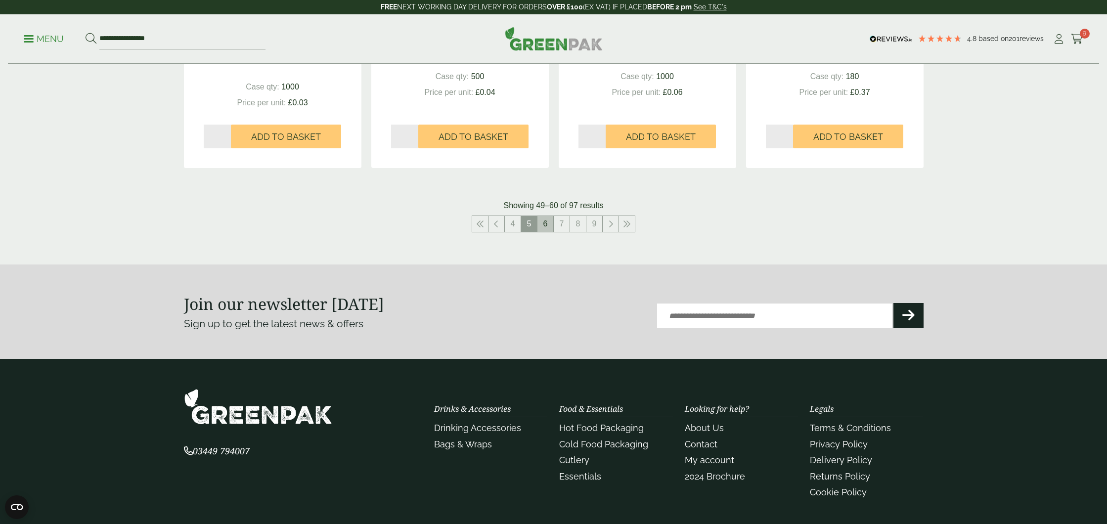
click at [548, 226] on link "6" at bounding box center [545, 224] width 16 height 16
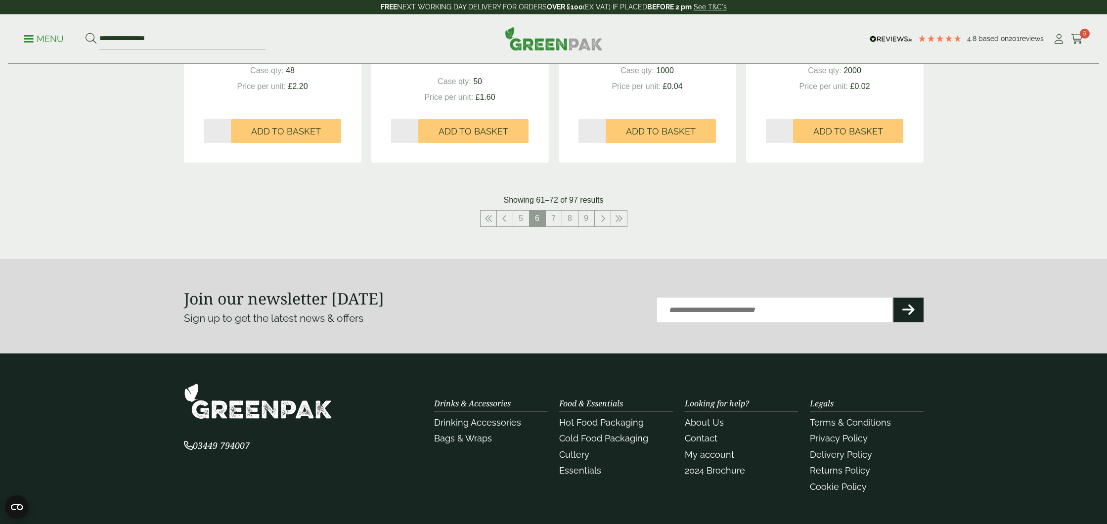
scroll to position [1062, 0]
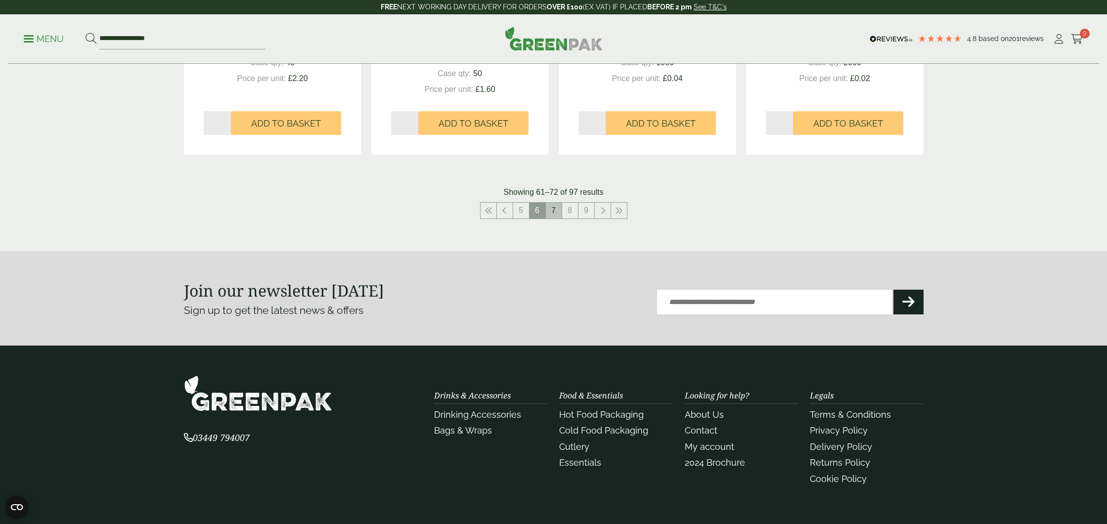
click at [551, 215] on link "7" at bounding box center [554, 211] width 16 height 16
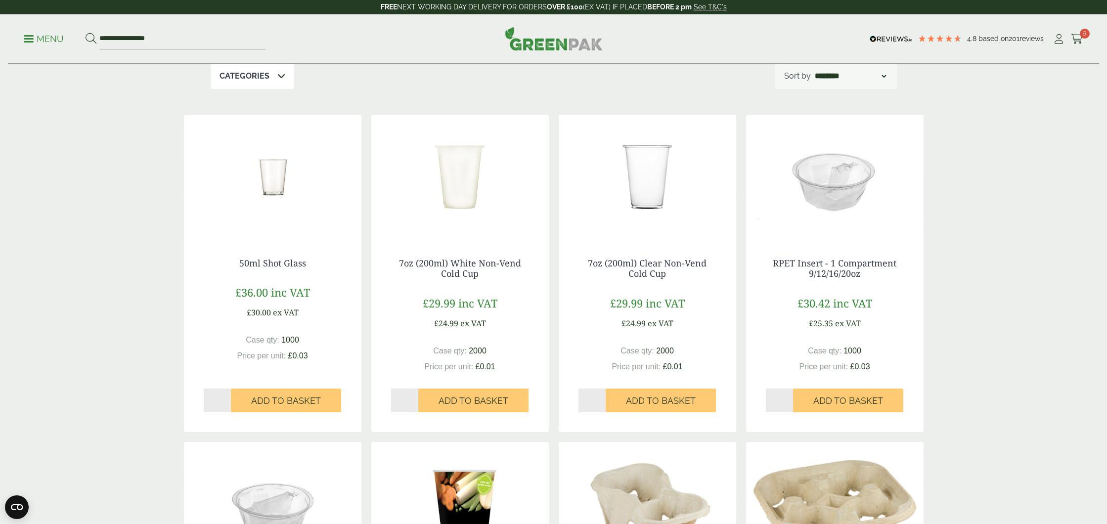
scroll to position [119, 0]
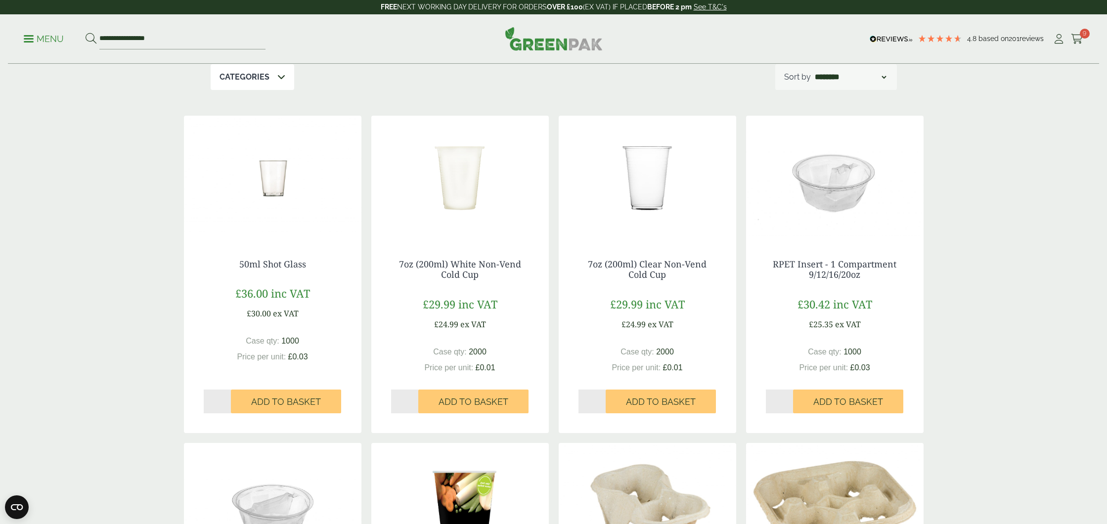
click at [650, 177] on img at bounding box center [647, 178] width 177 height 124
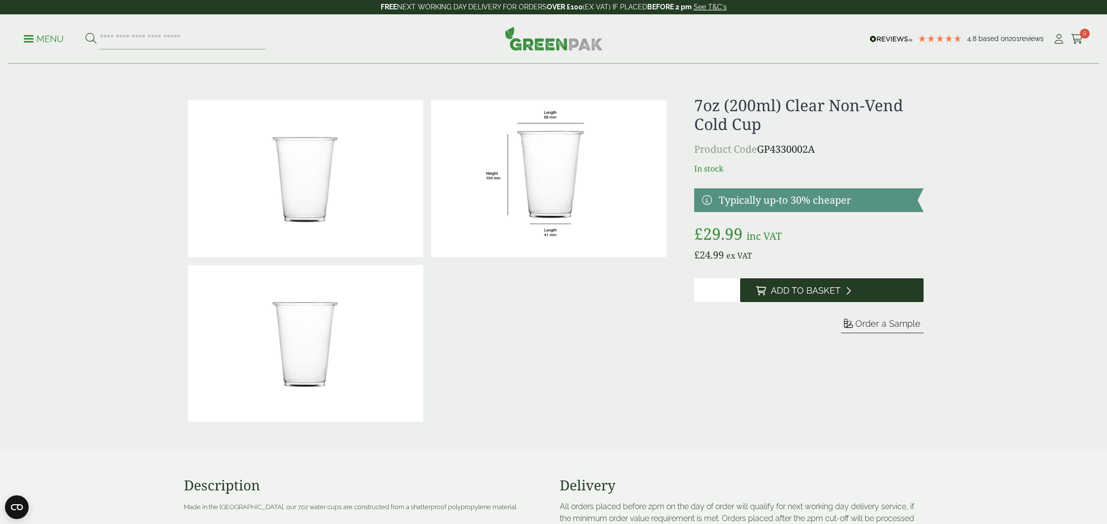
click at [801, 291] on span "Add to Basket" at bounding box center [806, 290] width 70 height 11
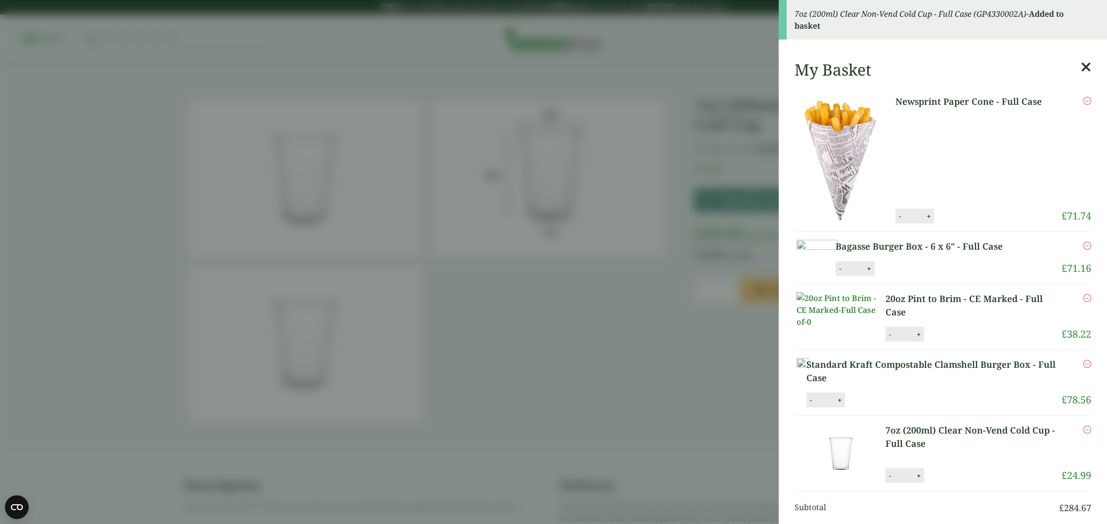
scroll to position [509, 0]
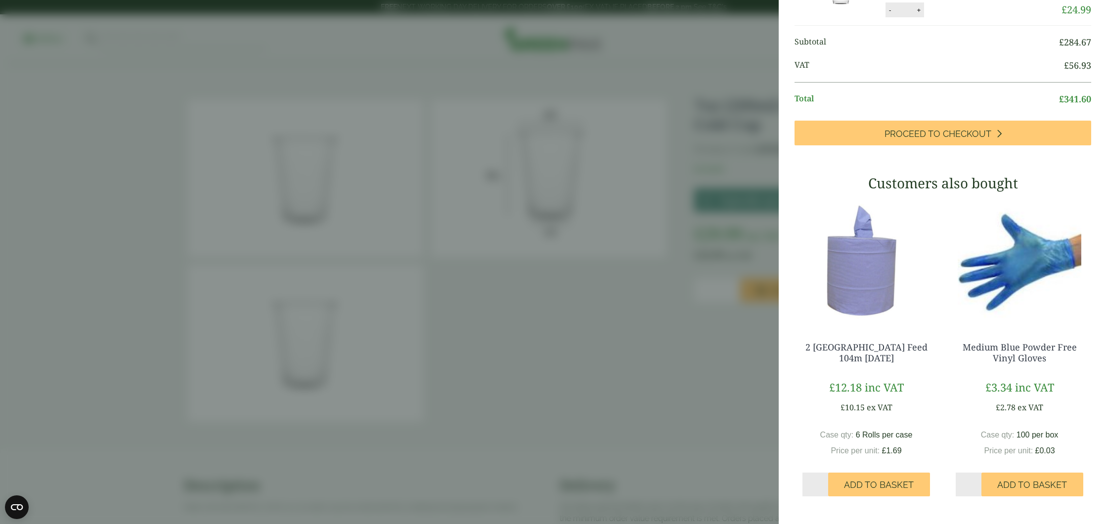
click at [593, 296] on aside "7oz (200ml) Clear Non-Vend Cold Cup - Full Case (GP4330002A) - Added to basket …" at bounding box center [553, 262] width 1107 height 524
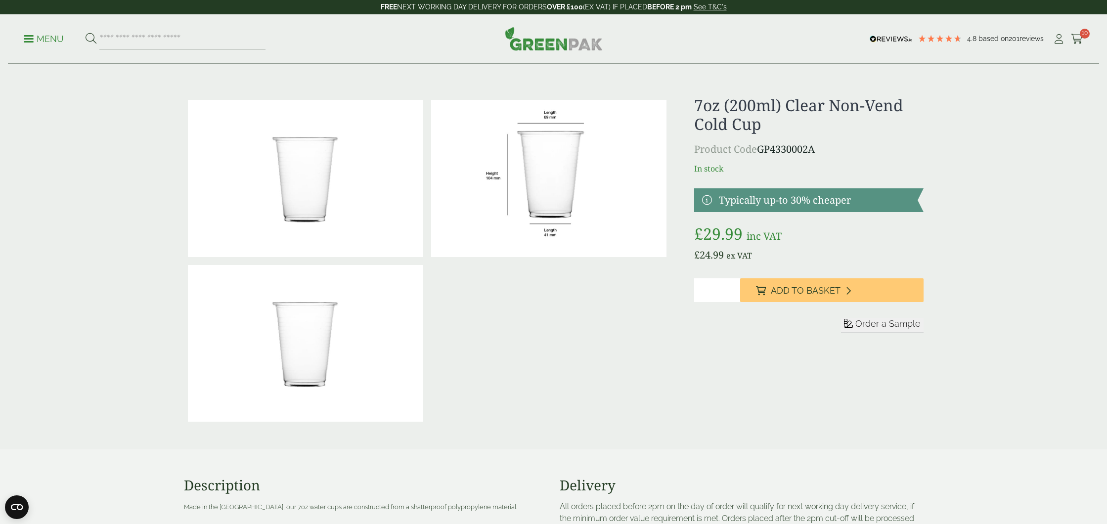
scroll to position [456, 0]
click at [1078, 40] on icon at bounding box center [1077, 39] width 12 height 10
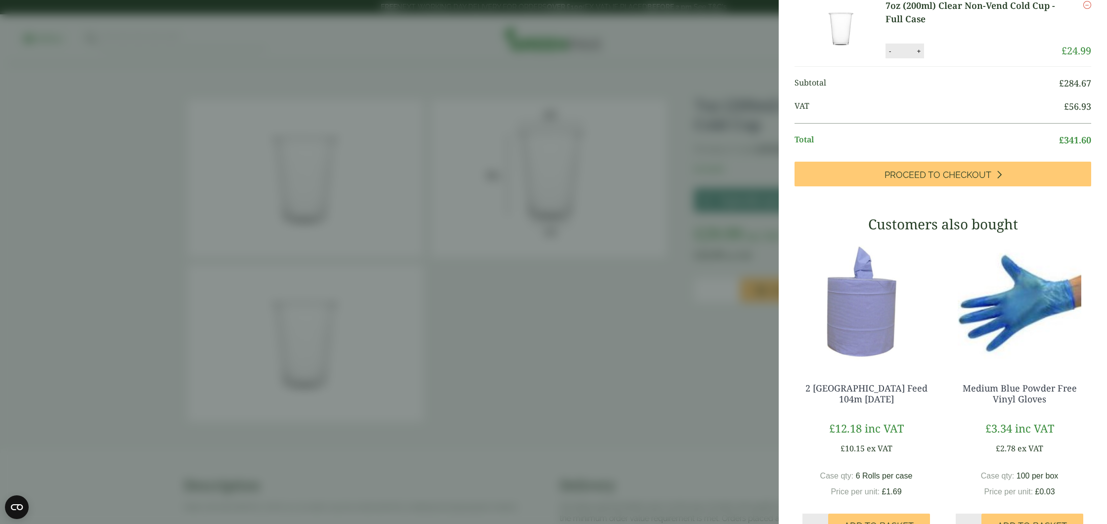
scroll to position [430, 0]
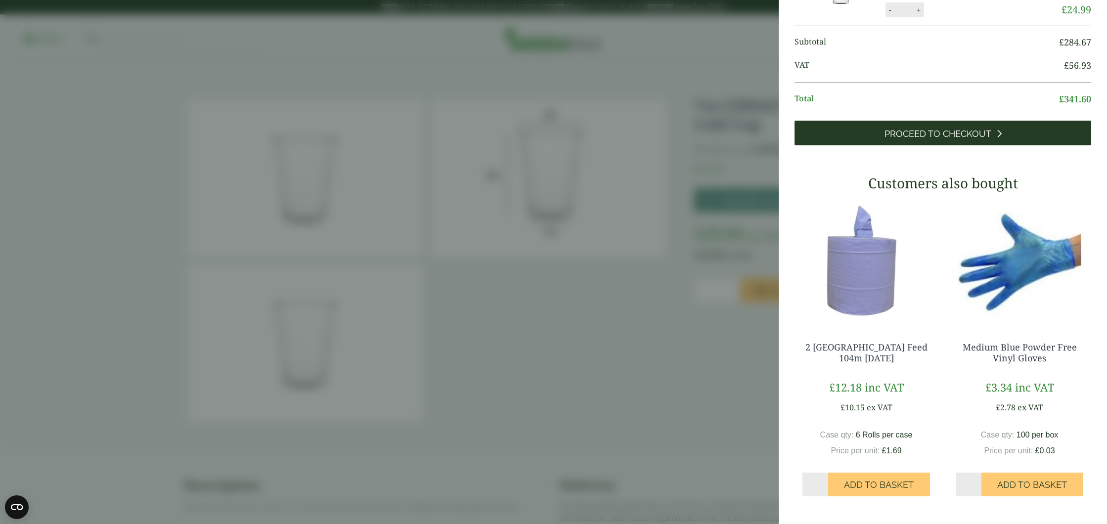
click at [936, 139] on span "Proceed to Checkout" at bounding box center [937, 134] width 107 height 11
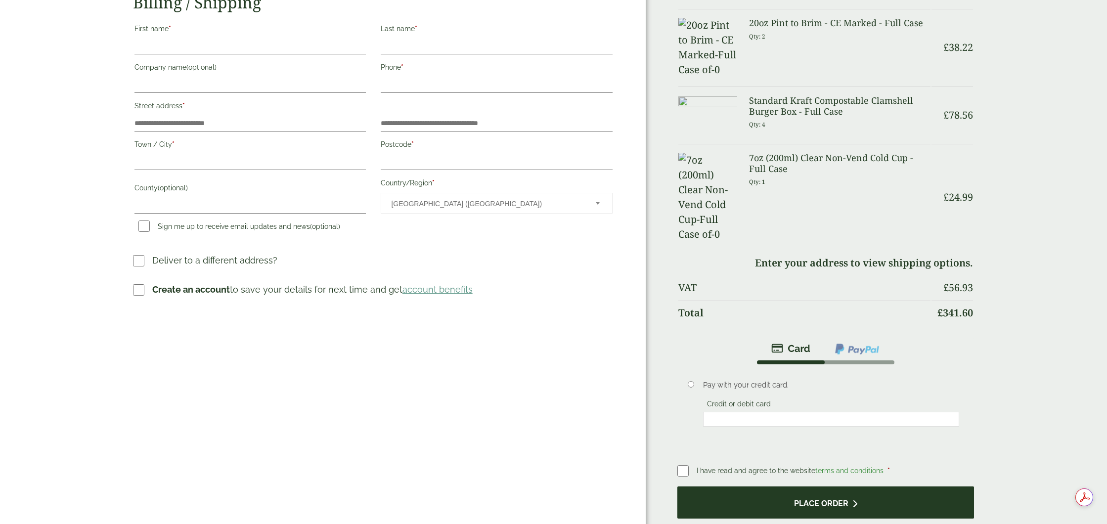
click at [777, 486] on button "Place order" at bounding box center [825, 502] width 297 height 32
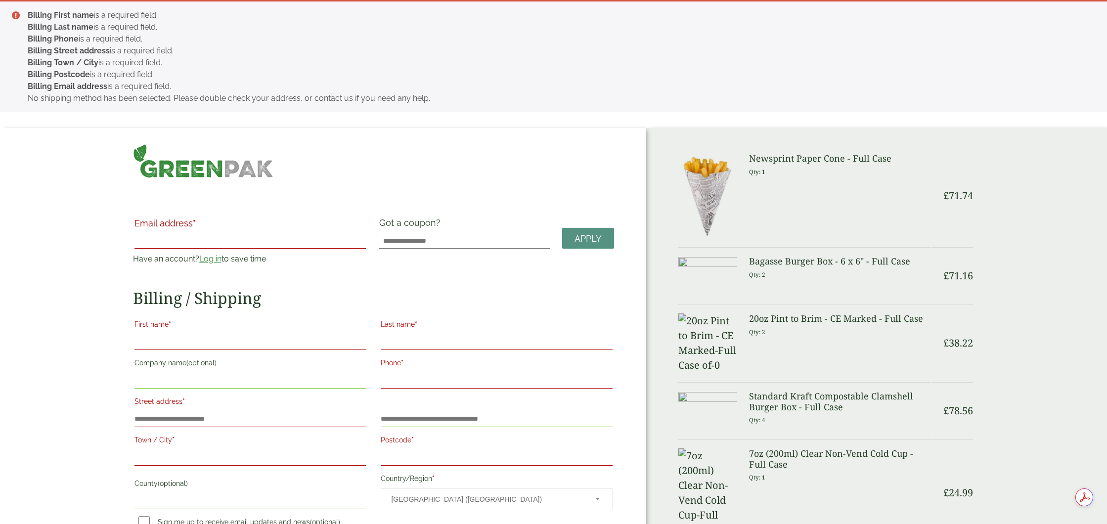
click at [206, 228] on label "Email address *" at bounding box center [250, 226] width 232 height 14
click at [206, 233] on input "Email address *" at bounding box center [250, 241] width 232 height 16
type input "**********"
click at [206, 260] on link "Log in" at bounding box center [210, 258] width 22 height 9
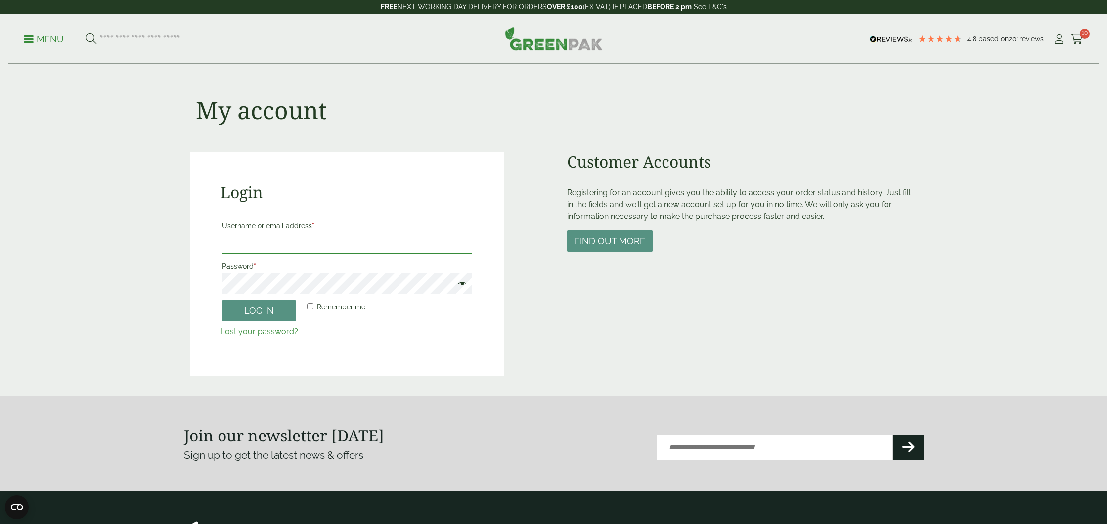
click at [244, 239] on input "Username or email address *" at bounding box center [347, 243] width 250 height 21
type input "**********"
click at [254, 314] on button "Log in" at bounding box center [259, 310] width 74 height 21
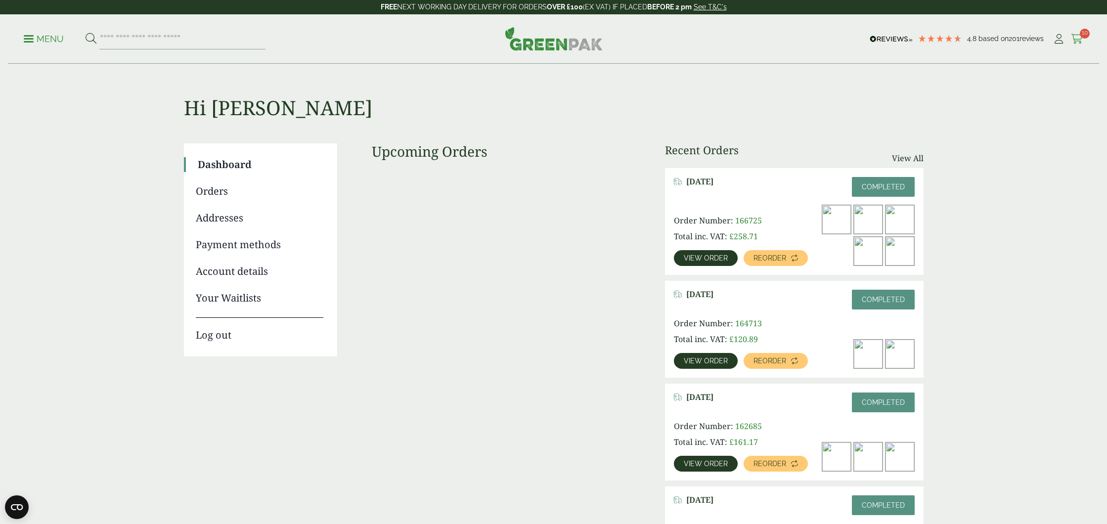
click at [1078, 38] on icon at bounding box center [1077, 39] width 12 height 10
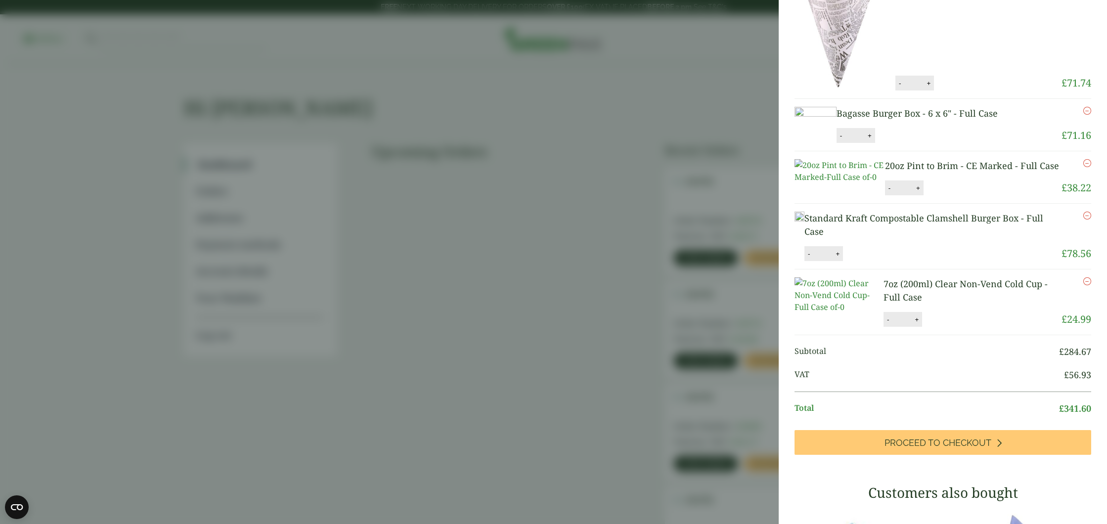
scroll to position [90, 0]
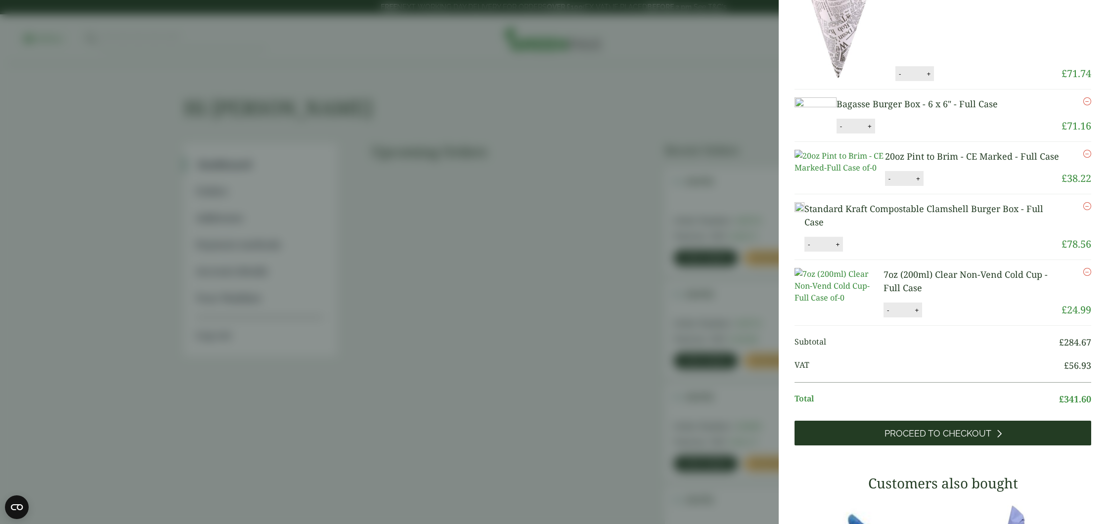
click at [928, 439] on span "Proceed to Checkout" at bounding box center [937, 433] width 107 height 11
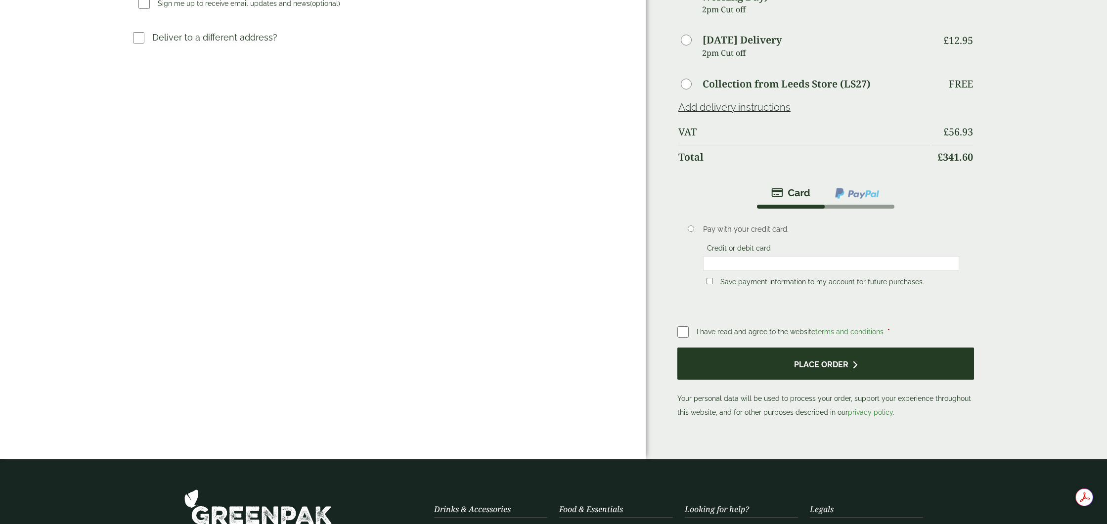
click at [814, 360] on button "Place order" at bounding box center [825, 364] width 297 height 32
